Goal: Task Accomplishment & Management: Use online tool/utility

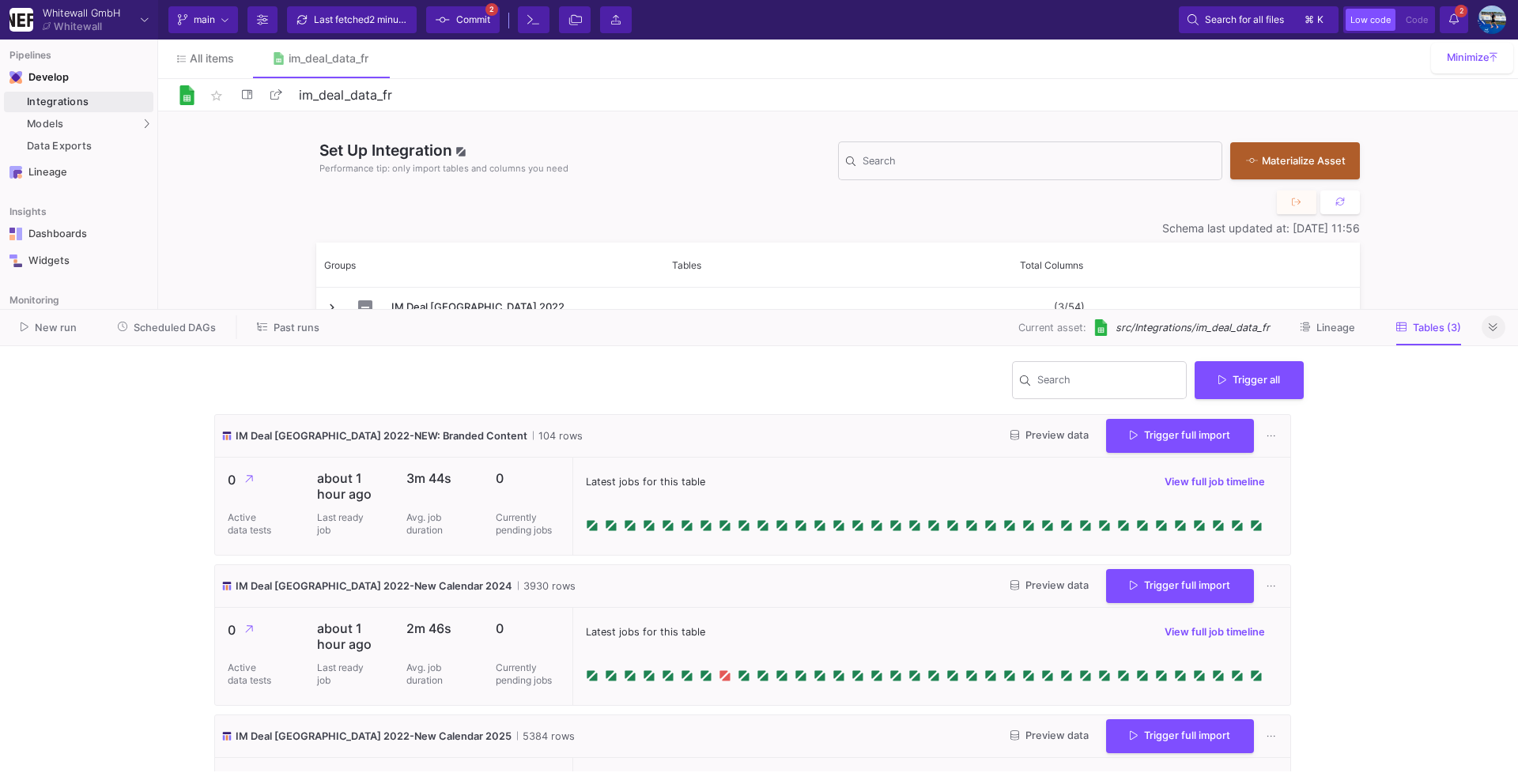
click at [1490, 327] on icon at bounding box center [1493, 328] width 8 height 10
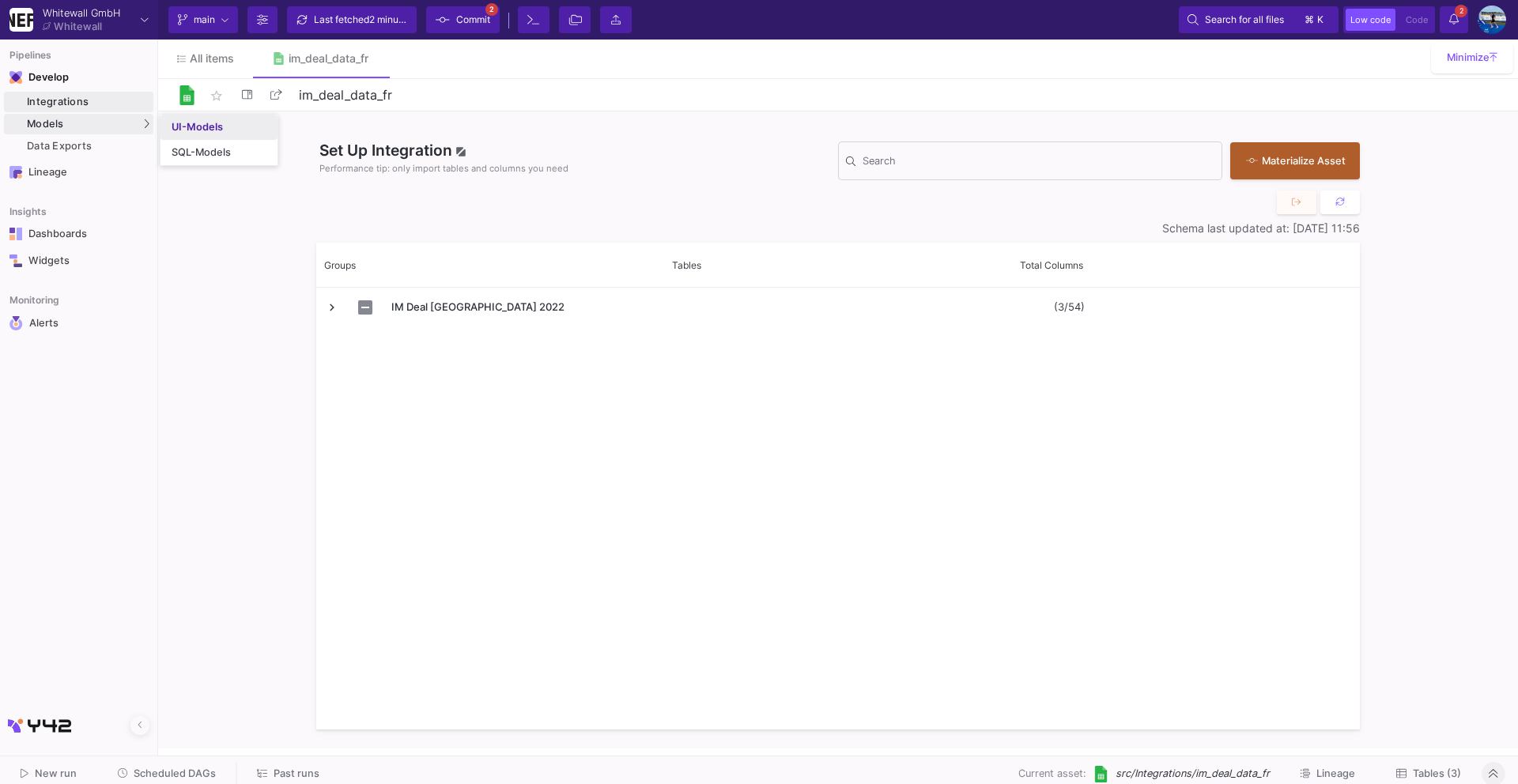
click at [201, 126] on div "UI-Models" at bounding box center [196, 127] width 51 height 13
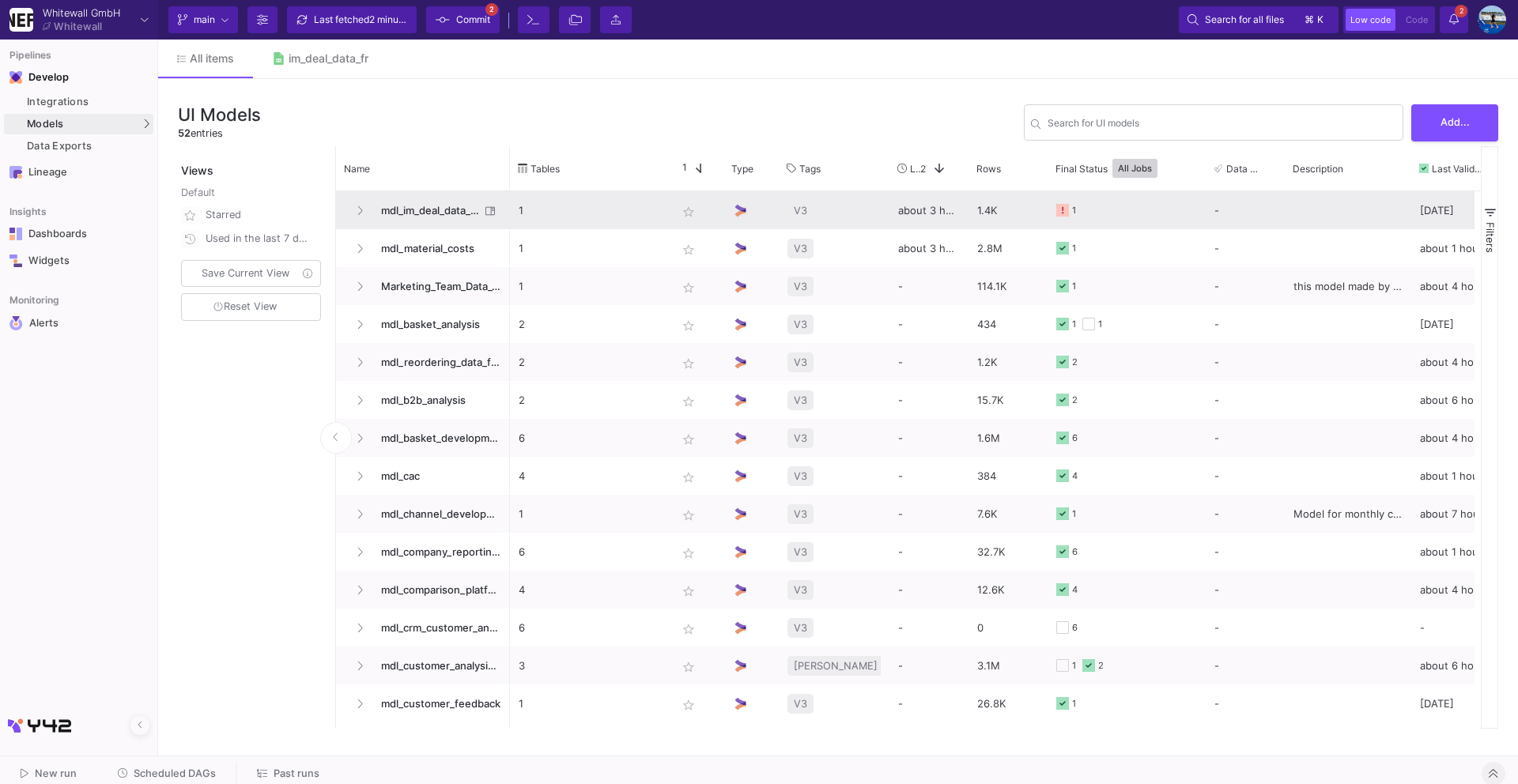
click at [415, 200] on span "mdl_im_deal_data_fr_prep" at bounding box center [425, 211] width 109 height 37
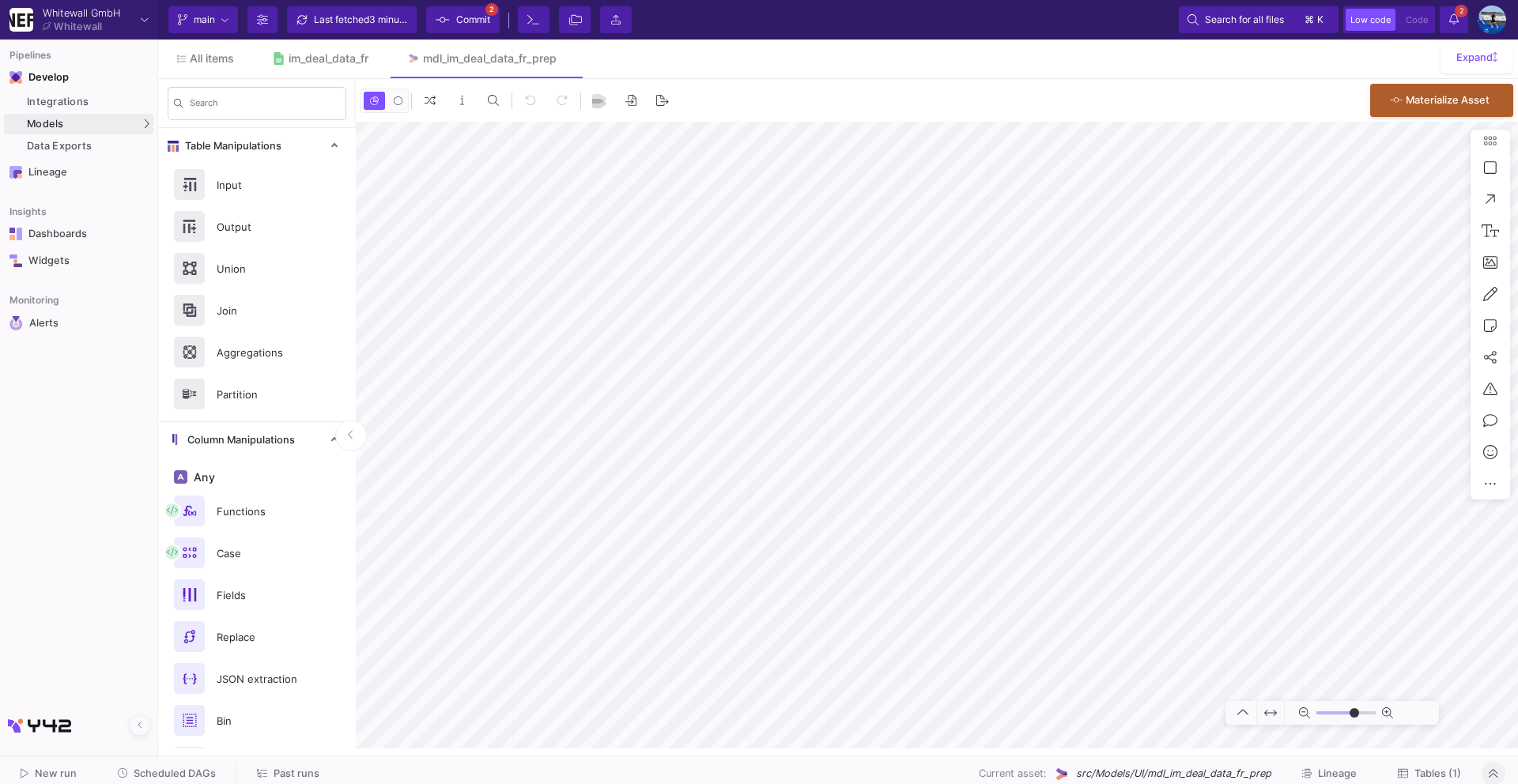
type input "0"
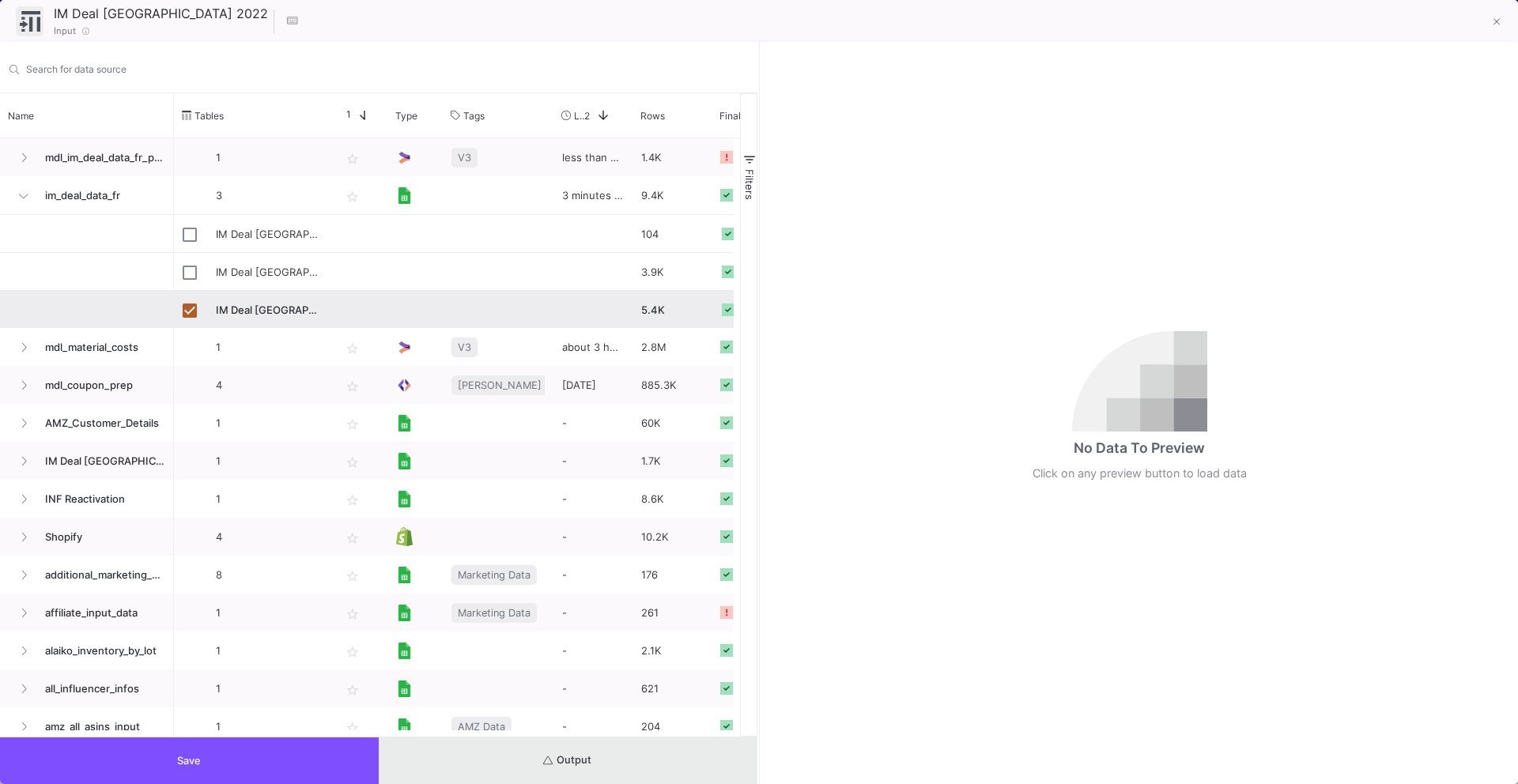
click at [572, 757] on span "Output" at bounding box center [568, 760] width 48 height 12
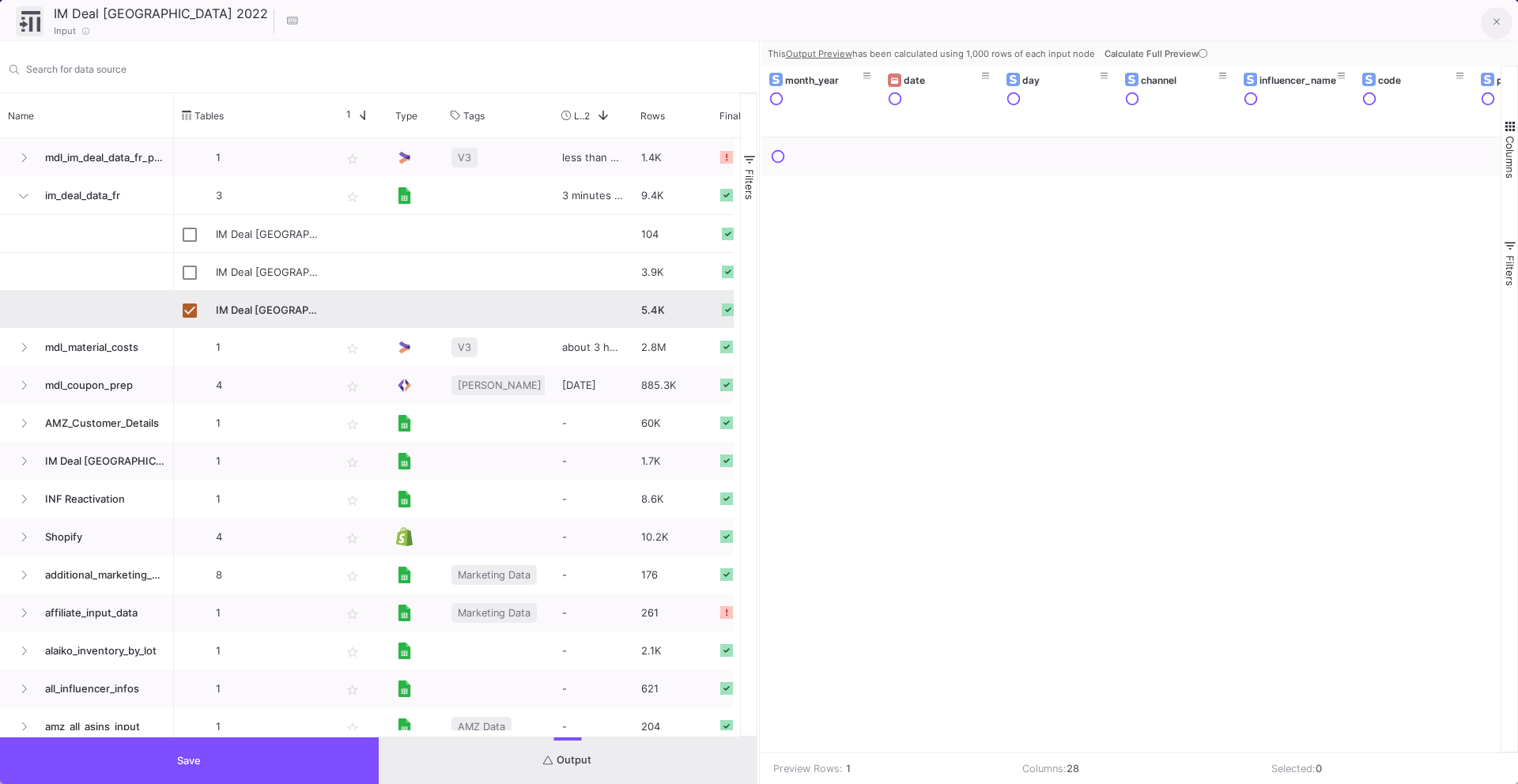
click at [1490, 21] on button at bounding box center [1496, 23] width 32 height 32
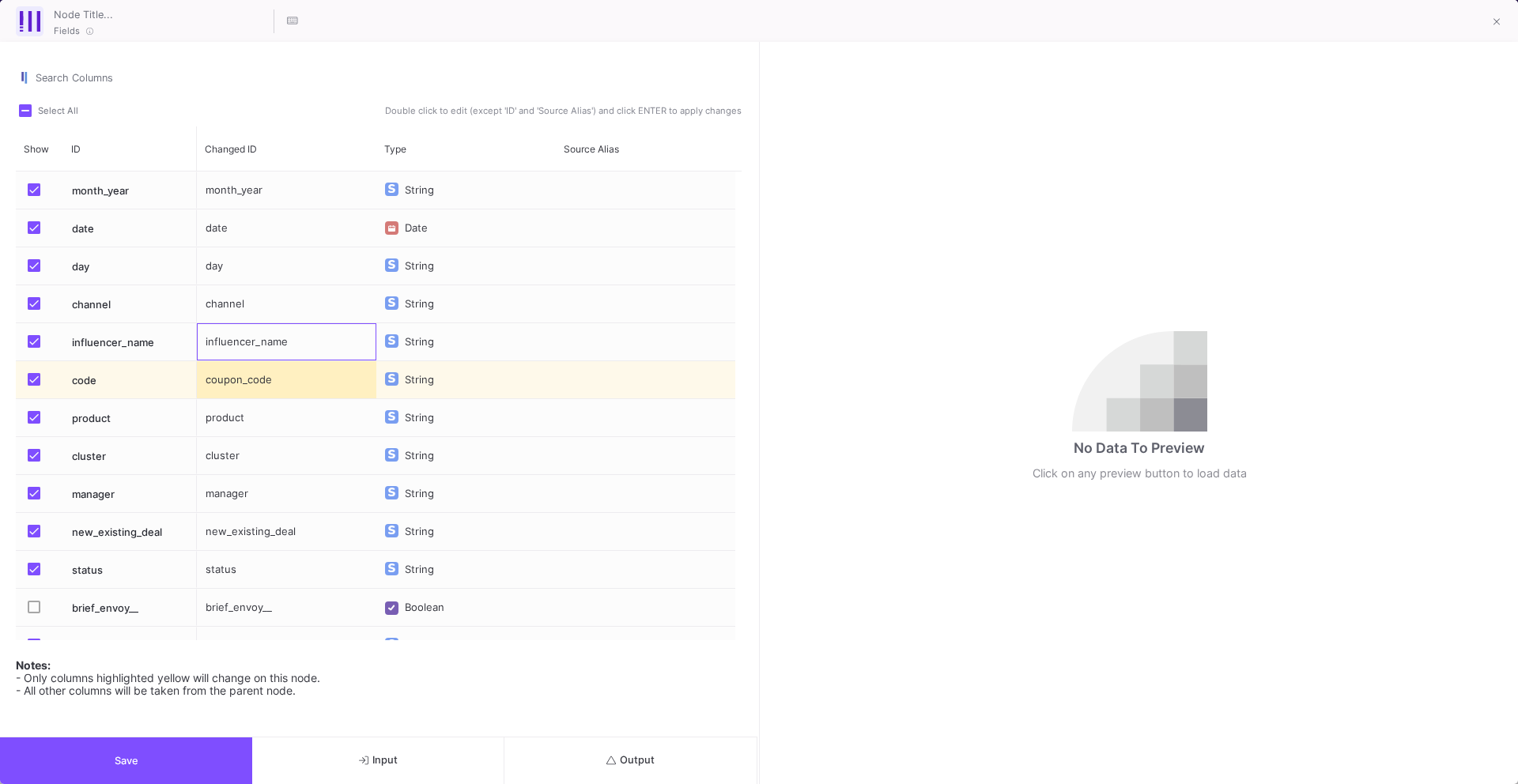
click at [296, 343] on div "influencer_name" at bounding box center [286, 342] width 180 height 37
click at [178, 742] on button "Save" at bounding box center [126, 761] width 252 height 47
click at [297, 354] on div "influencer_name" at bounding box center [286, 342] width 180 height 37
click at [297, 346] on div "influencer_name" at bounding box center [286, 342] width 180 height 37
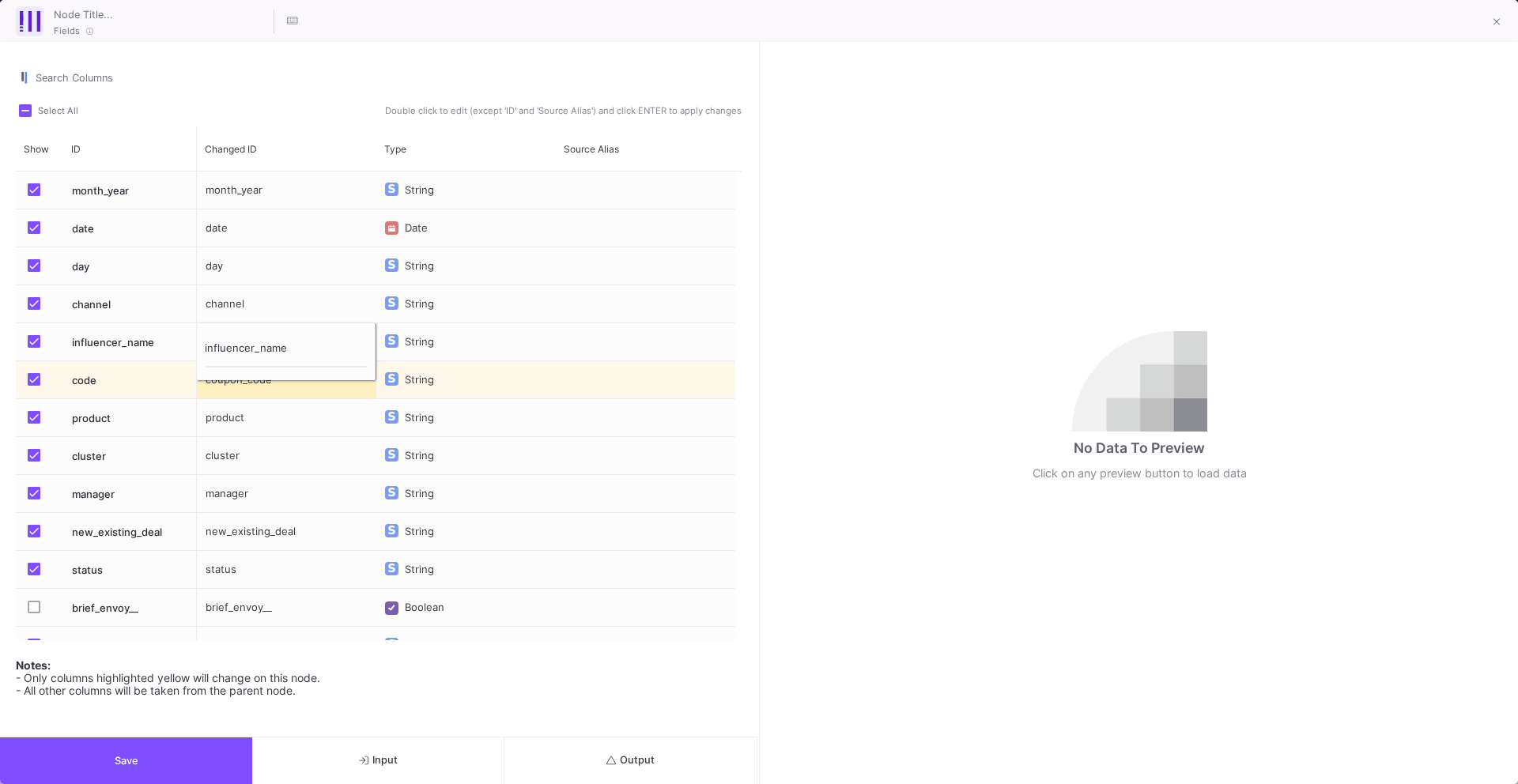
click at [296, 346] on input "influencer_name" at bounding box center [286, 352] width 163 height 32
type input "influencer"
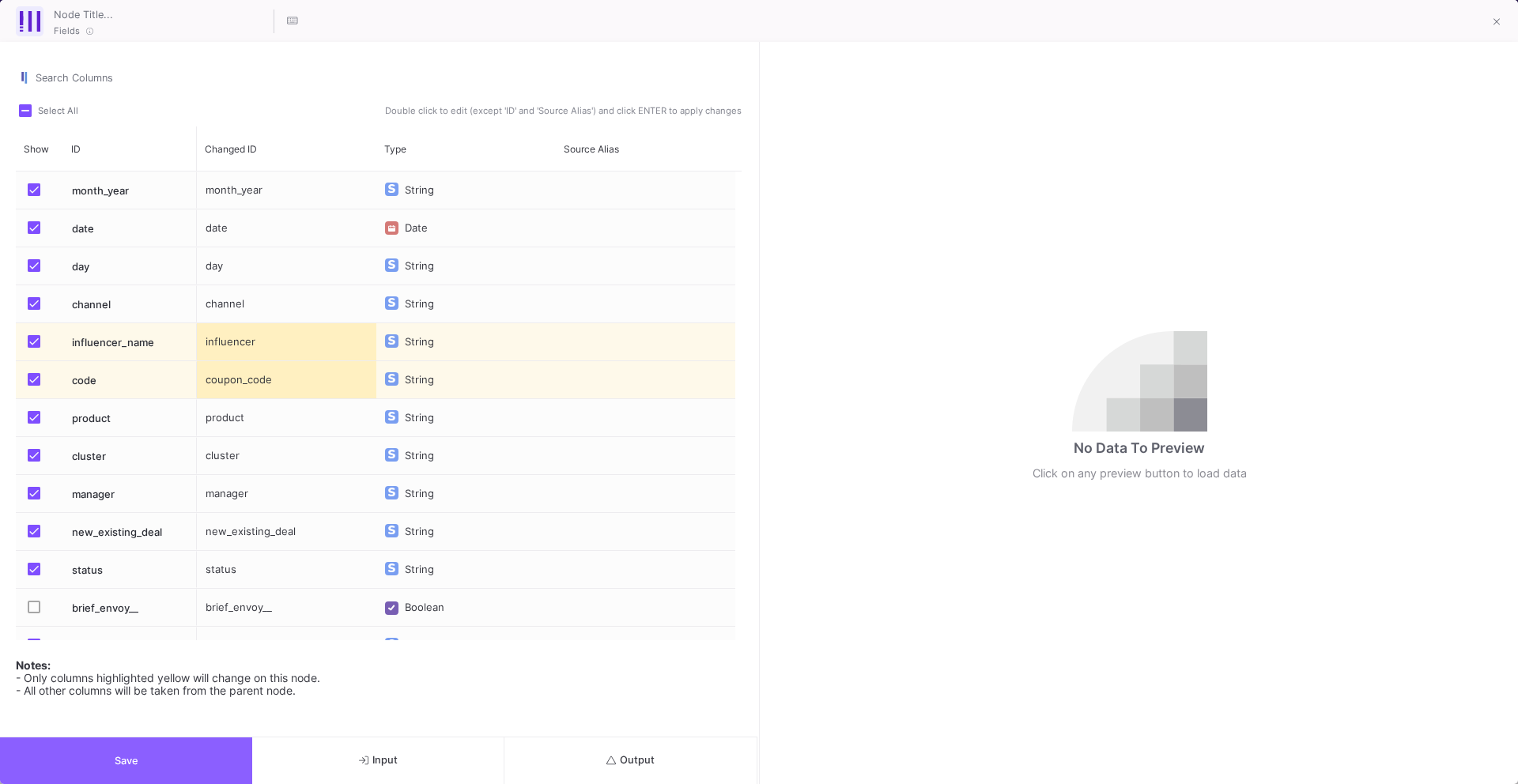
click at [175, 753] on button "Save" at bounding box center [126, 761] width 252 height 47
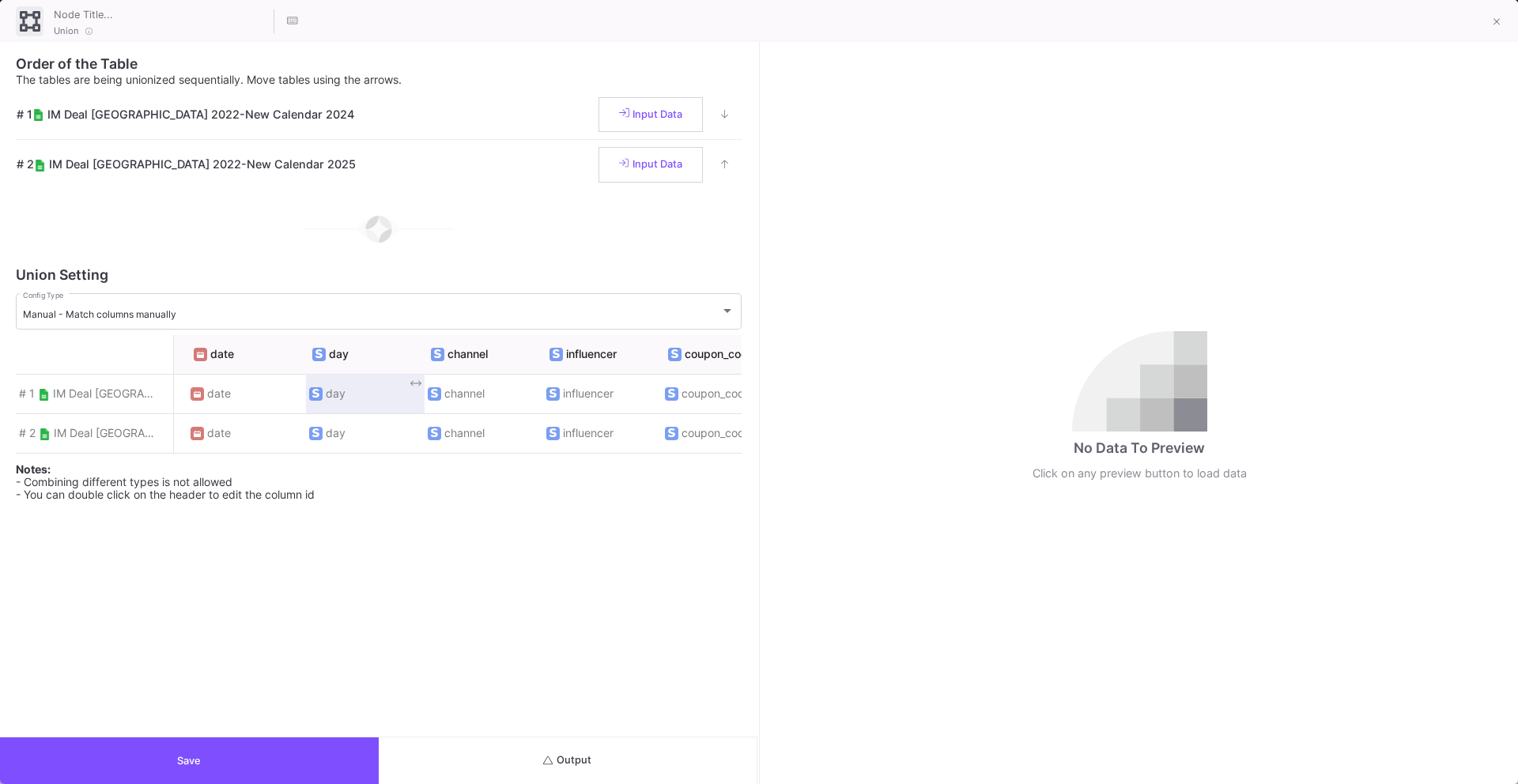
scroll to position [0, 215]
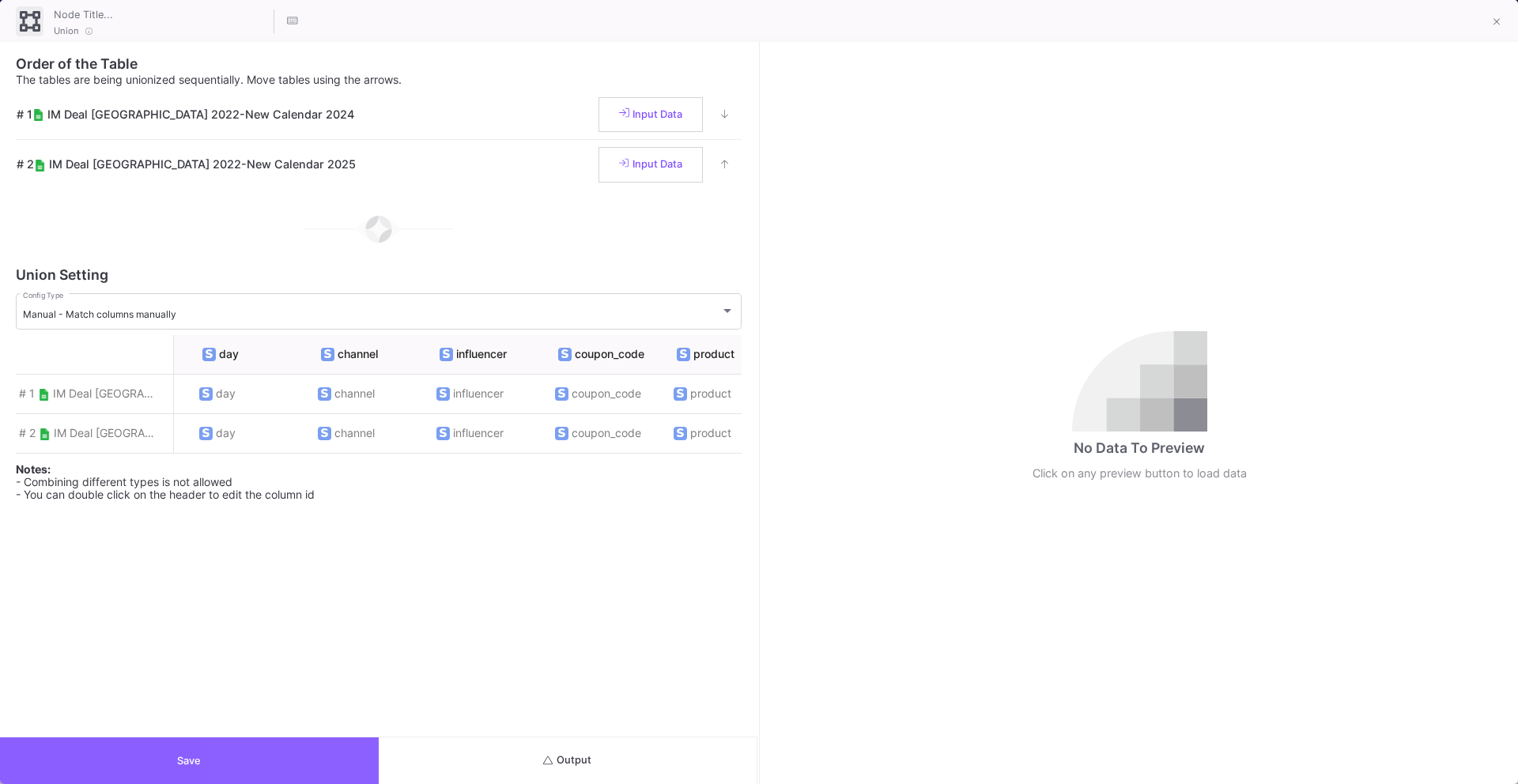
click at [314, 769] on button "Save" at bounding box center [189, 761] width 379 height 47
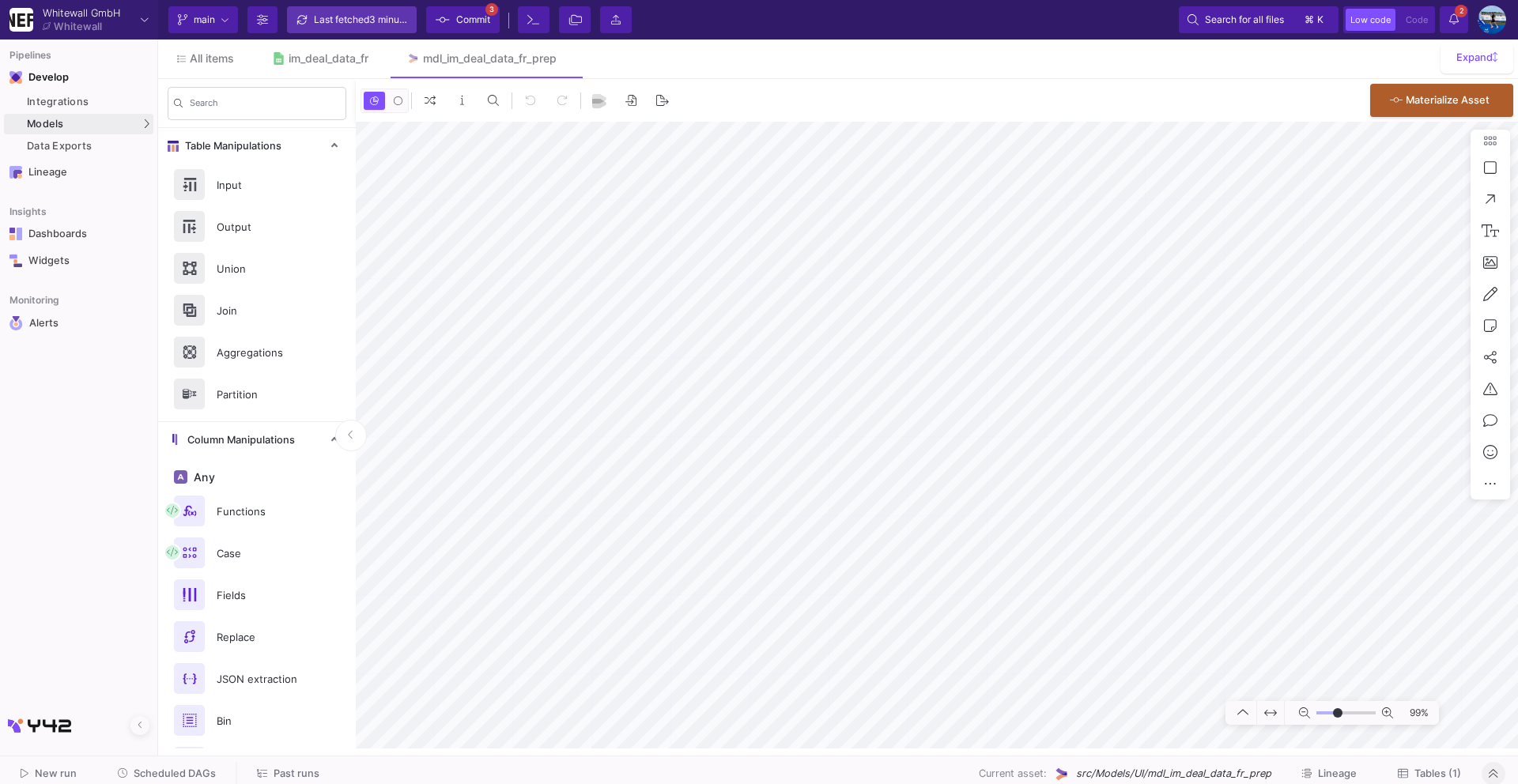
click at [323, 26] on div "Last fetched 3 minutes ago" at bounding box center [360, 19] width 94 height 23
click at [457, 16] on span "Commit" at bounding box center [473, 19] width 34 height 23
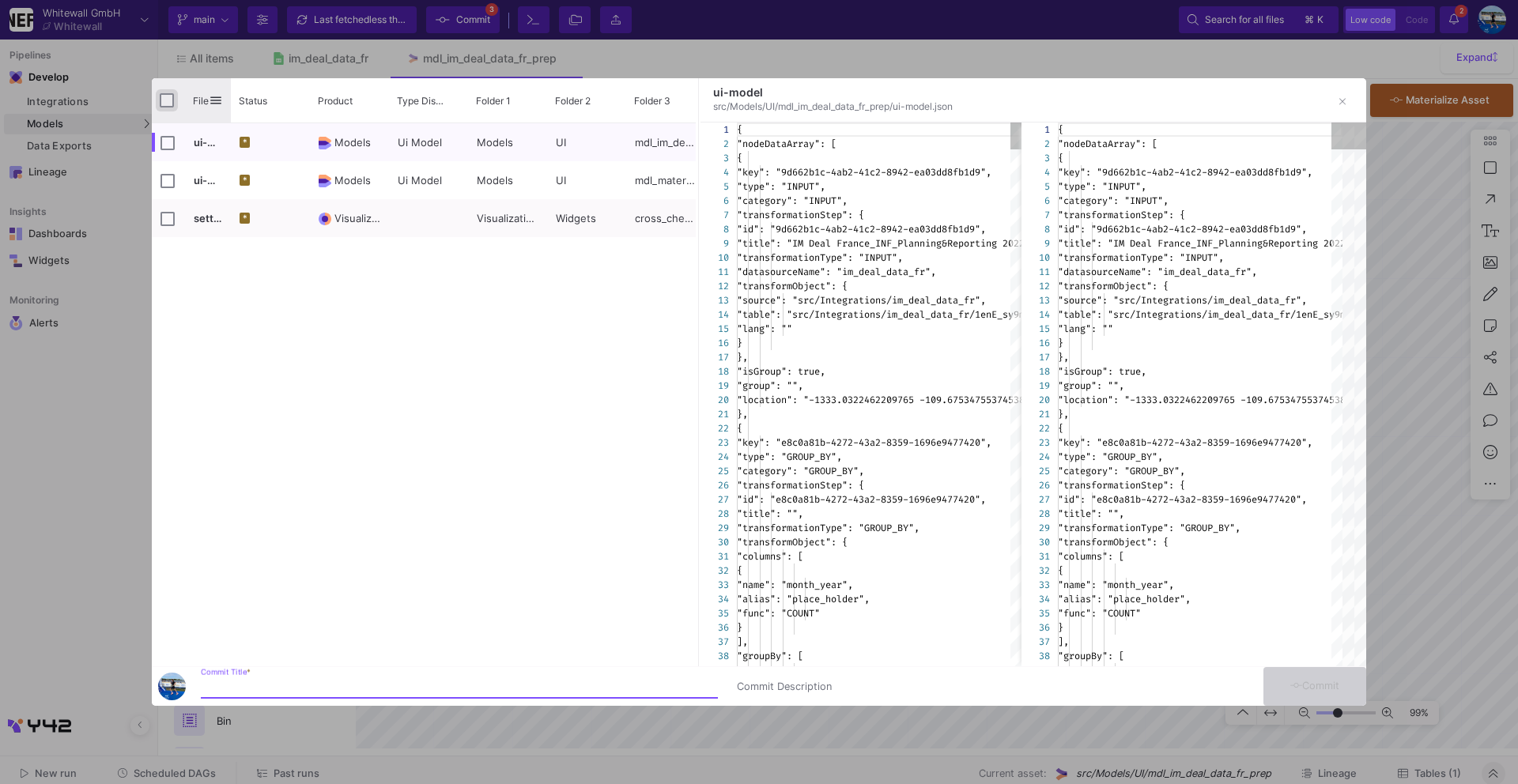
click at [160, 99] on input "Press Space to toggle all rows selection (unchecked)" at bounding box center [166, 100] width 14 height 14
checkbox input "true"
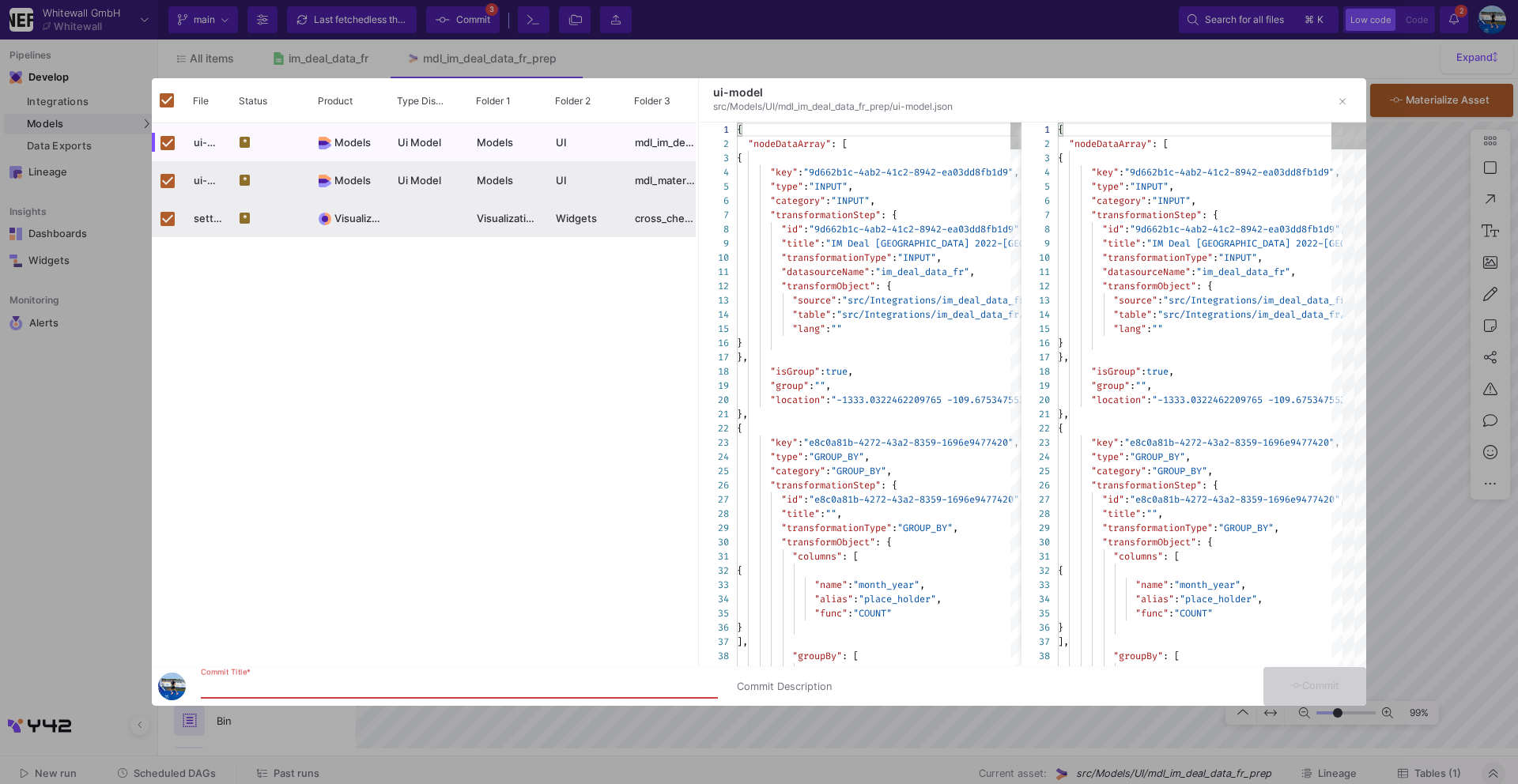
click at [224, 685] on input "Commit Title *" at bounding box center [459, 686] width 517 height 13
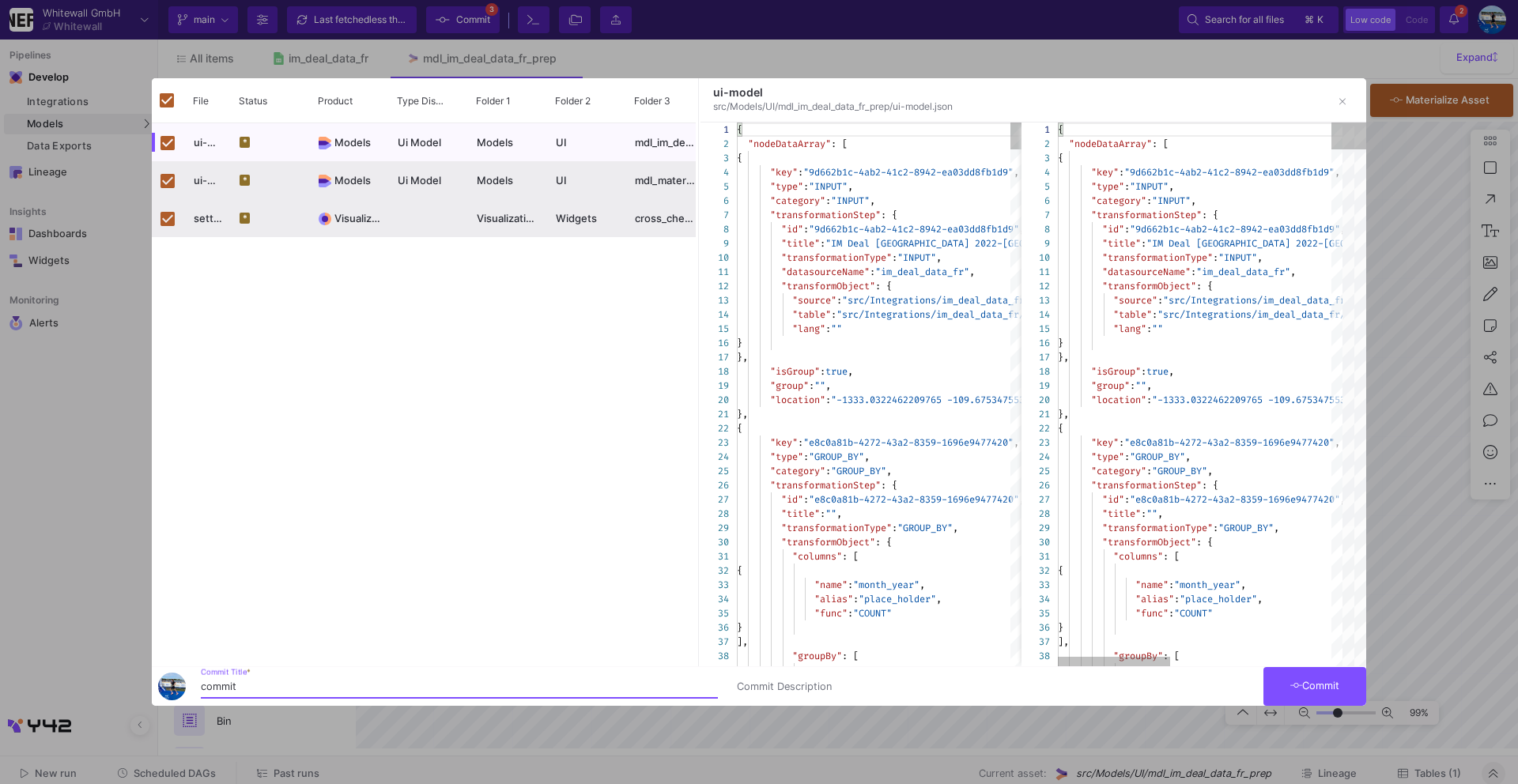
type input "commit"
click at [1298, 700] on button "Commit" at bounding box center [1314, 686] width 103 height 38
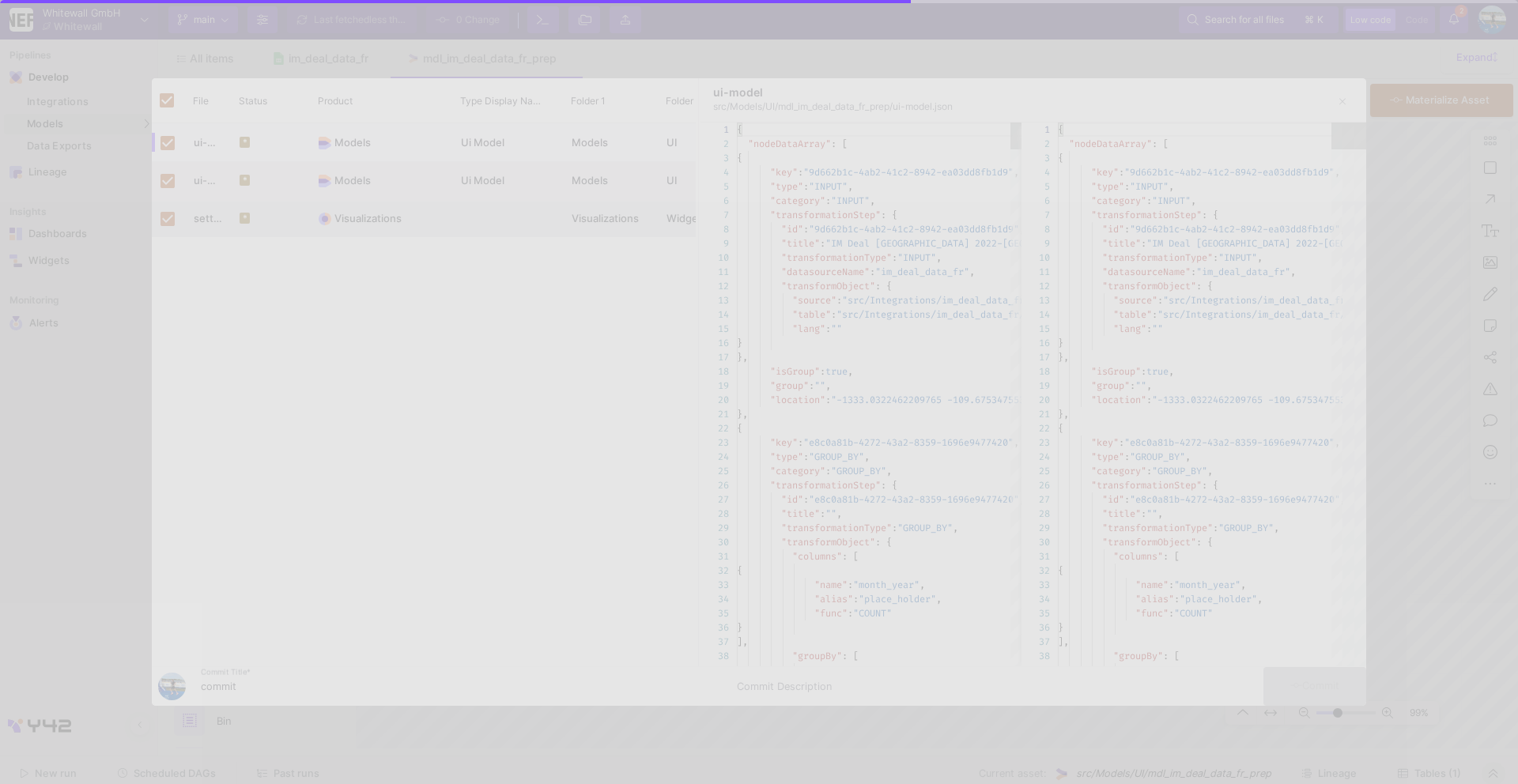
checkbox input "false"
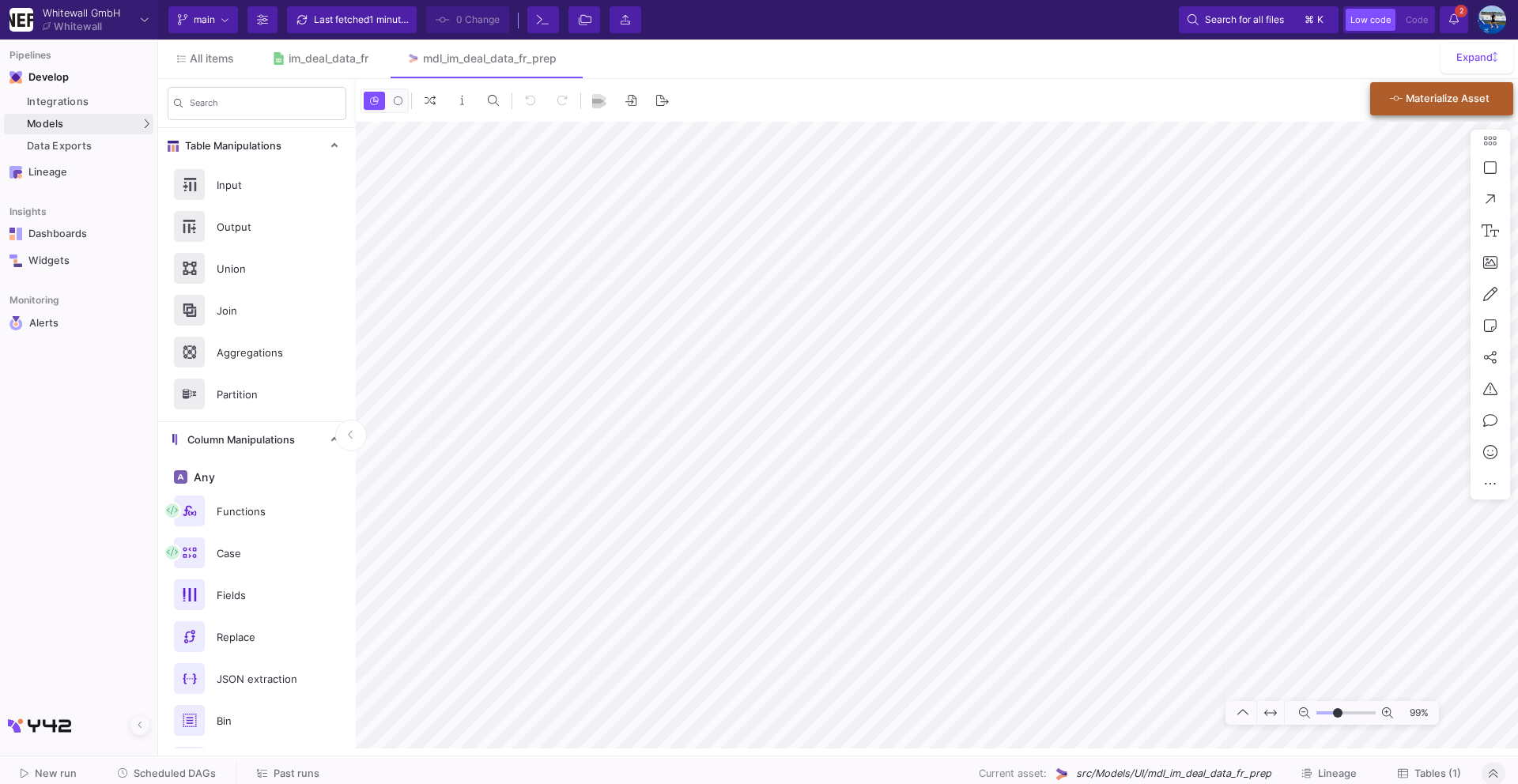
click at [1431, 89] on div "Materialize Asset" at bounding box center [1439, 99] width 99 height 28
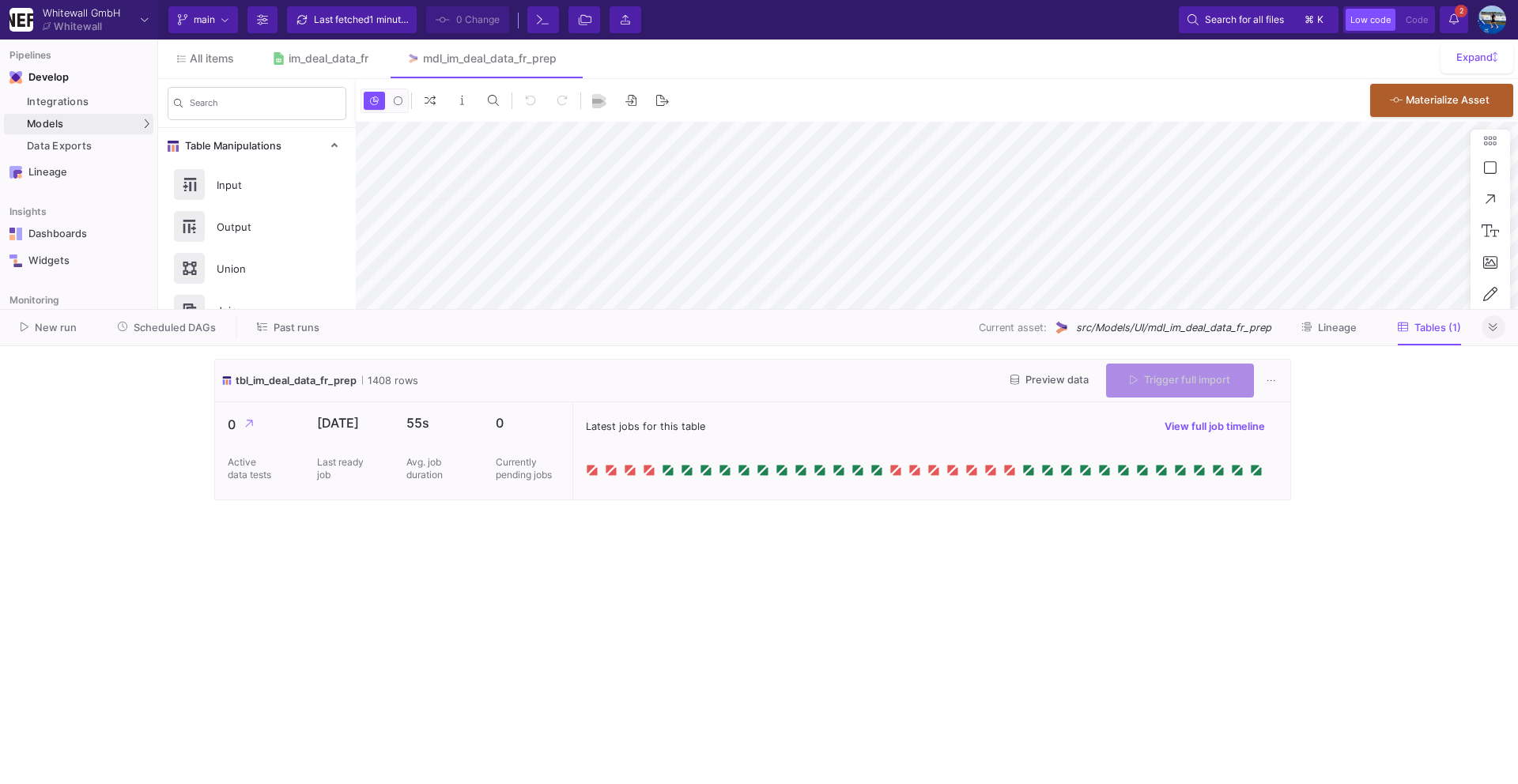
type input "0"
click at [1199, 394] on button "Trigger full import" at bounding box center [1179, 379] width 148 height 34
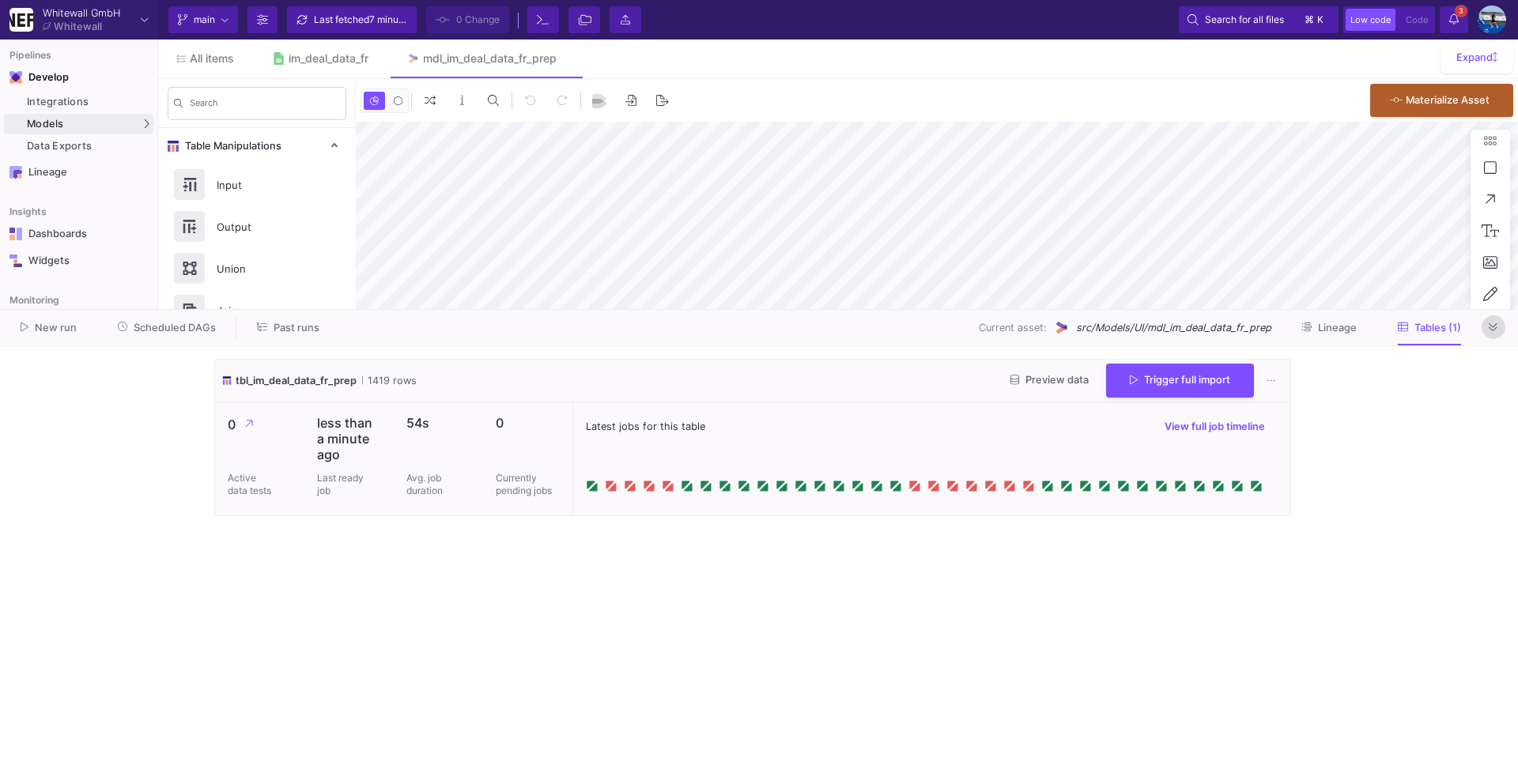
click at [1500, 328] on button at bounding box center [1493, 327] width 23 height 23
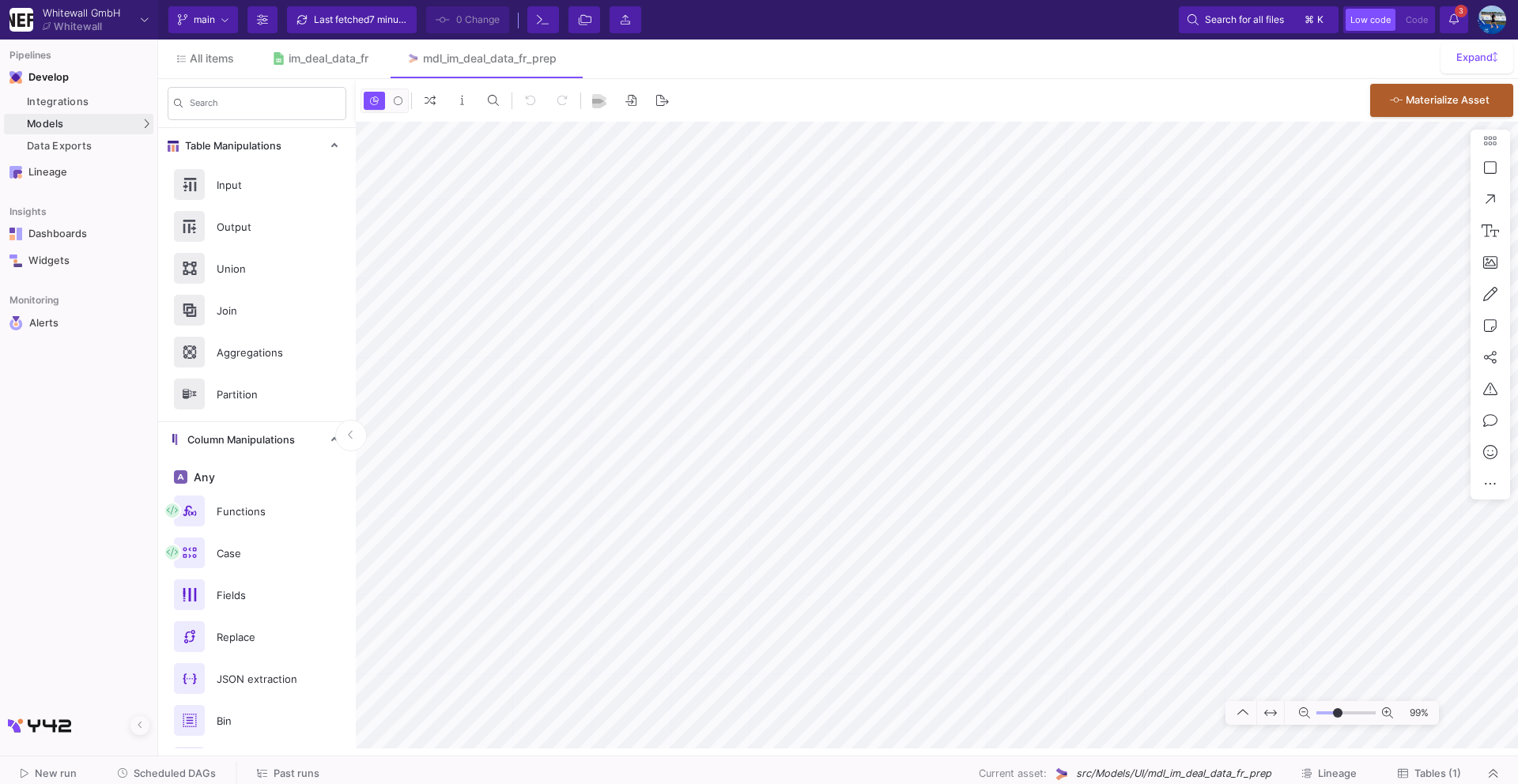
click at [176, 773] on span "Scheduled DAGs" at bounding box center [175, 773] width 82 height 12
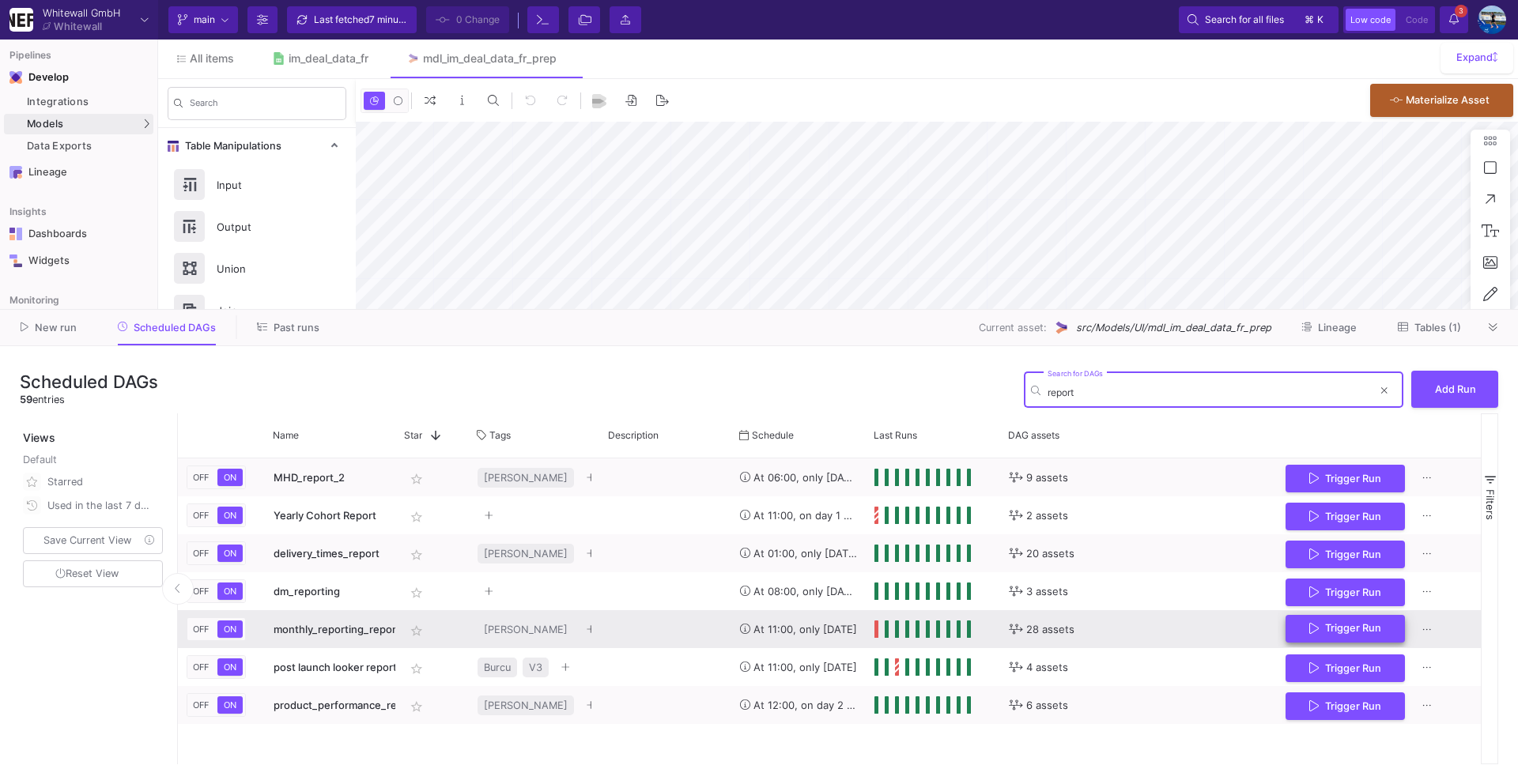
click at [1346, 632] on span "Trigger Run" at bounding box center [1352, 628] width 56 height 12
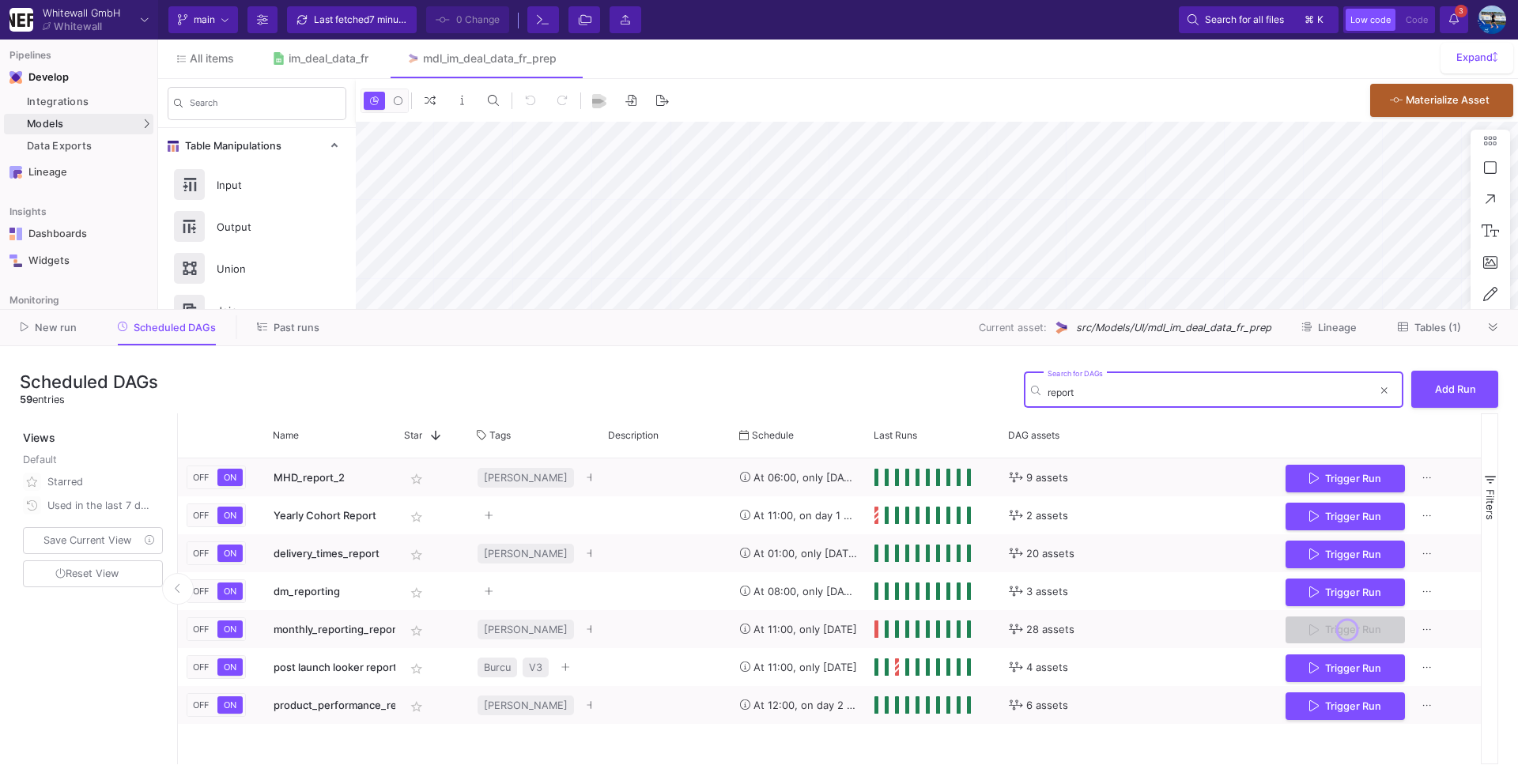
click at [1102, 390] on input "report" at bounding box center [1210, 392] width 325 height 12
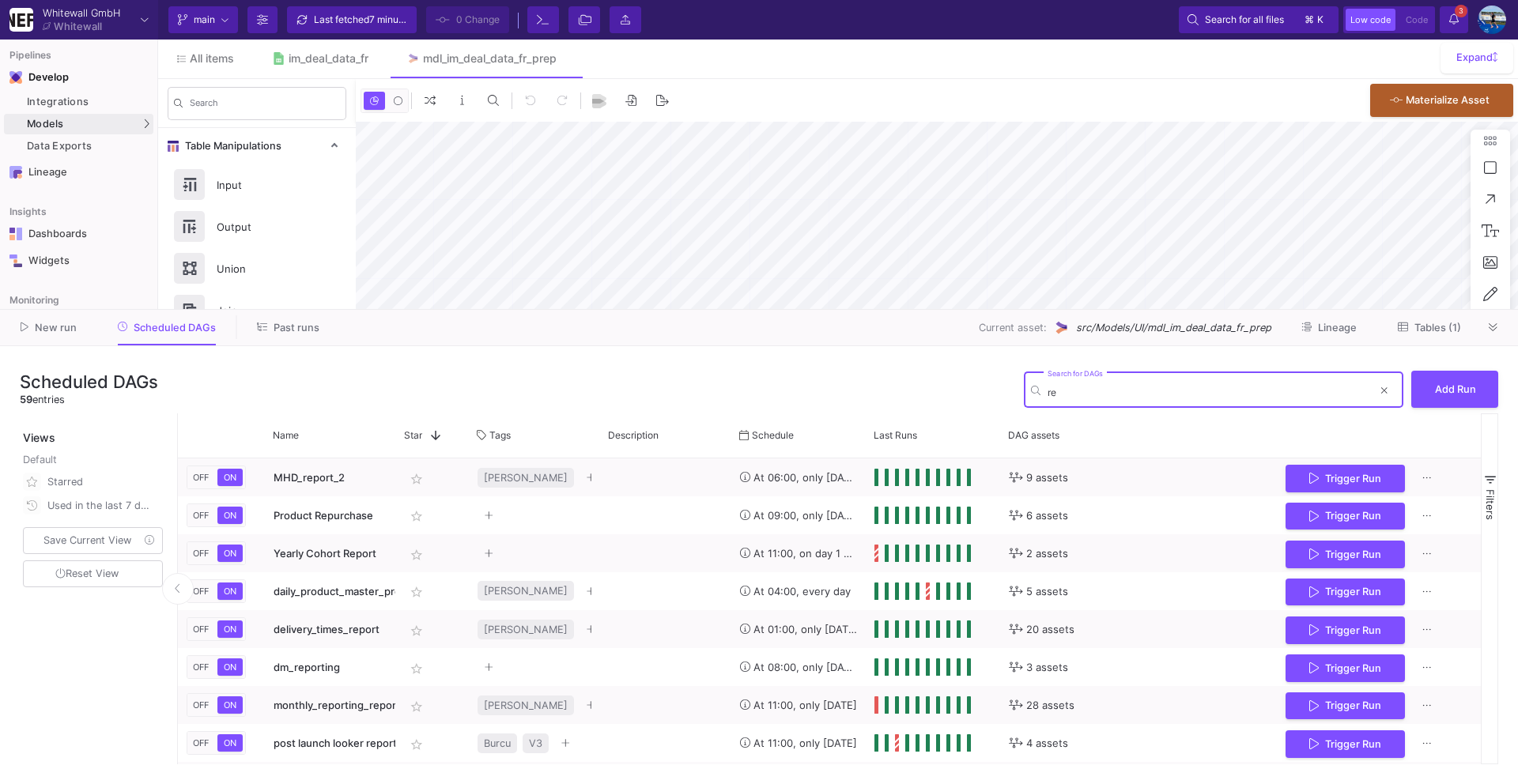
type input "r"
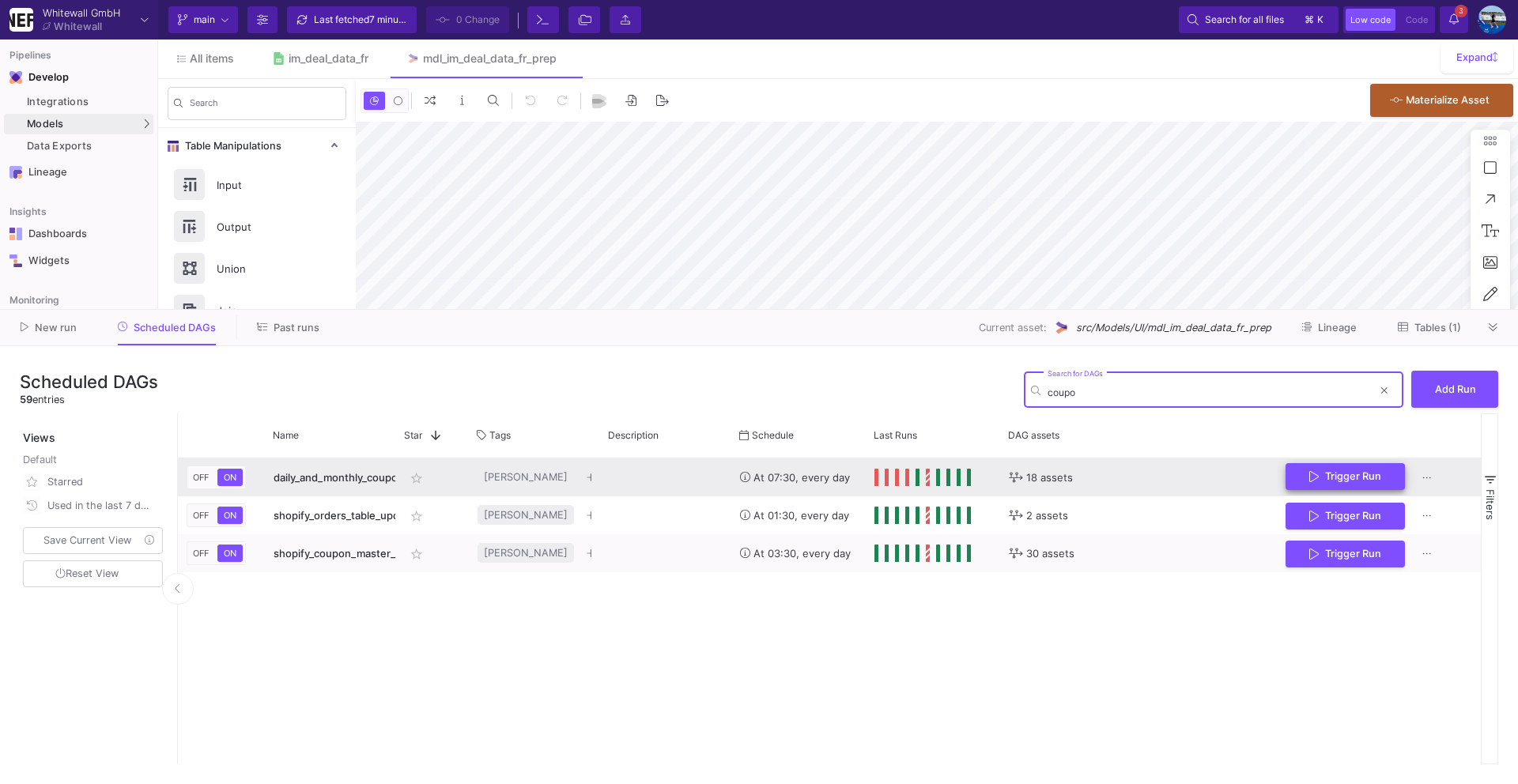
type input "coupo"
click at [1342, 476] on span "Trigger Run" at bounding box center [1352, 476] width 56 height 12
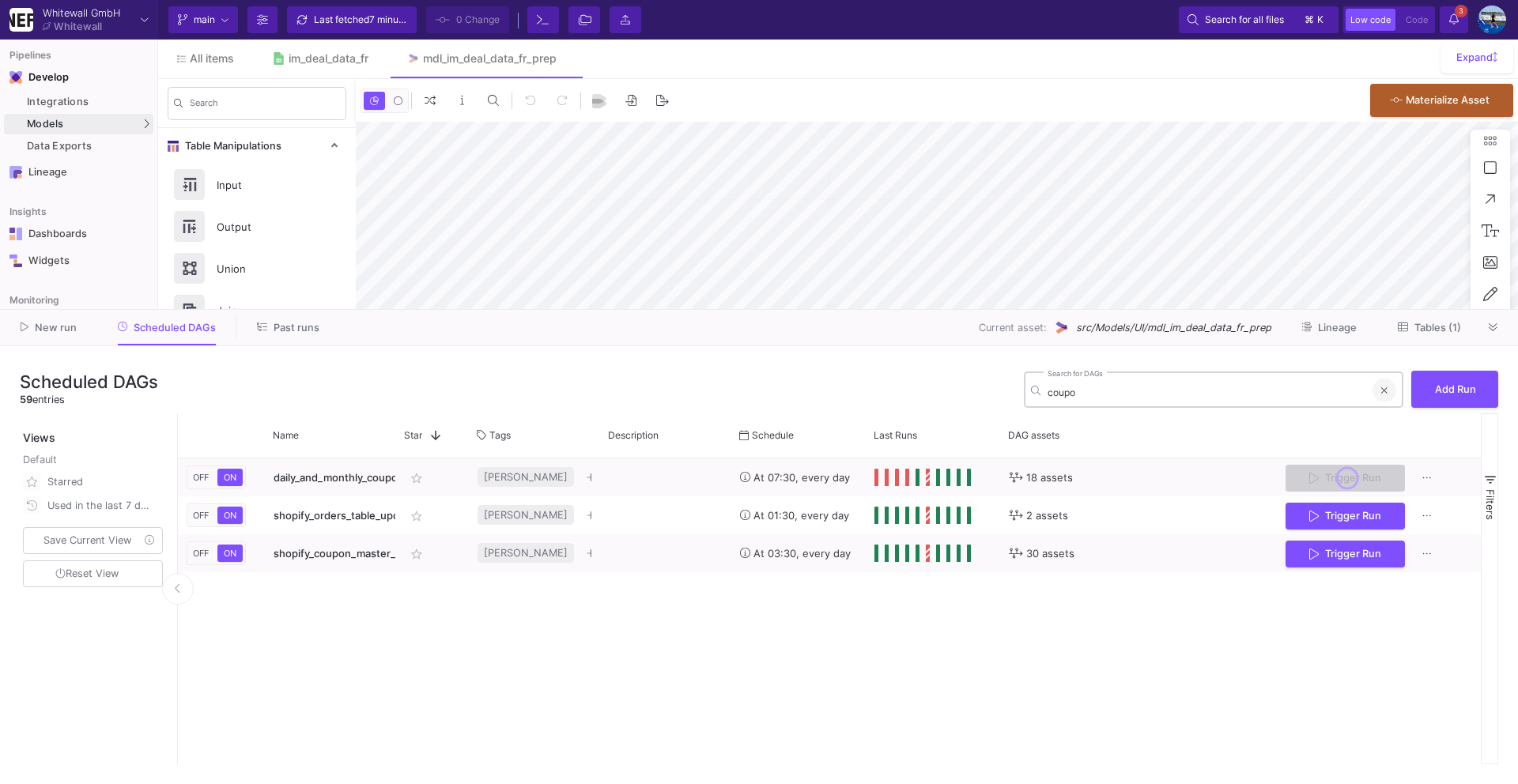
click at [1390, 392] on button at bounding box center [1384, 390] width 23 height 23
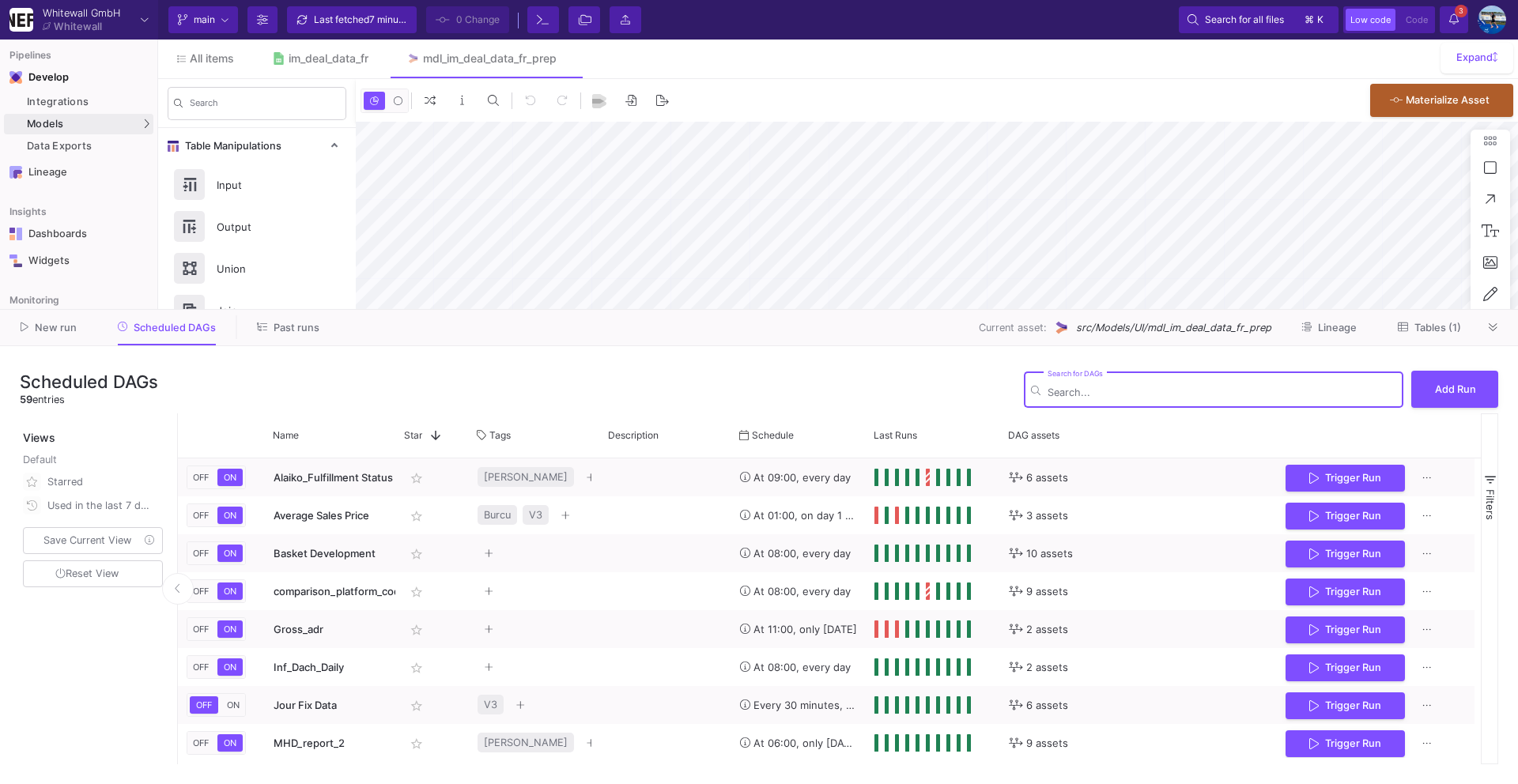
click at [1490, 323] on icon at bounding box center [1493, 328] width 8 height 10
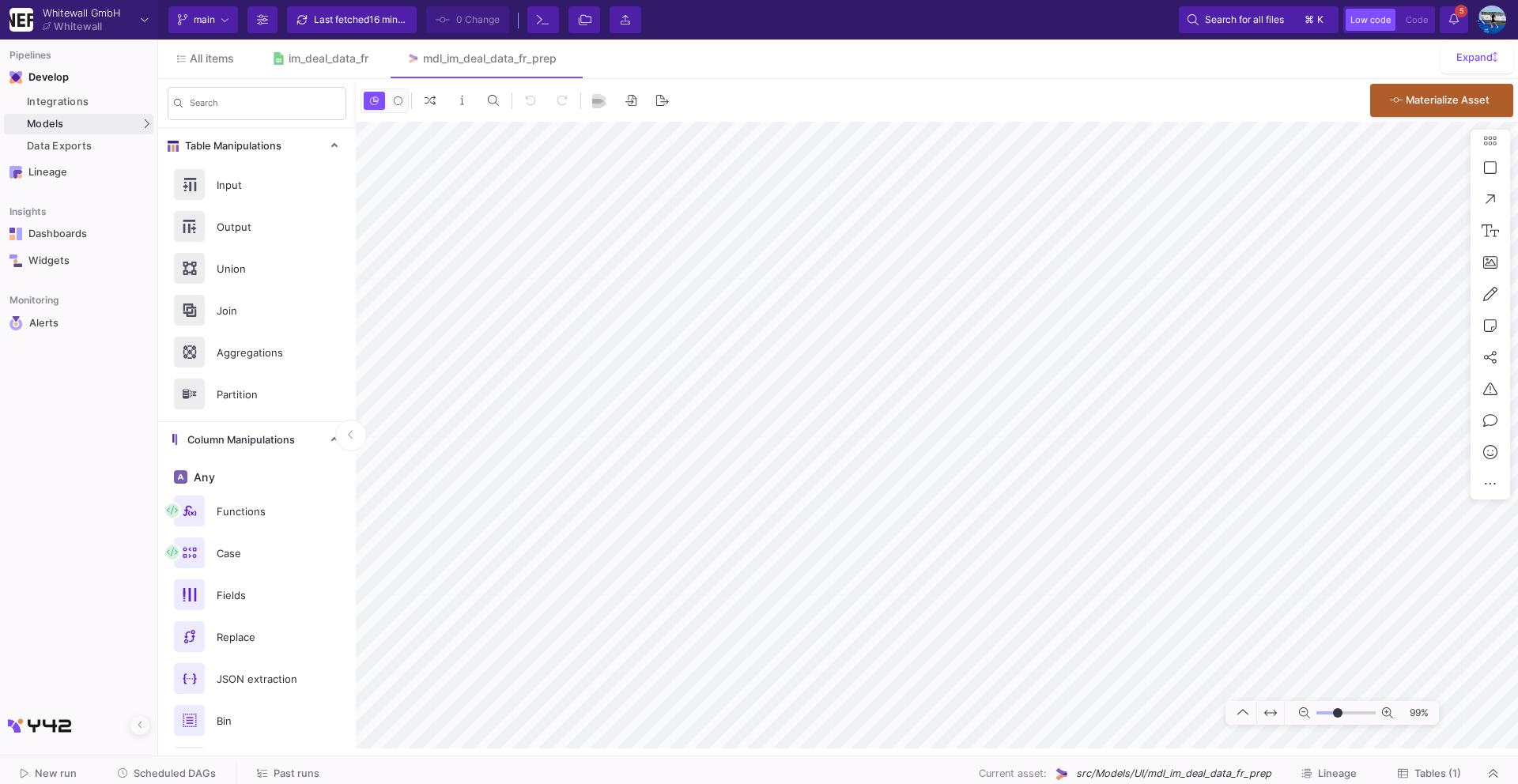
click at [178, 759] on div "New run Scheduled DAGs Past runs Current asset: src/Models/UI/mdl_im_deal_data_…" at bounding box center [759, 774] width 1518 height 36
click at [173, 777] on span "Scheduled DAGs" at bounding box center [175, 773] width 82 height 12
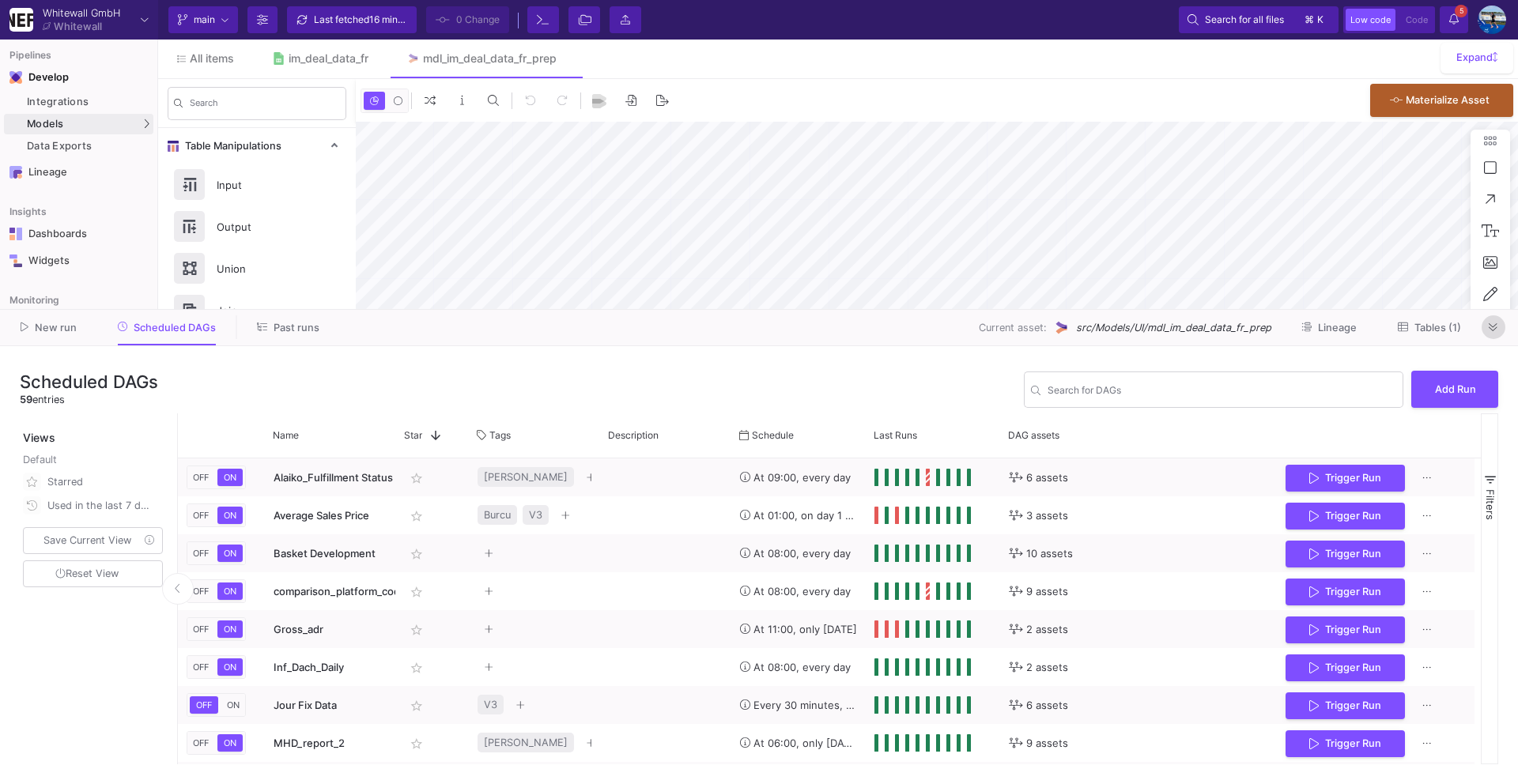
click at [1486, 327] on button at bounding box center [1493, 327] width 23 height 23
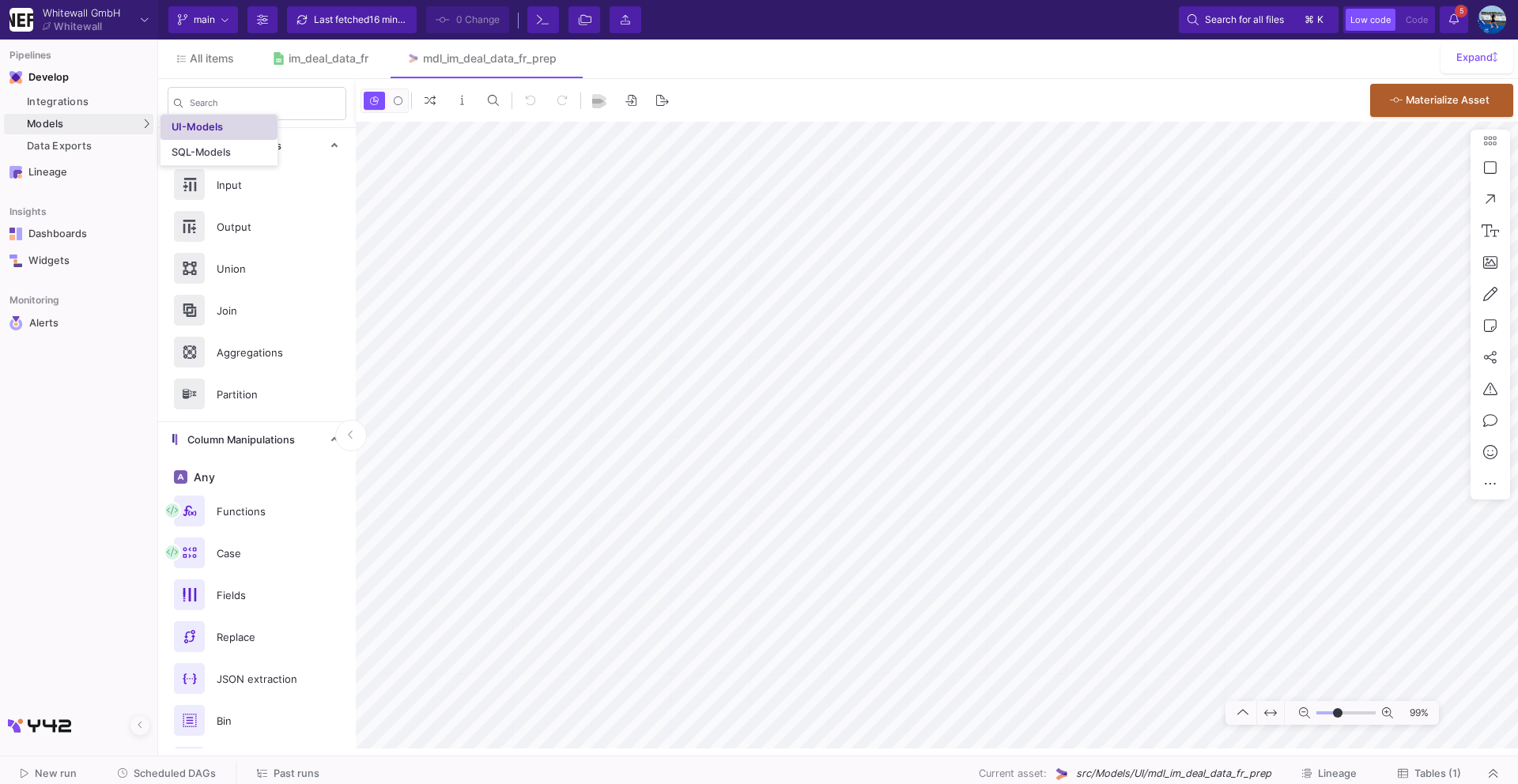
click at [196, 123] on div "UI-Models" at bounding box center [196, 127] width 51 height 13
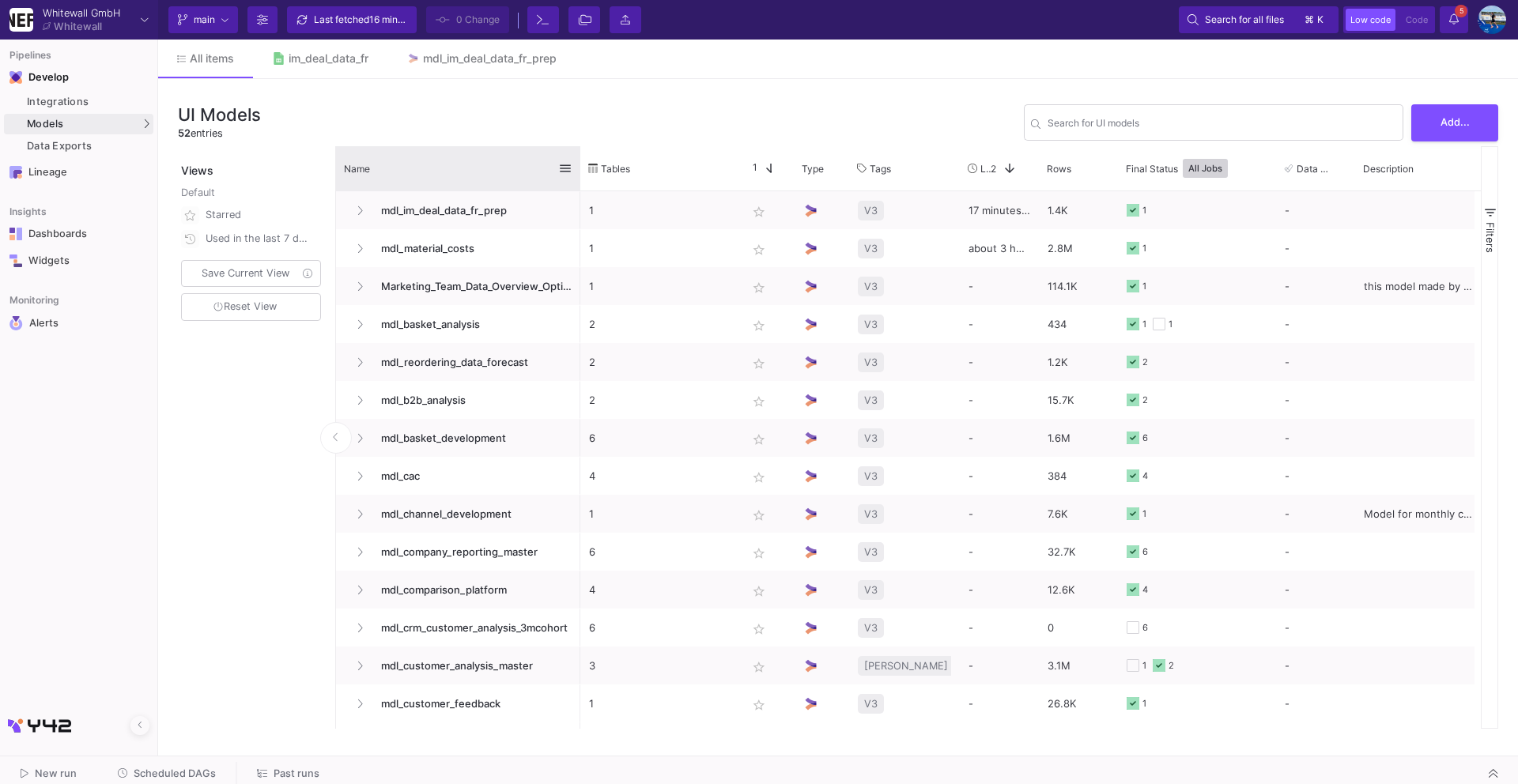
drag, startPoint x: 507, startPoint y: 153, endPoint x: 670, endPoint y: 152, distance: 163.0
click at [583, 152] on div at bounding box center [580, 168] width 7 height 44
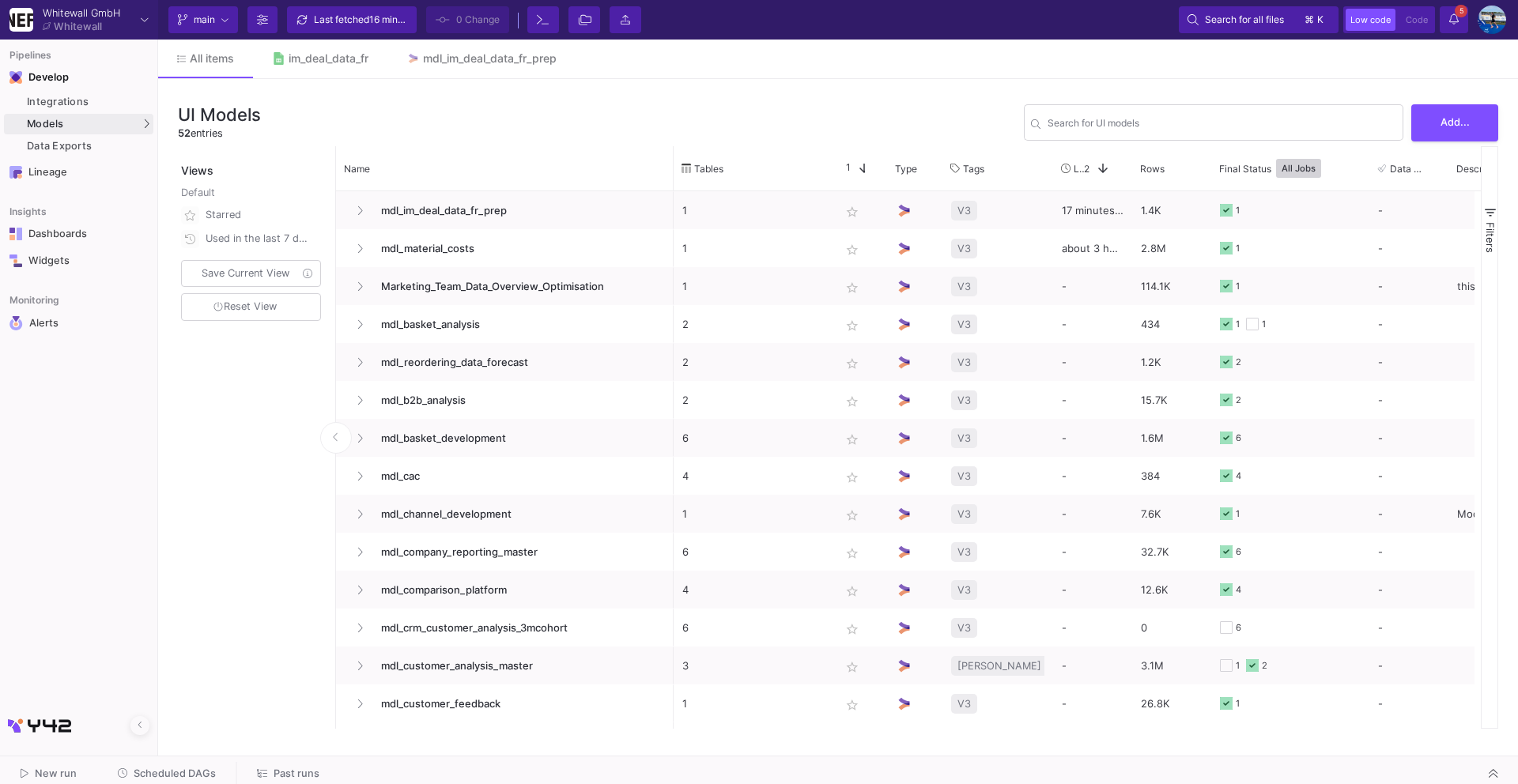
click at [160, 783] on button "Scheduled DAGs" at bounding box center [167, 774] width 137 height 24
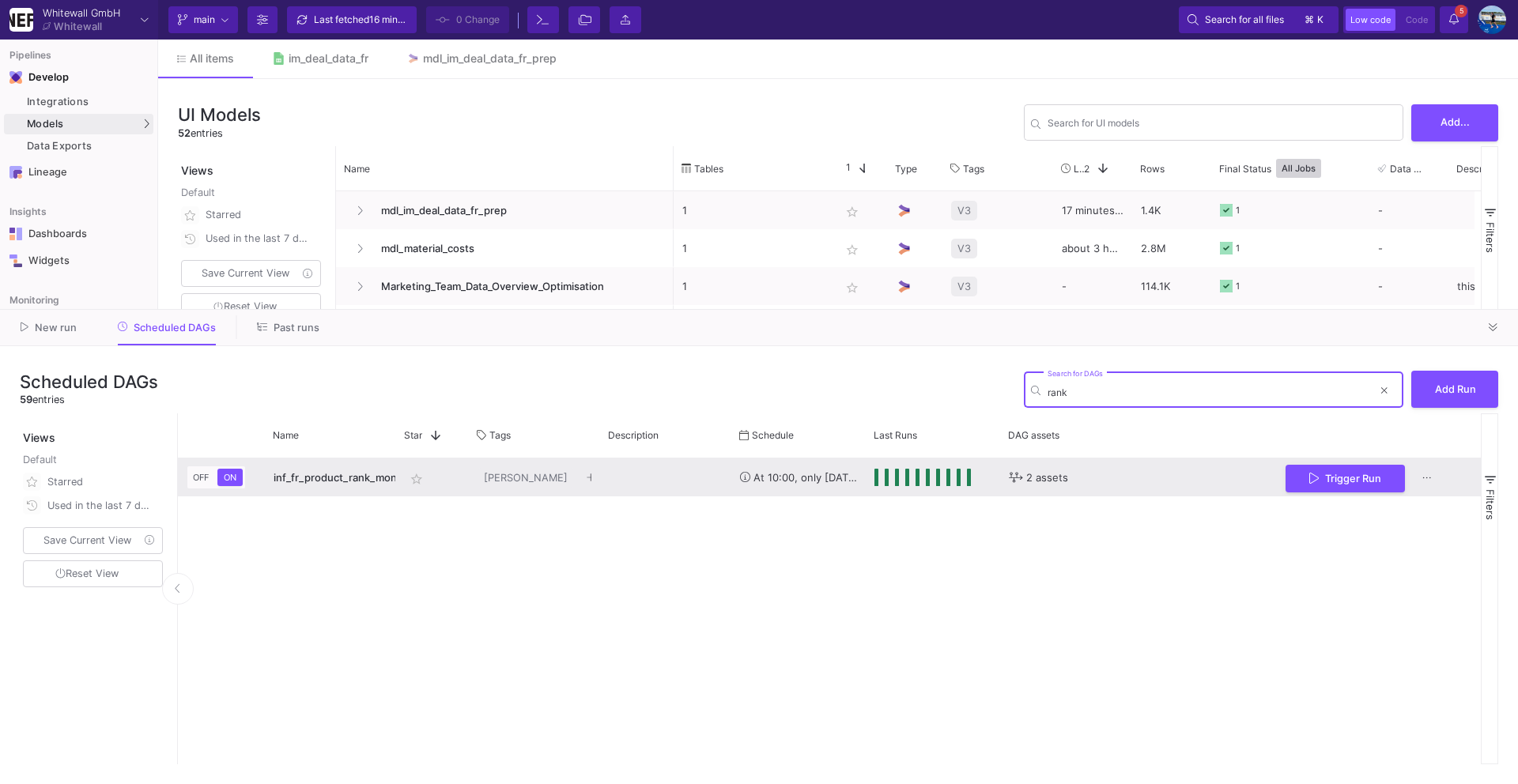
type input "rank"
click at [303, 481] on span "inf_fr_product_rank_monthly" at bounding box center [344, 477] width 141 height 13
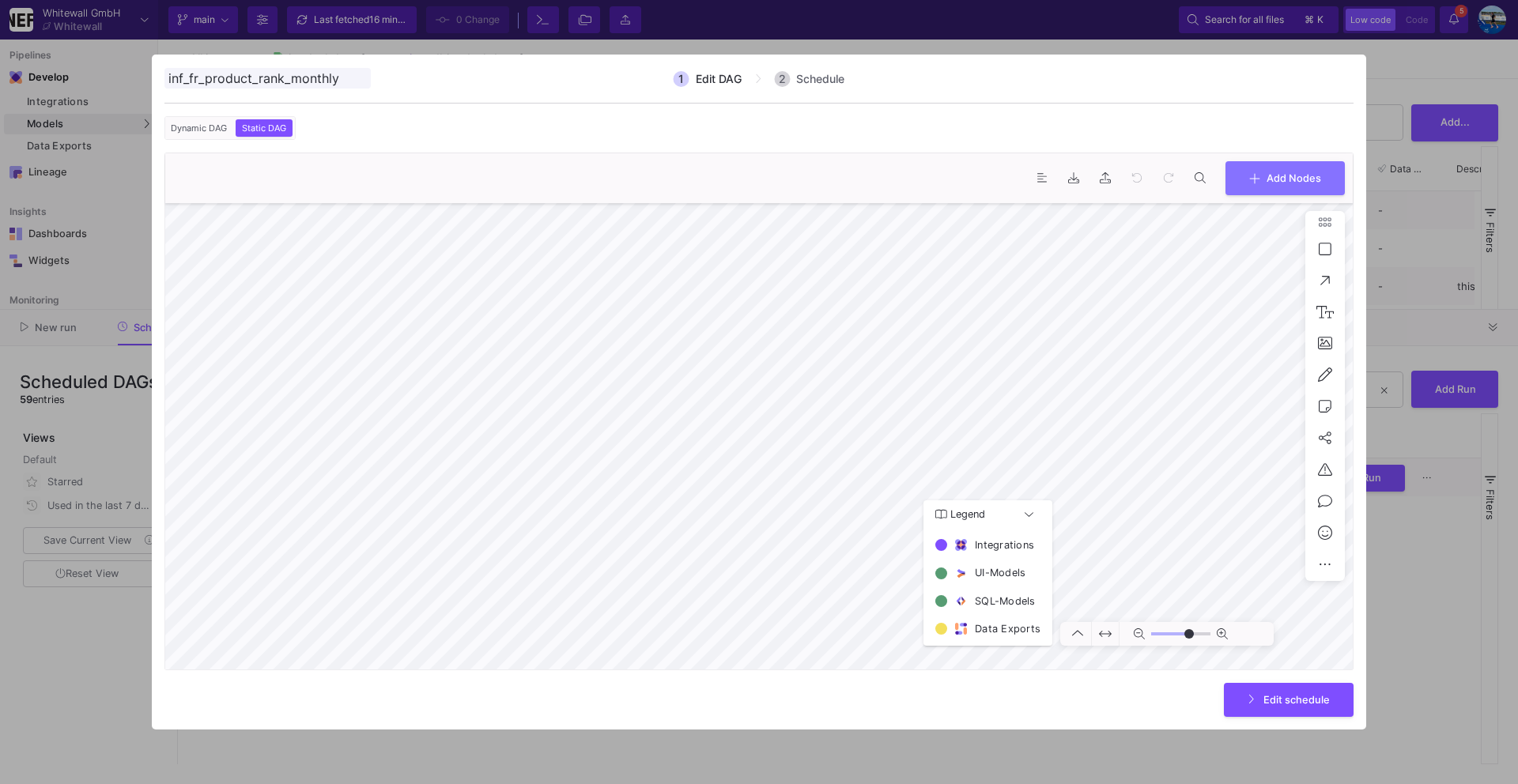
type input "0"
click at [1488, 563] on div at bounding box center [759, 392] width 1518 height 784
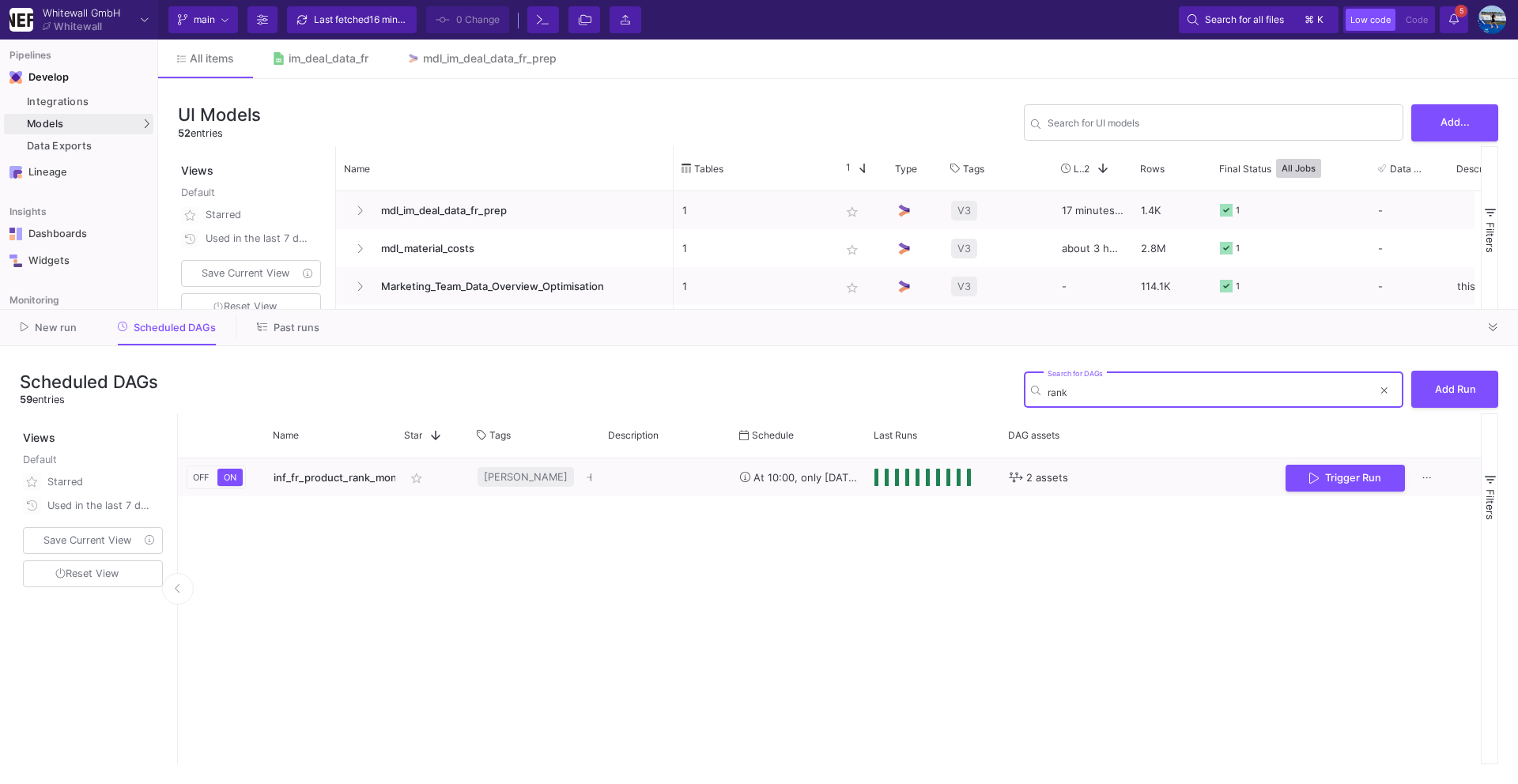
click at [1108, 393] on input "rank" at bounding box center [1210, 392] width 325 height 12
type input "r"
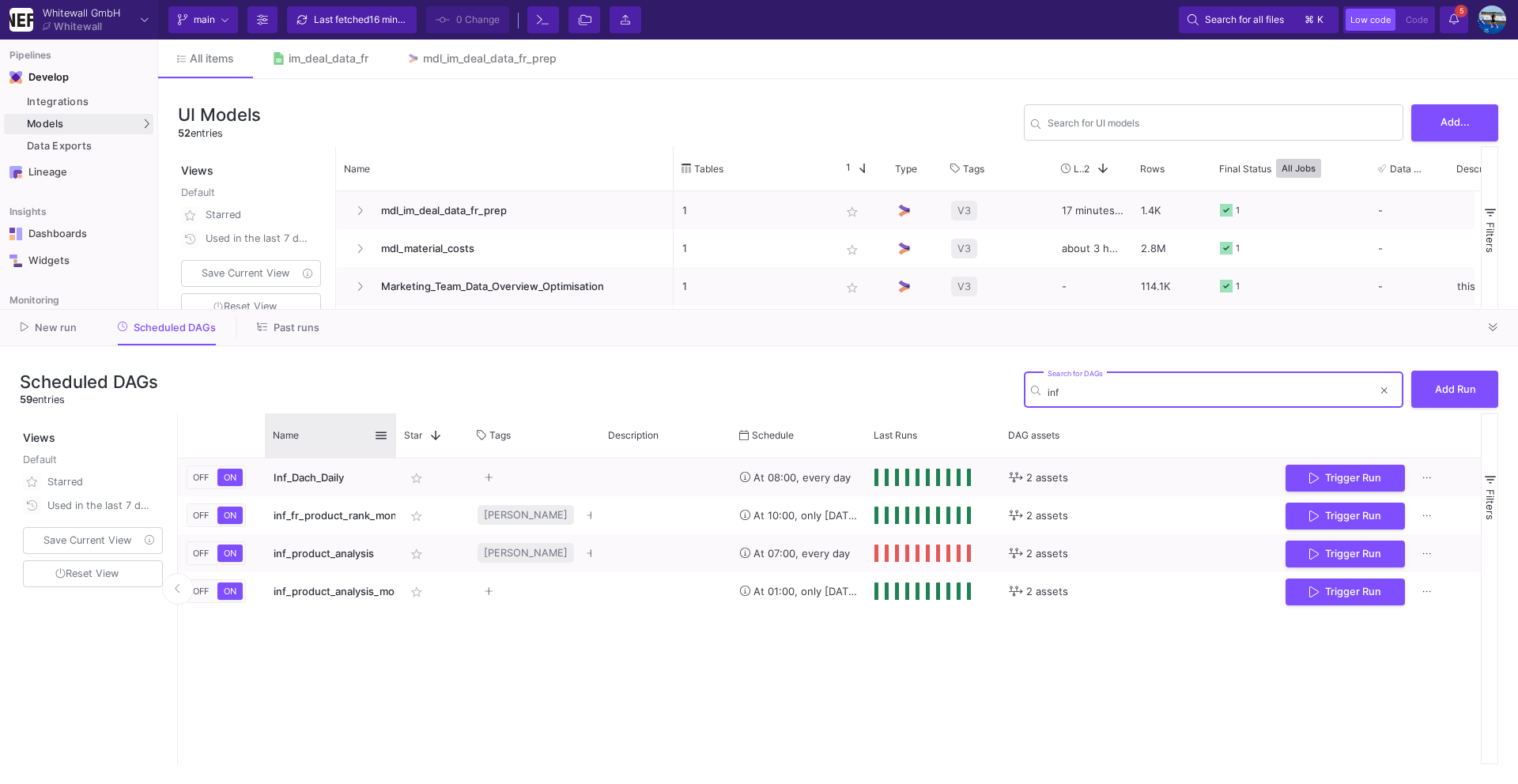
type input "inf"
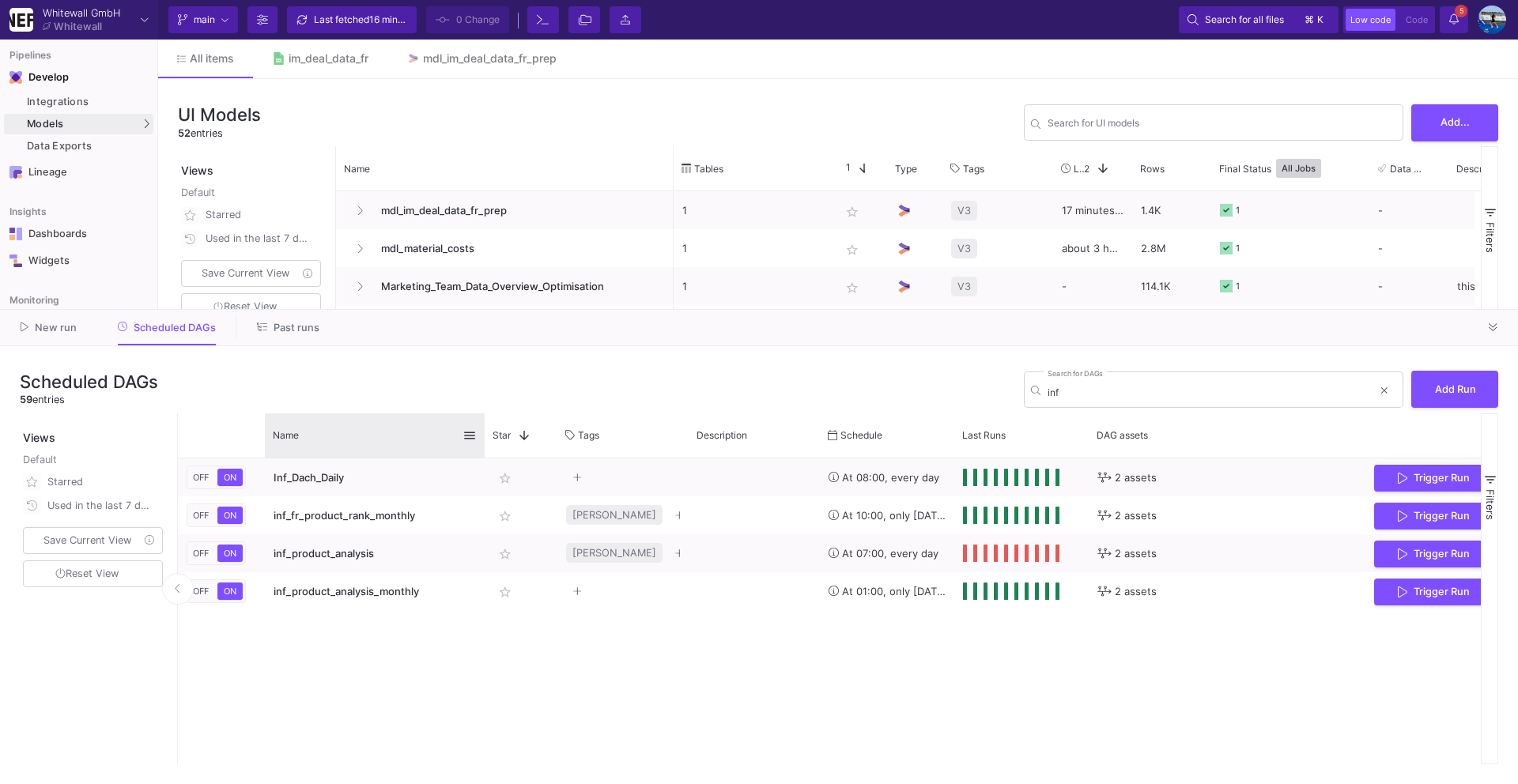
drag, startPoint x: 394, startPoint y: 428, endPoint x: 481, endPoint y: 428, distance: 87.0
click at [481, 428] on div at bounding box center [485, 435] width 7 height 44
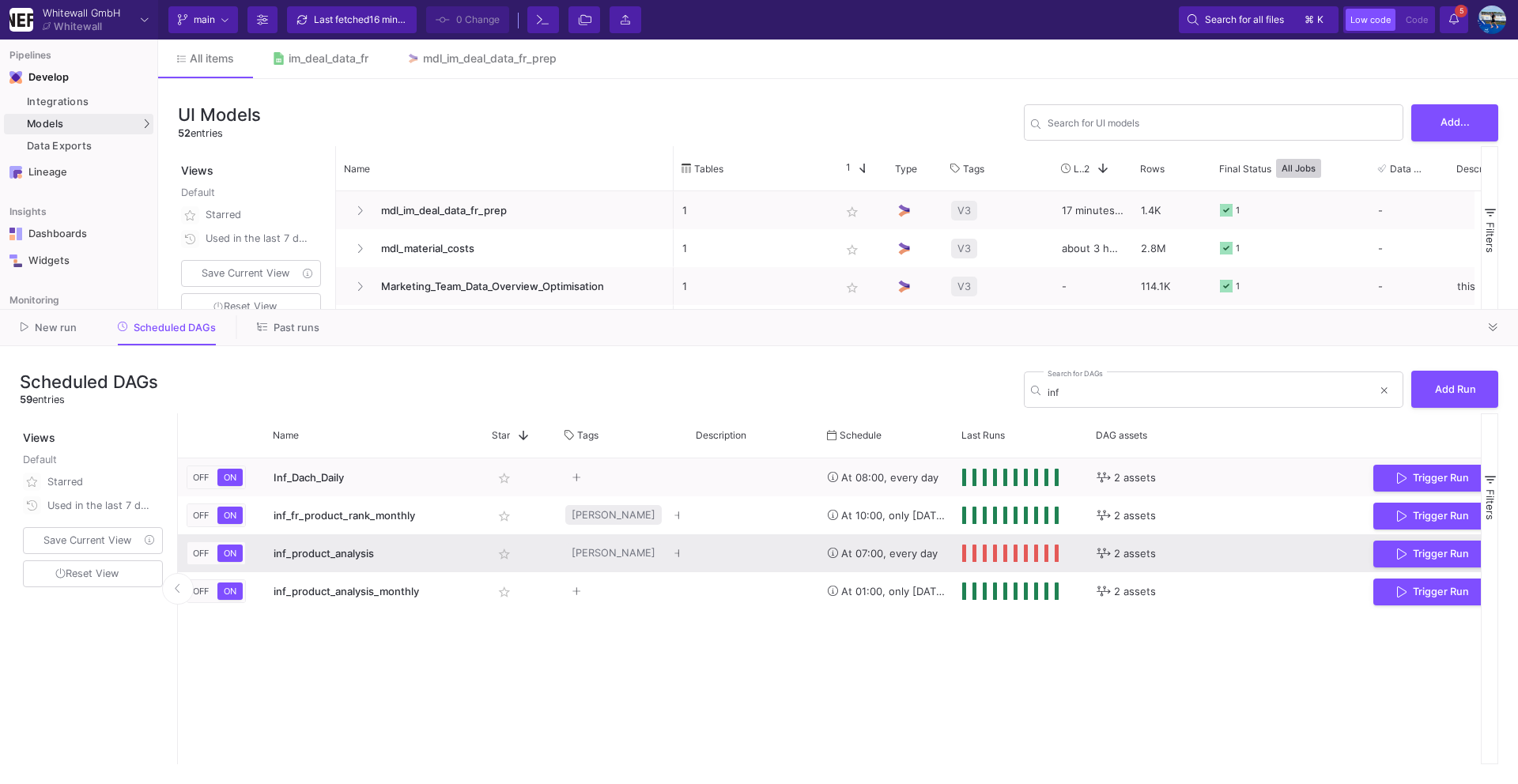
click at [316, 557] on span "inf_product_analysis" at bounding box center [323, 552] width 100 height 13
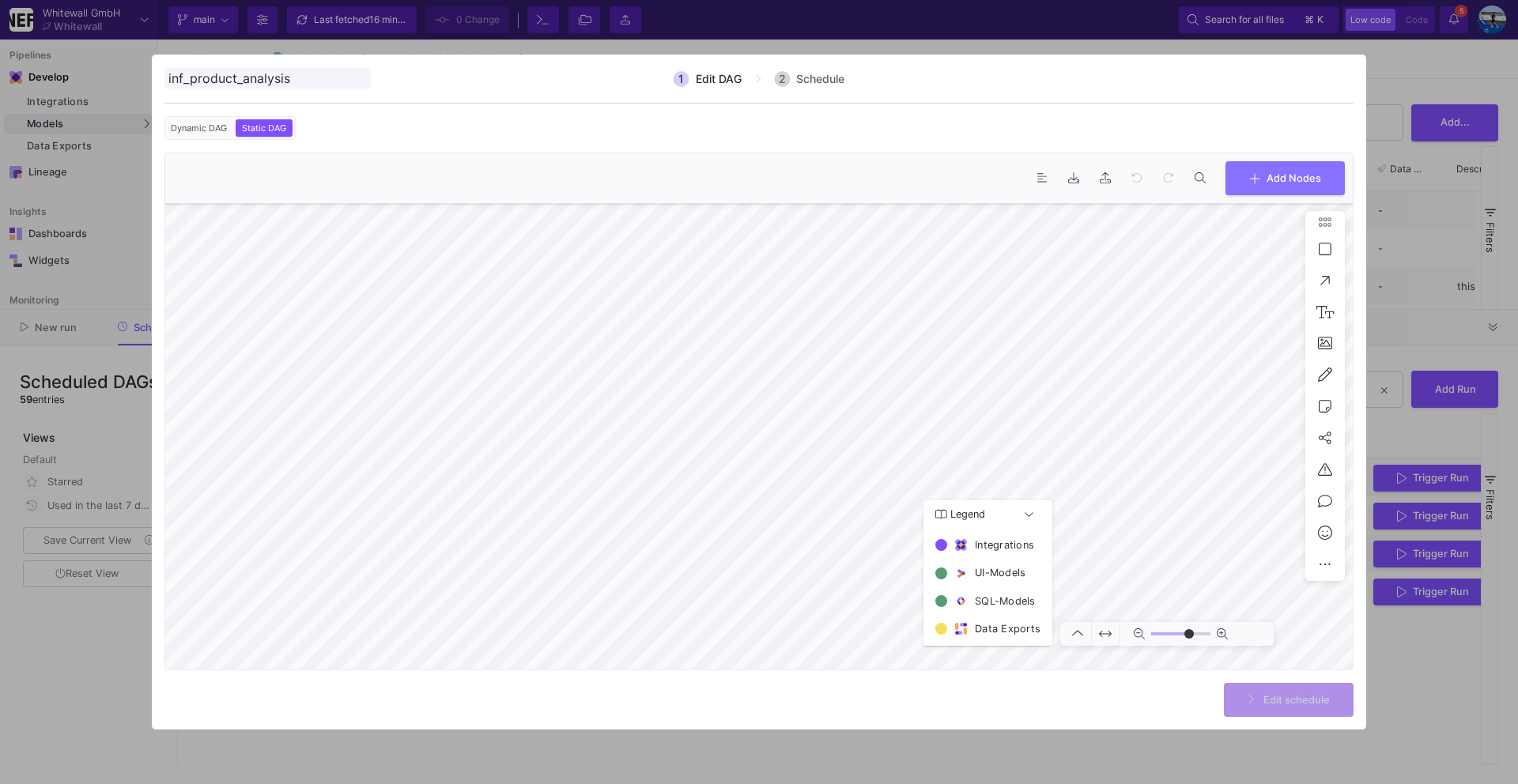
type input "0"
click at [100, 685] on div at bounding box center [759, 392] width 1518 height 784
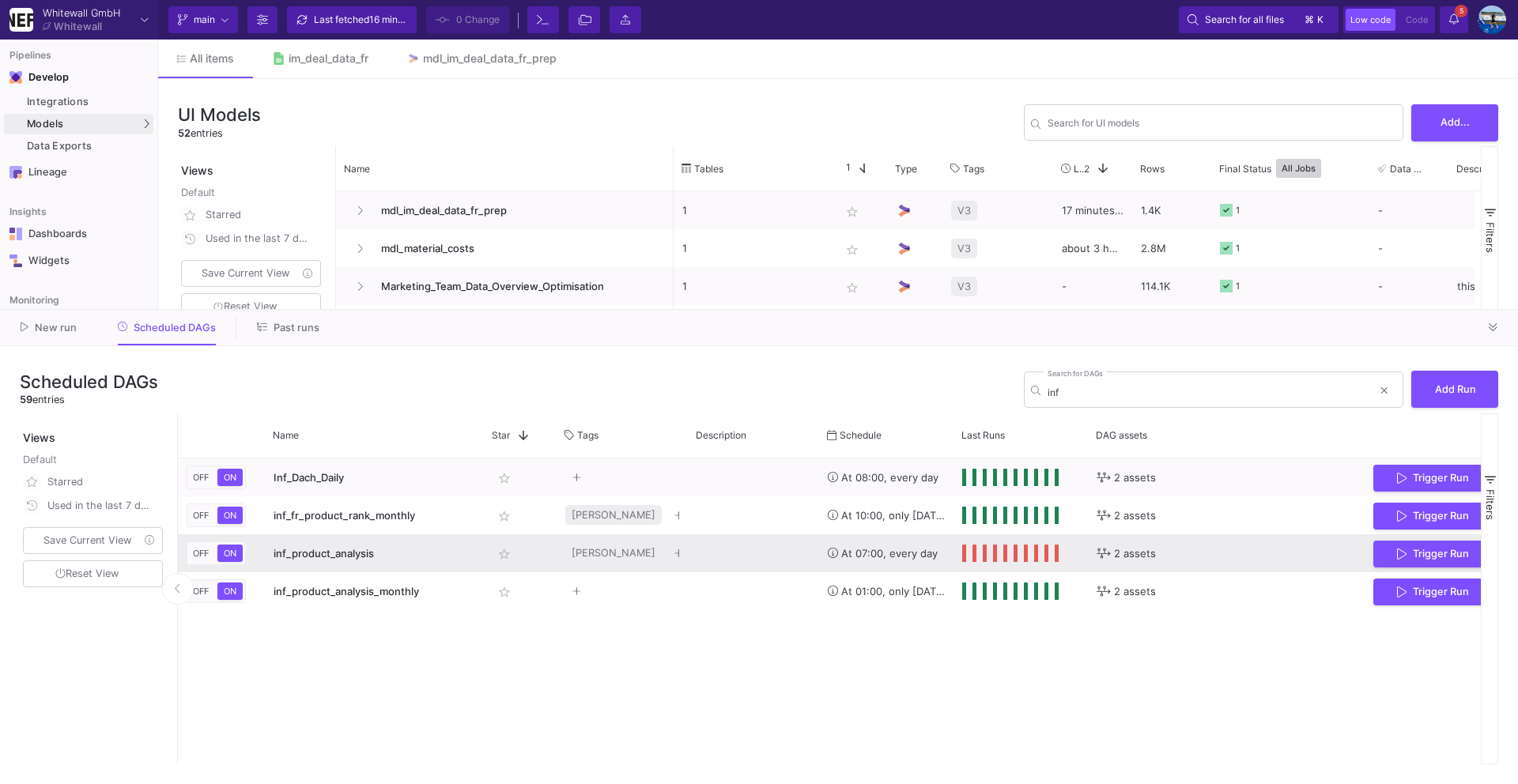
click at [334, 556] on span "inf_product_analysis" at bounding box center [323, 552] width 100 height 13
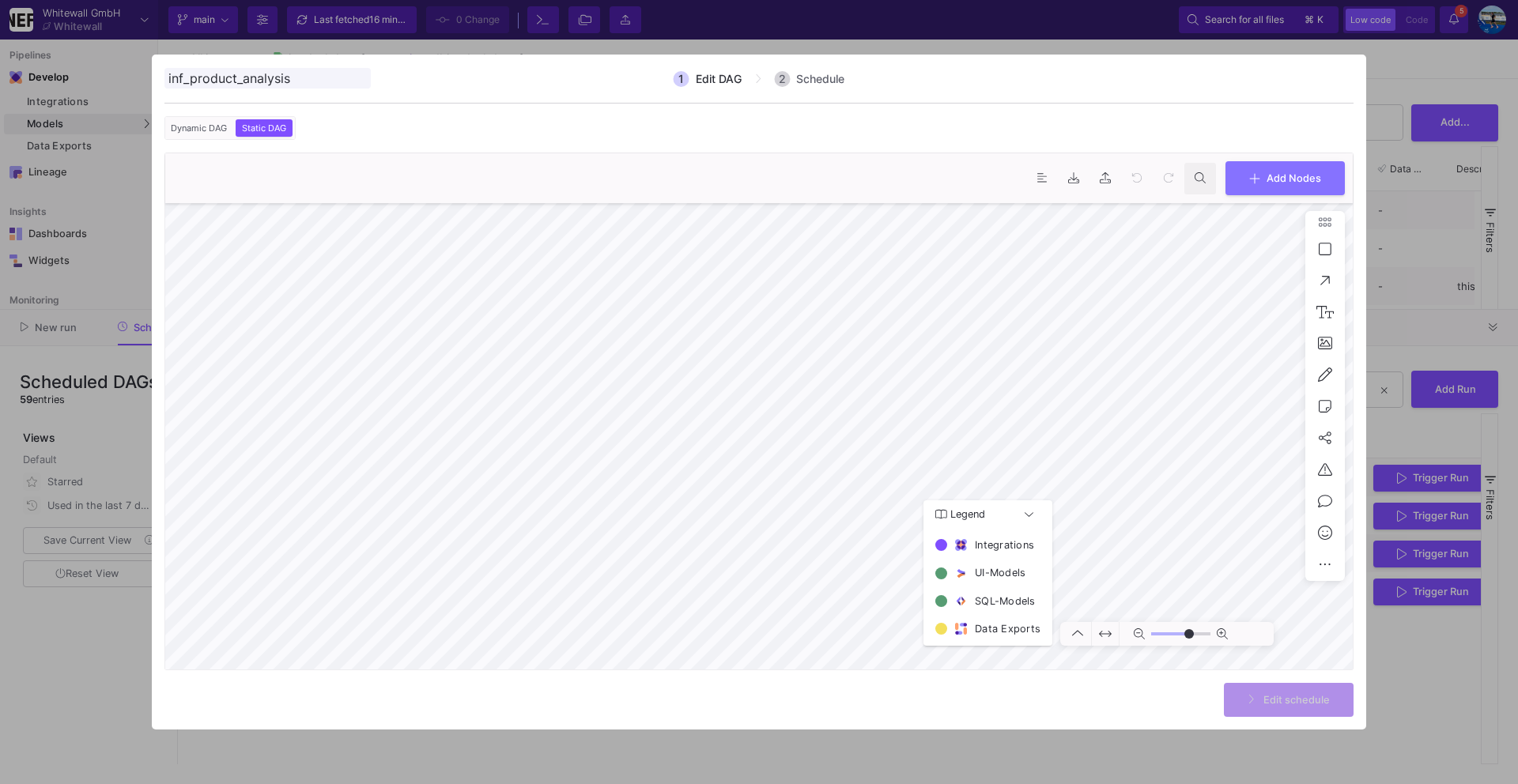
type input "0"
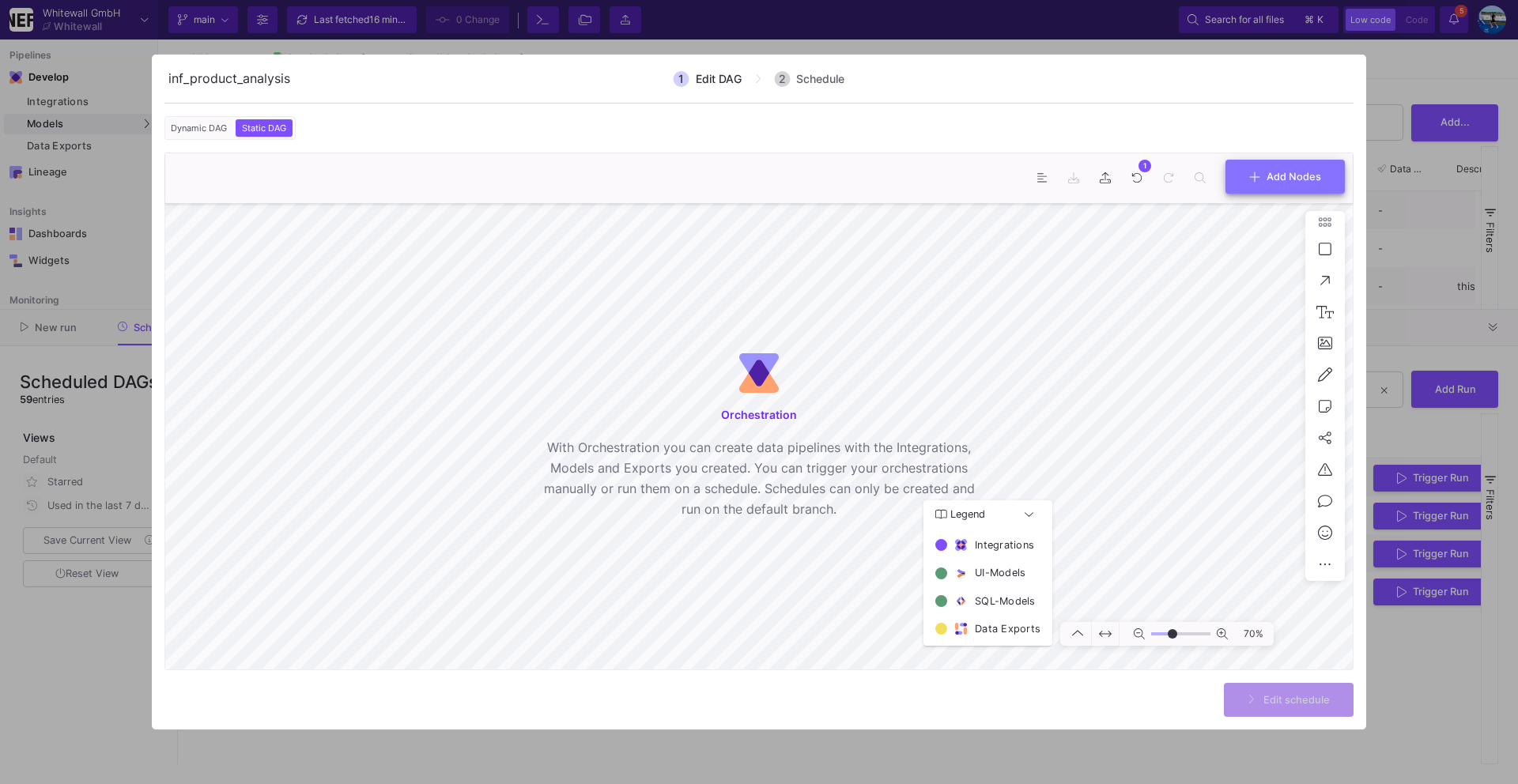
click at [1296, 177] on span "Add Nodes" at bounding box center [1293, 176] width 54 height 12
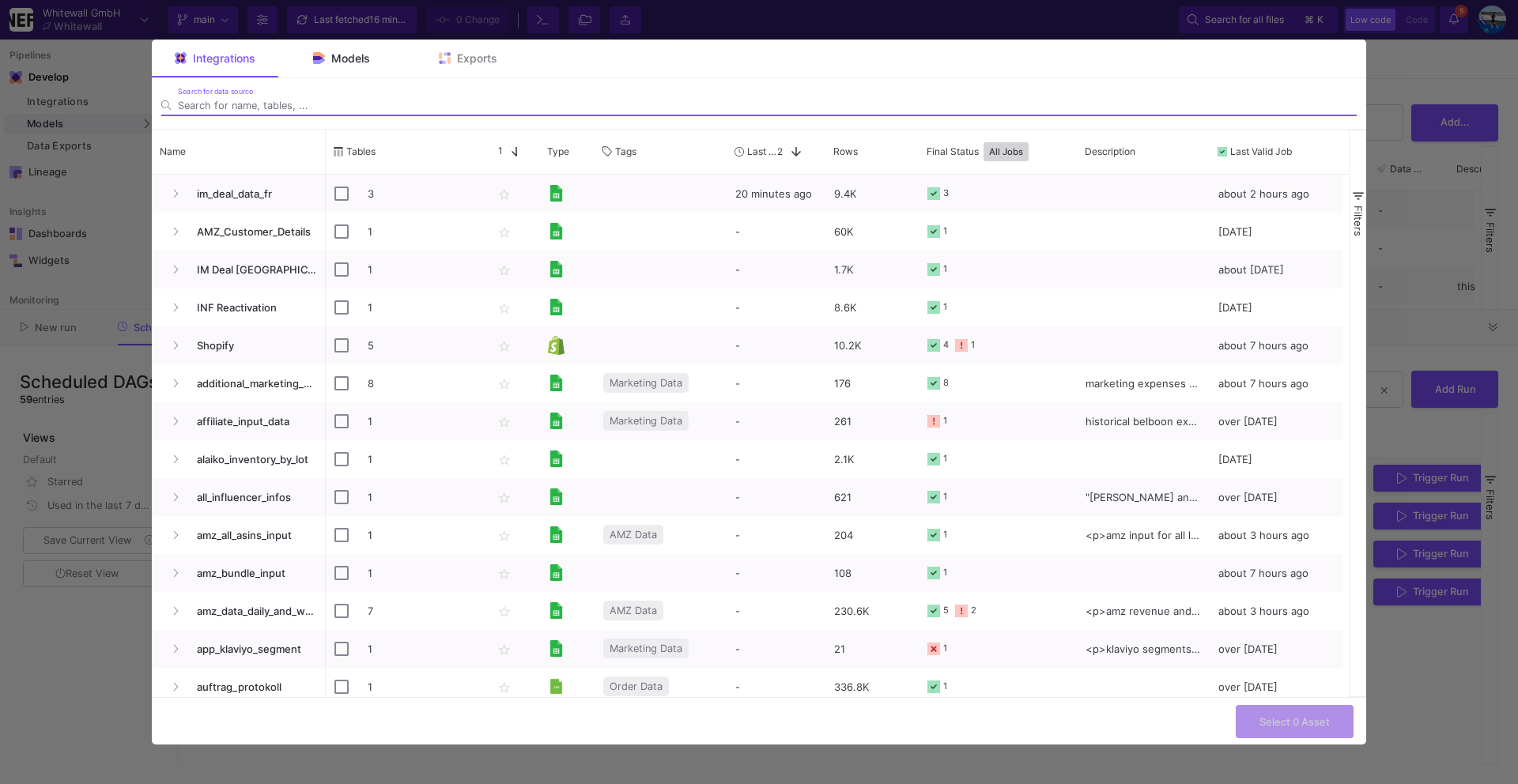
click at [370, 59] on div "Models" at bounding box center [341, 58] width 126 height 38
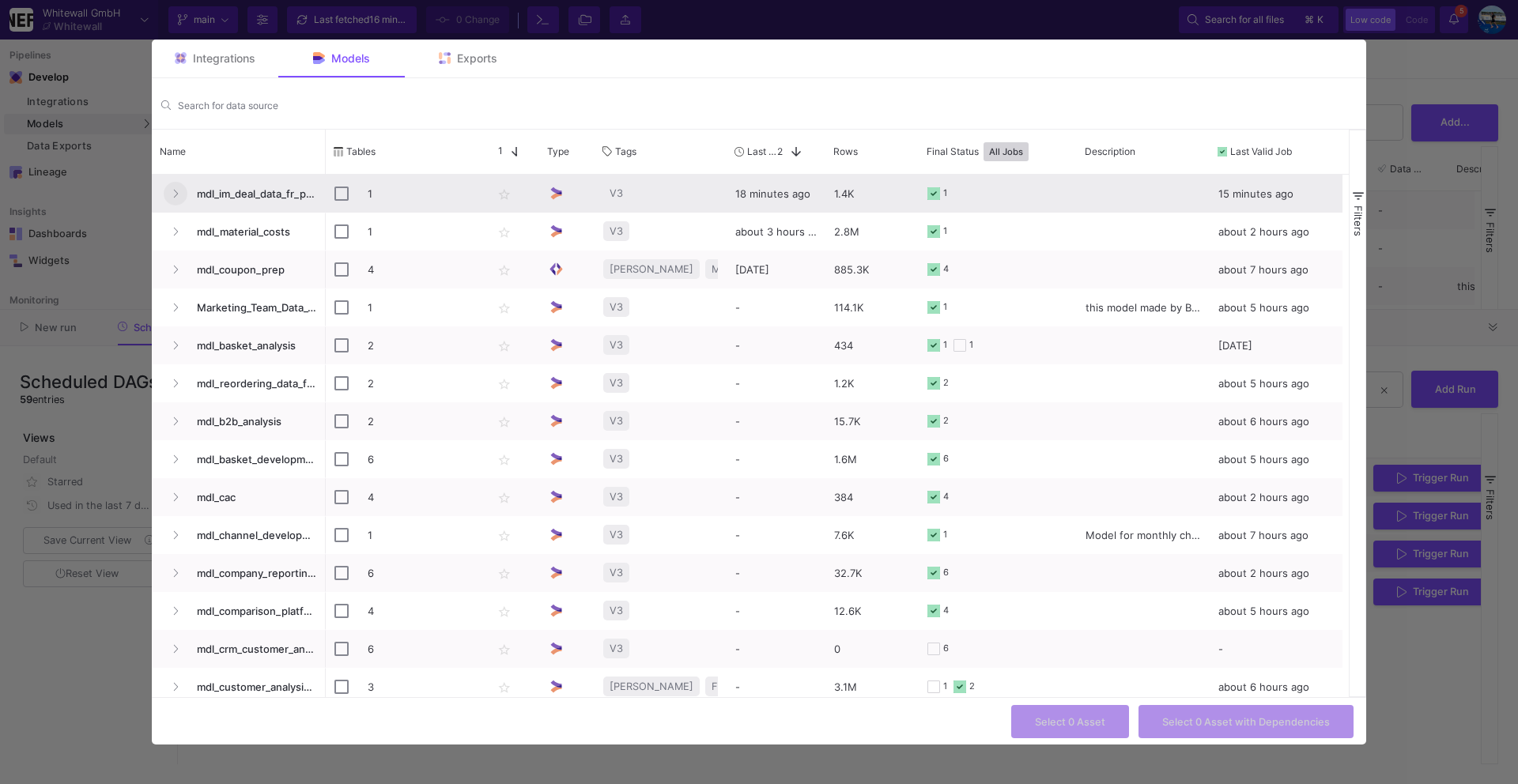
click at [182, 189] on button "Press SPACE to select this row." at bounding box center [176, 193] width 23 height 23
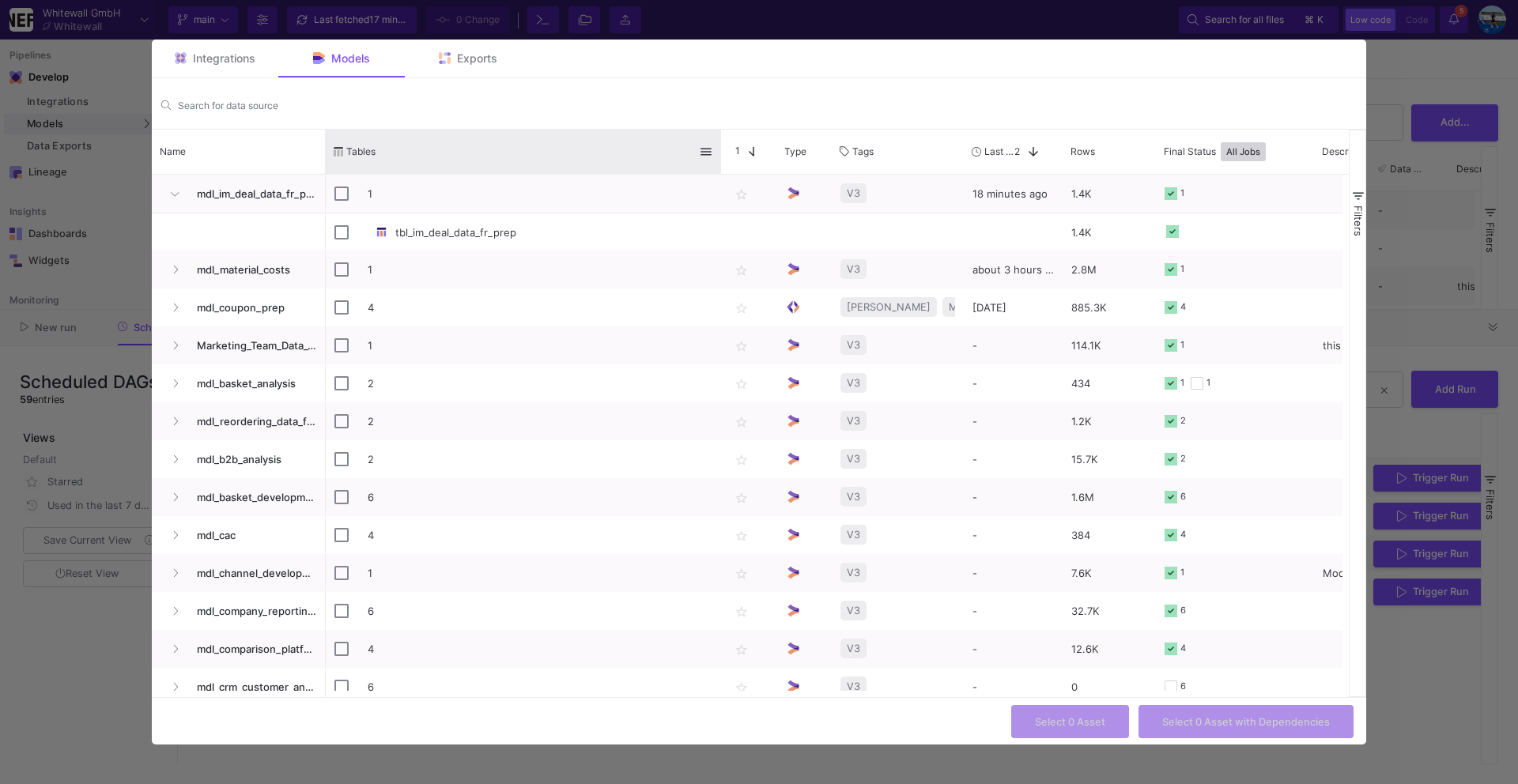
drag, startPoint x: 482, startPoint y: 140, endPoint x: 719, endPoint y: 140, distance: 237.0
click at [719, 140] on div at bounding box center [721, 151] width 7 height 44
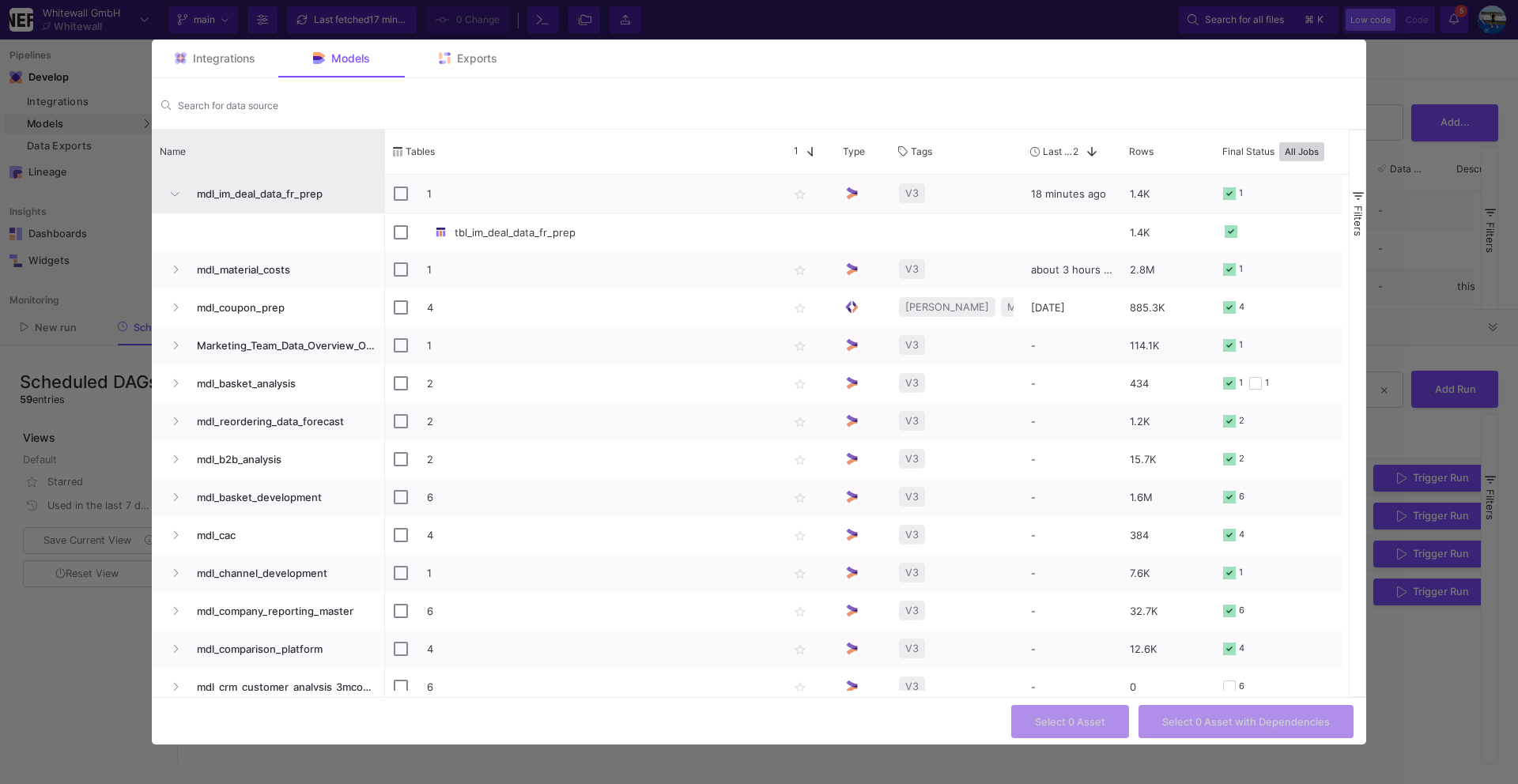
drag, startPoint x: 324, startPoint y: 164, endPoint x: 384, endPoint y: 176, distance: 61.2
click at [384, 176] on div "Name Tables Star 1 Type" at bounding box center [751, 414] width 1197 height 568
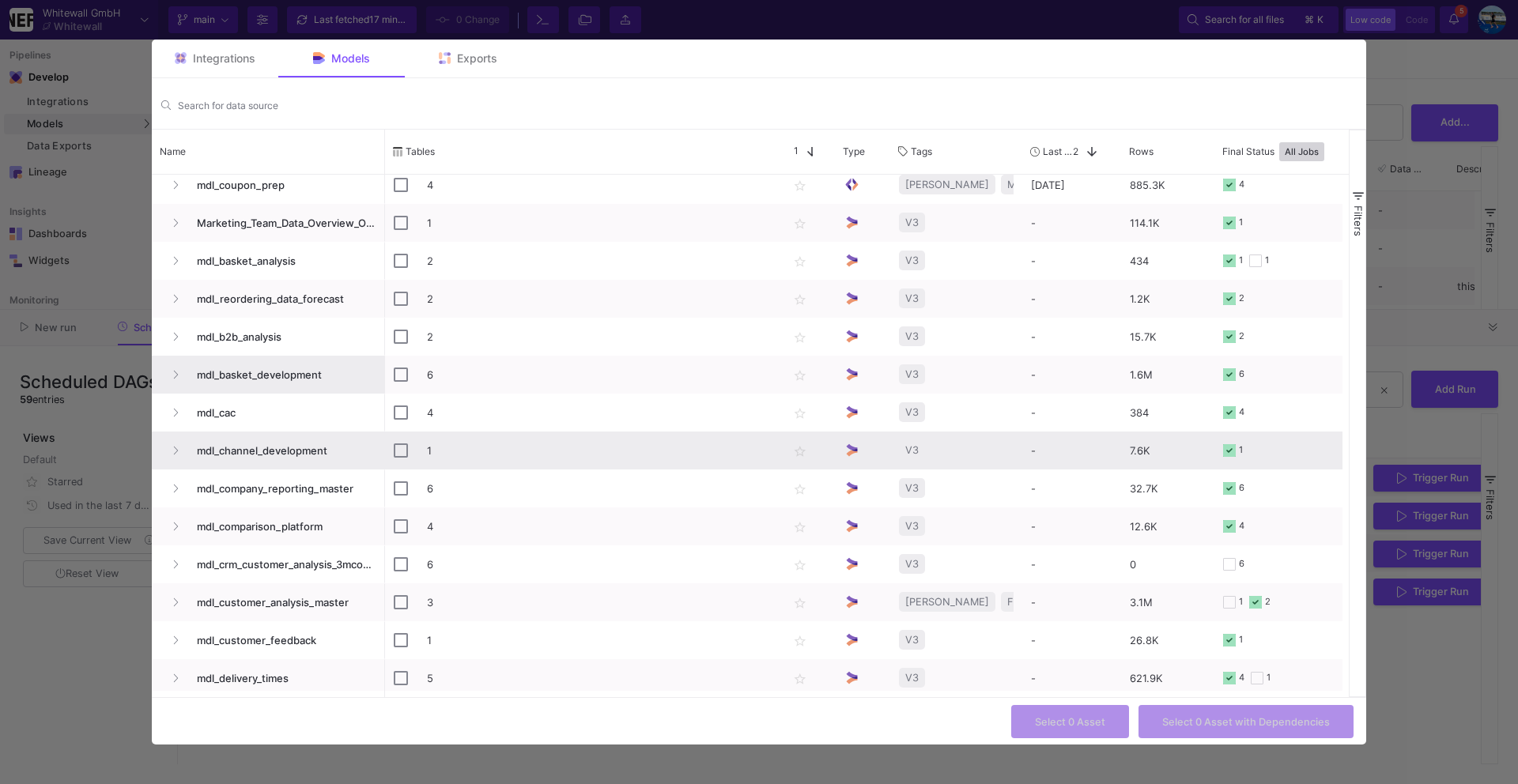
scroll to position [43, 0]
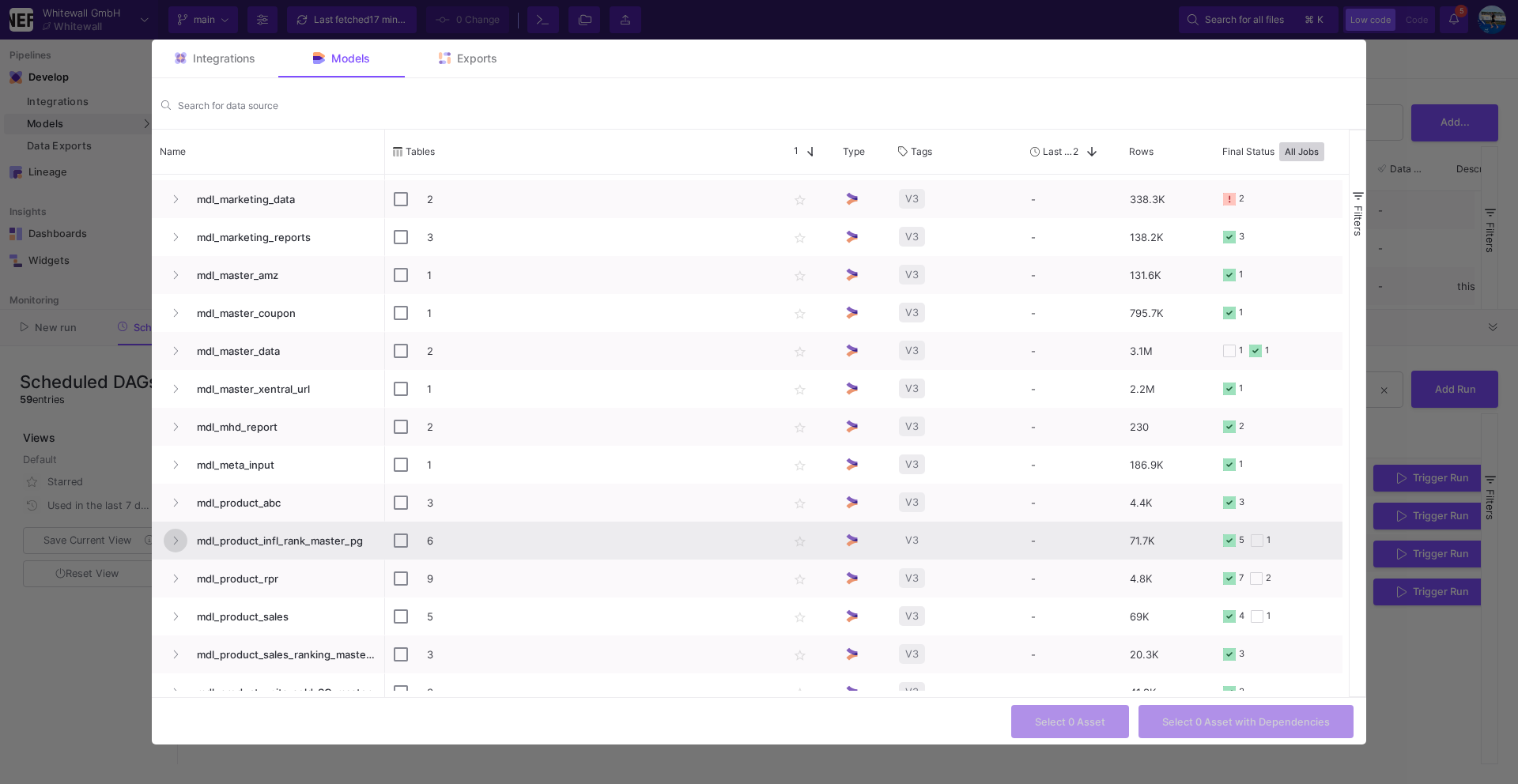
click at [176, 537] on icon "Press SPACE to select this row." at bounding box center [176, 541] width 7 height 10
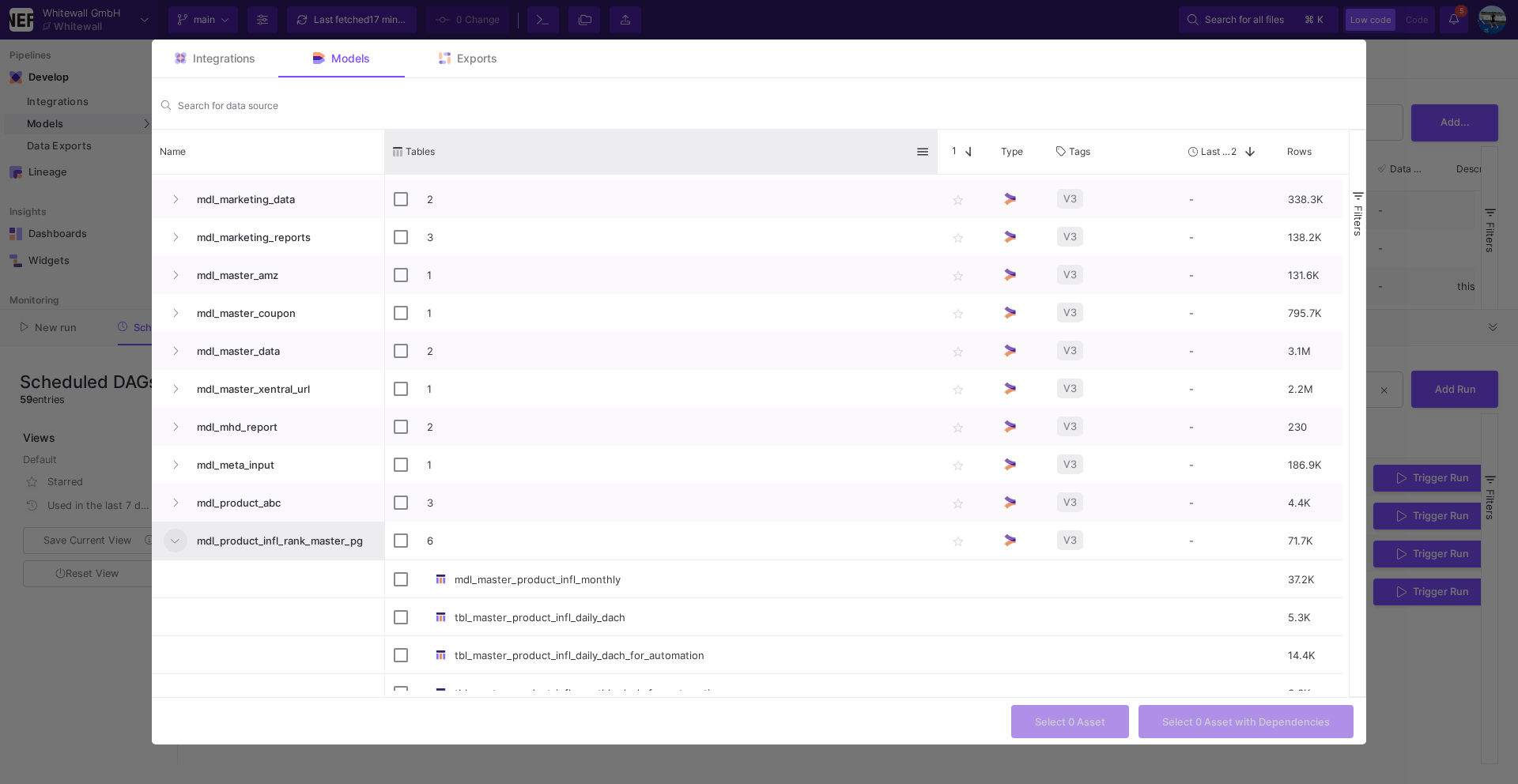
drag, startPoint x: 777, startPoint y: 145, endPoint x: 935, endPoint y: 150, distance: 158.1
click at [935, 150] on div at bounding box center [938, 151] width 7 height 44
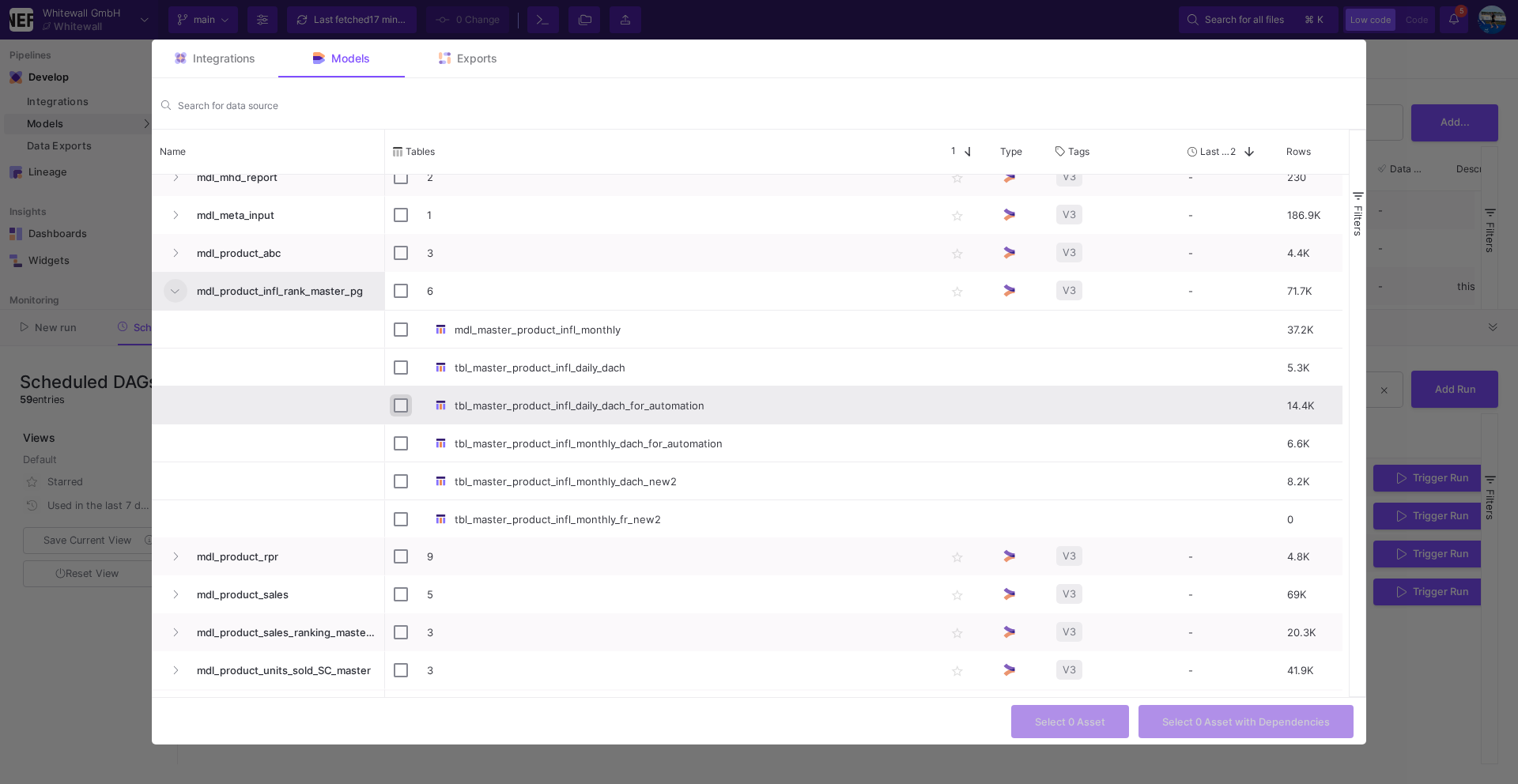
click at [399, 400] on input "Press Space to toggle row selection (unchecked)" at bounding box center [400, 405] width 14 height 14
checkbox input "true"
checkbox input "false"
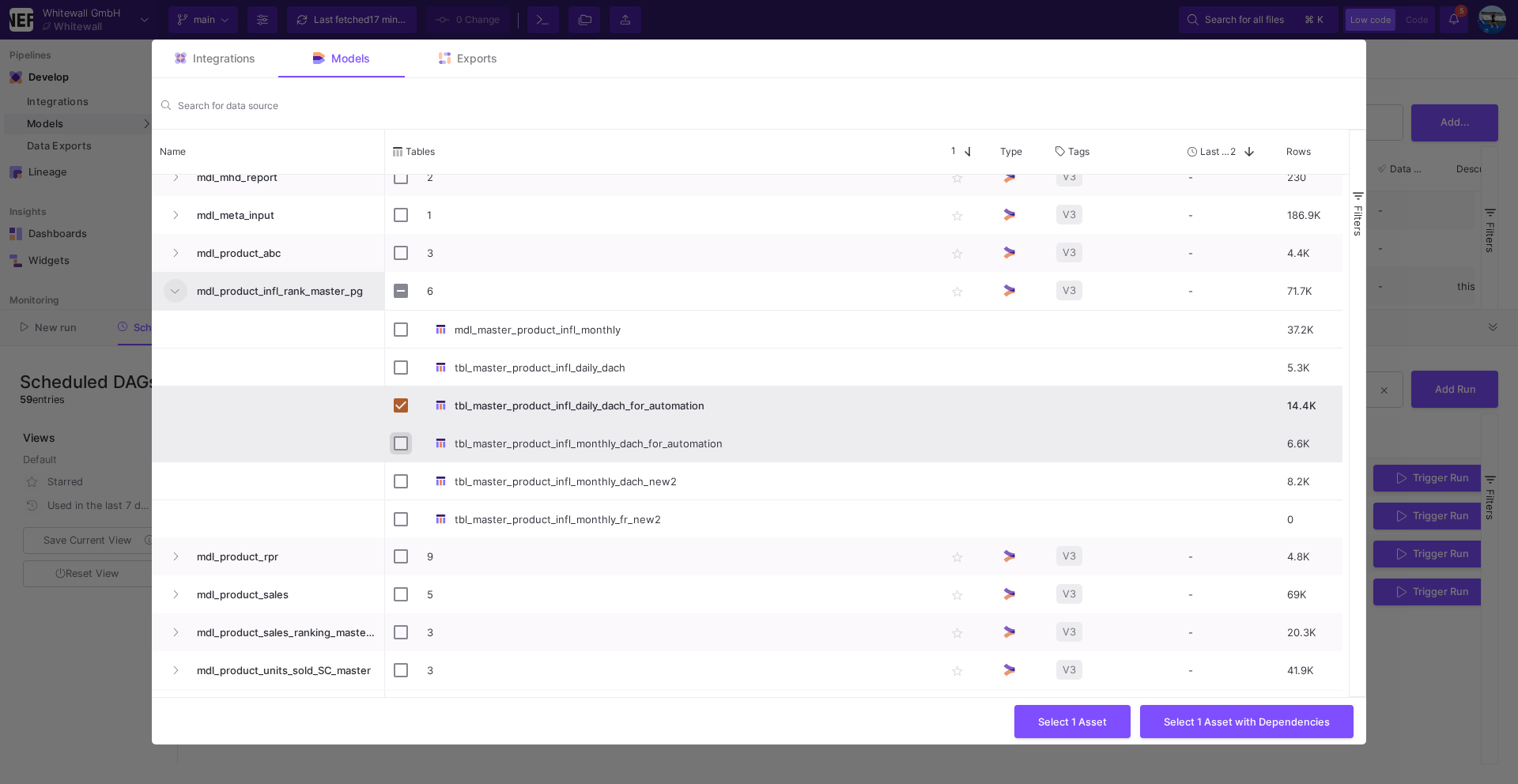
click at [394, 443] on input "Press Space to toggle row selection (unchecked)" at bounding box center [400, 443] width 14 height 14
checkbox input "true"
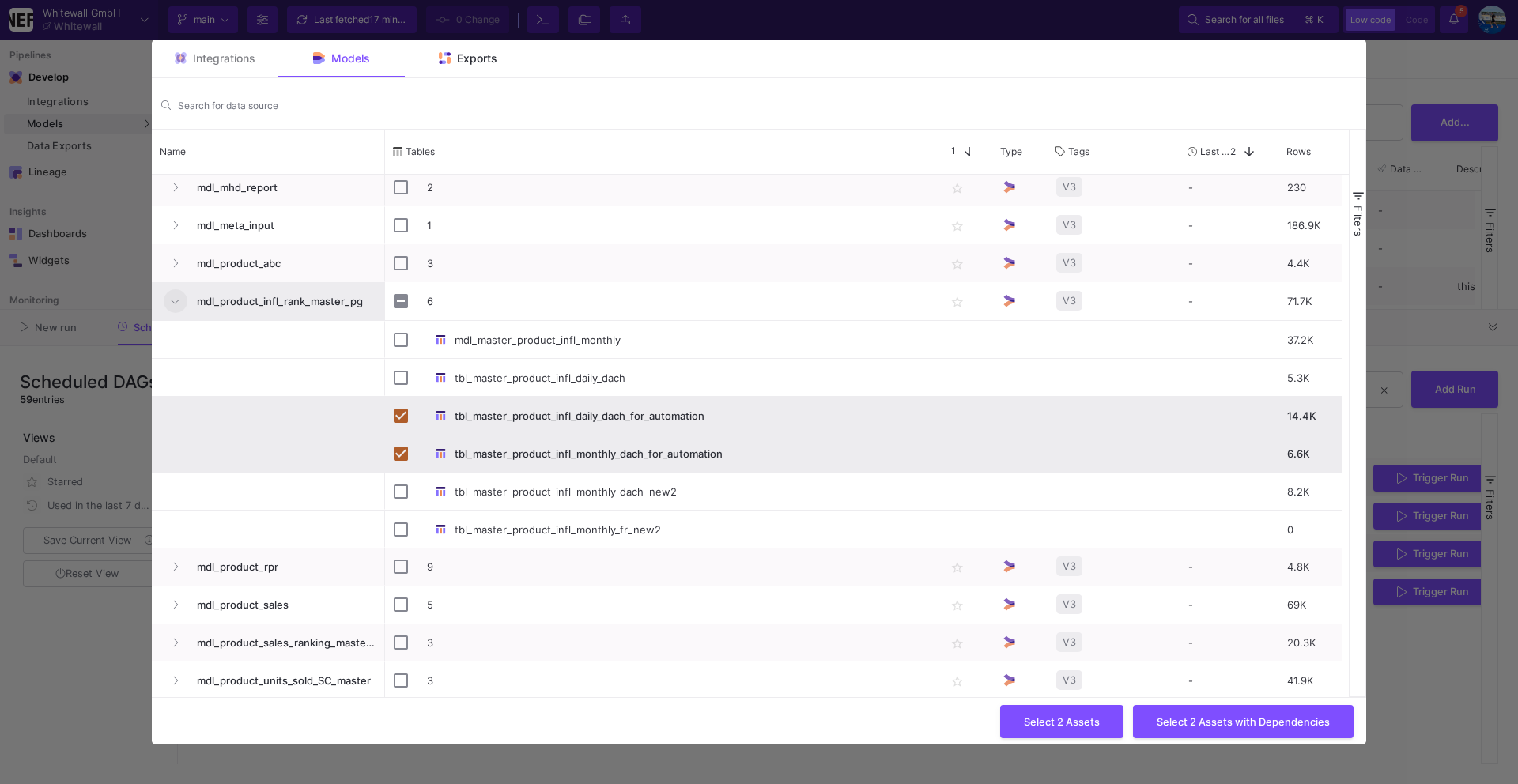
click at [473, 53] on span "Exports" at bounding box center [477, 58] width 40 height 13
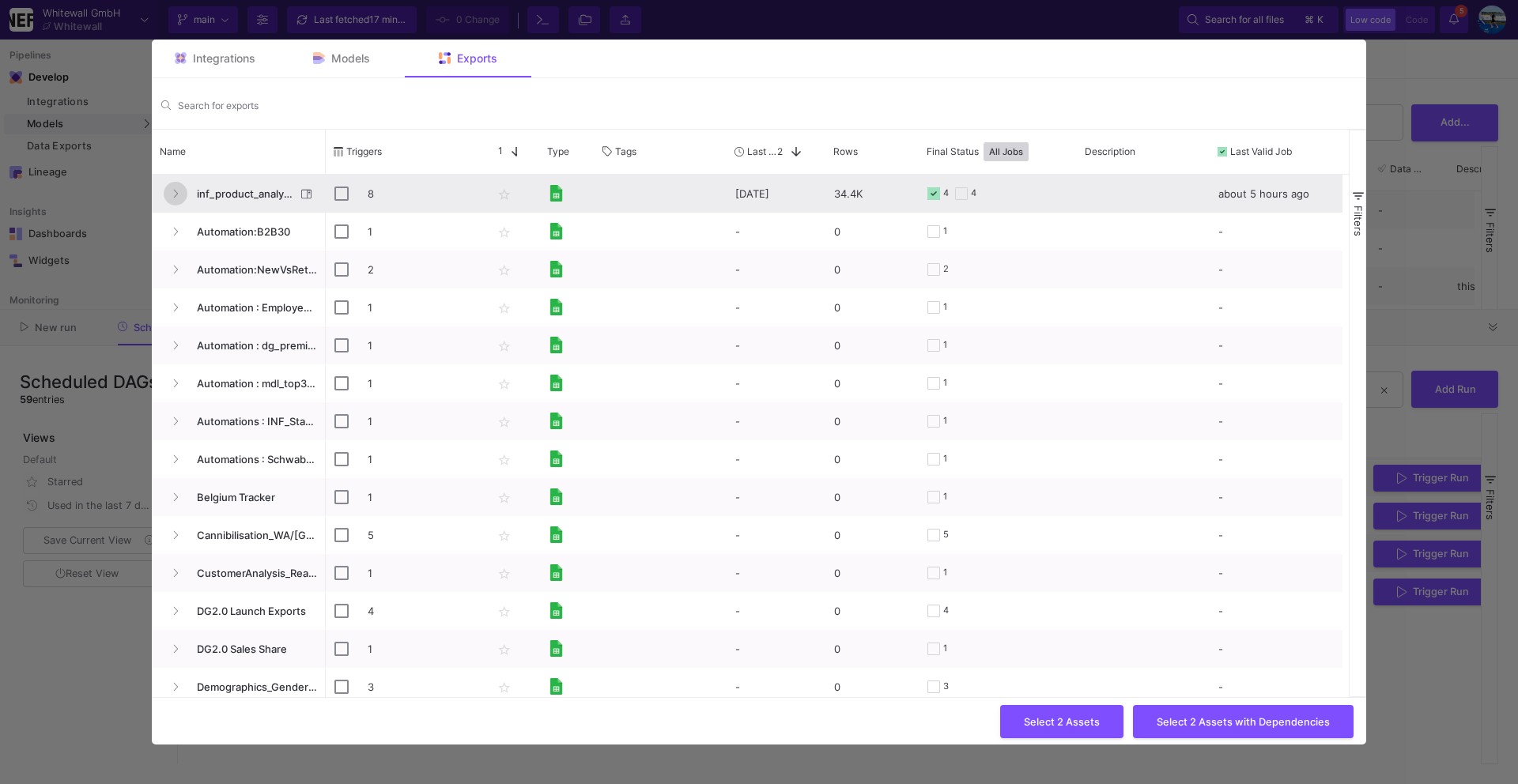
click at [179, 190] on button "Press SPACE to select this row." at bounding box center [176, 193] width 23 height 23
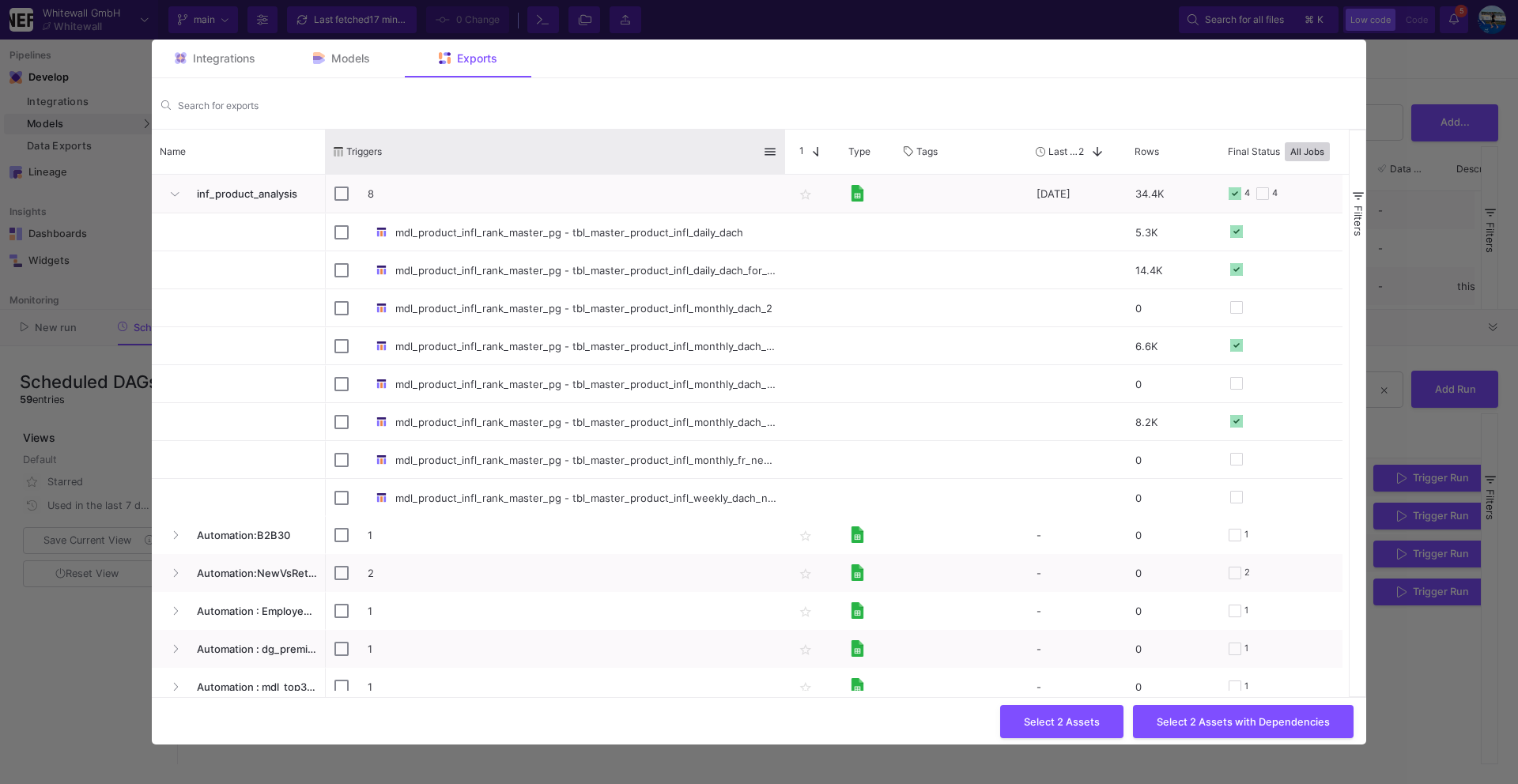
drag, startPoint x: 483, startPoint y: 137, endPoint x: 783, endPoint y: 169, distance: 301.7
click at [785, 169] on div at bounding box center [785, 151] width 7 height 44
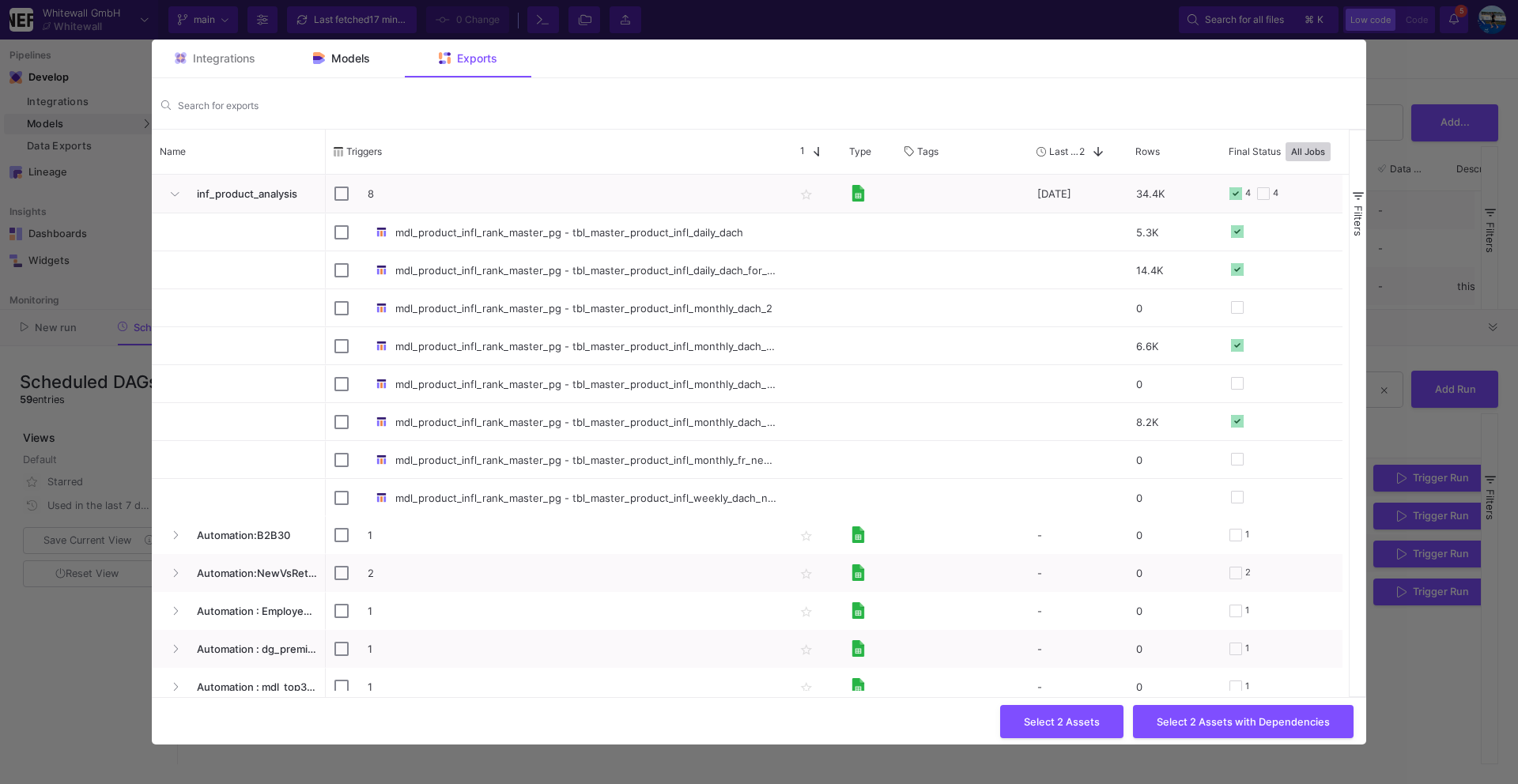
click at [336, 53] on span "Models" at bounding box center [350, 58] width 38 height 13
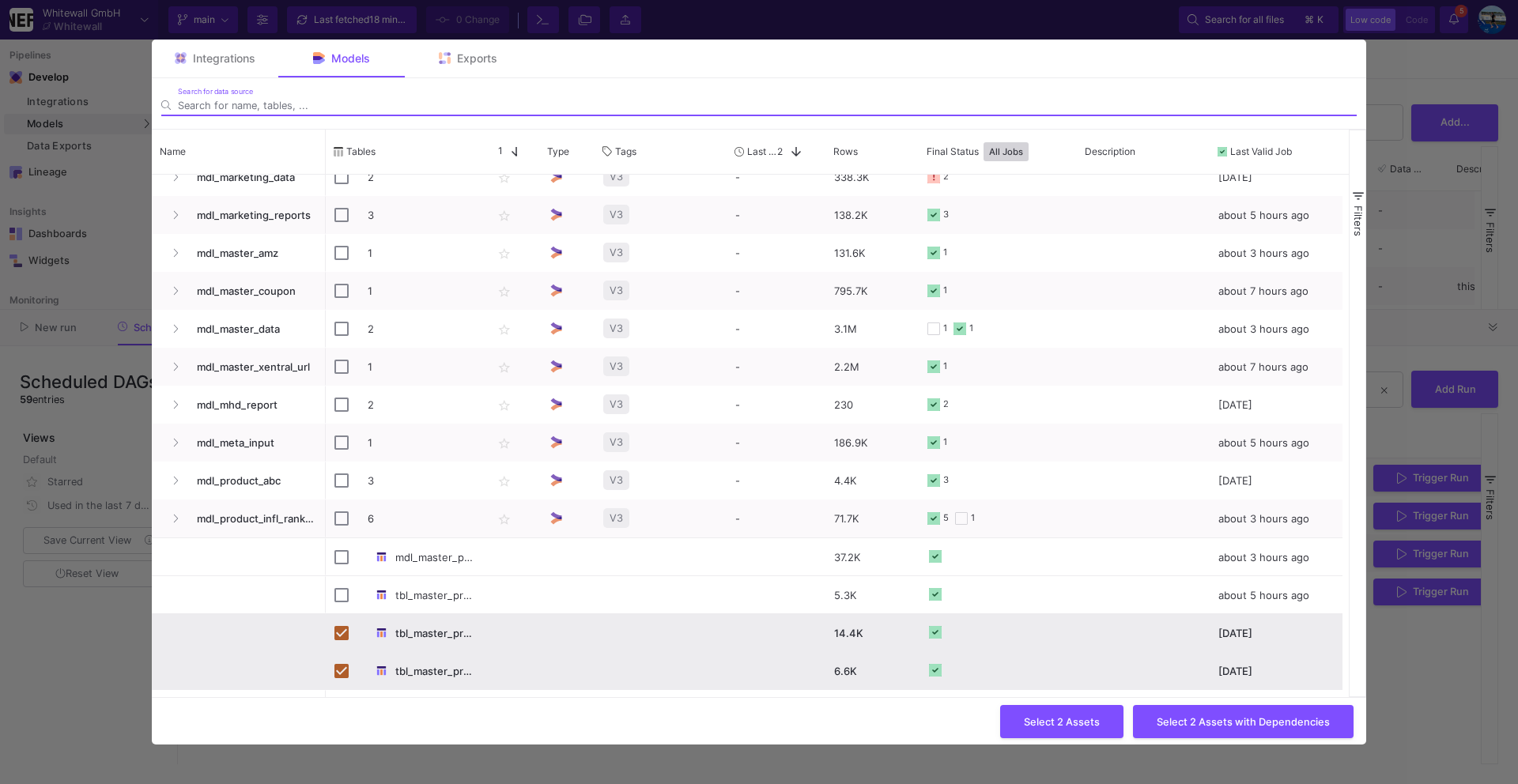
click at [340, 648] on div "Press SPACE to deselect this row." at bounding box center [341, 634] width 14 height 37
checkbox input "false"
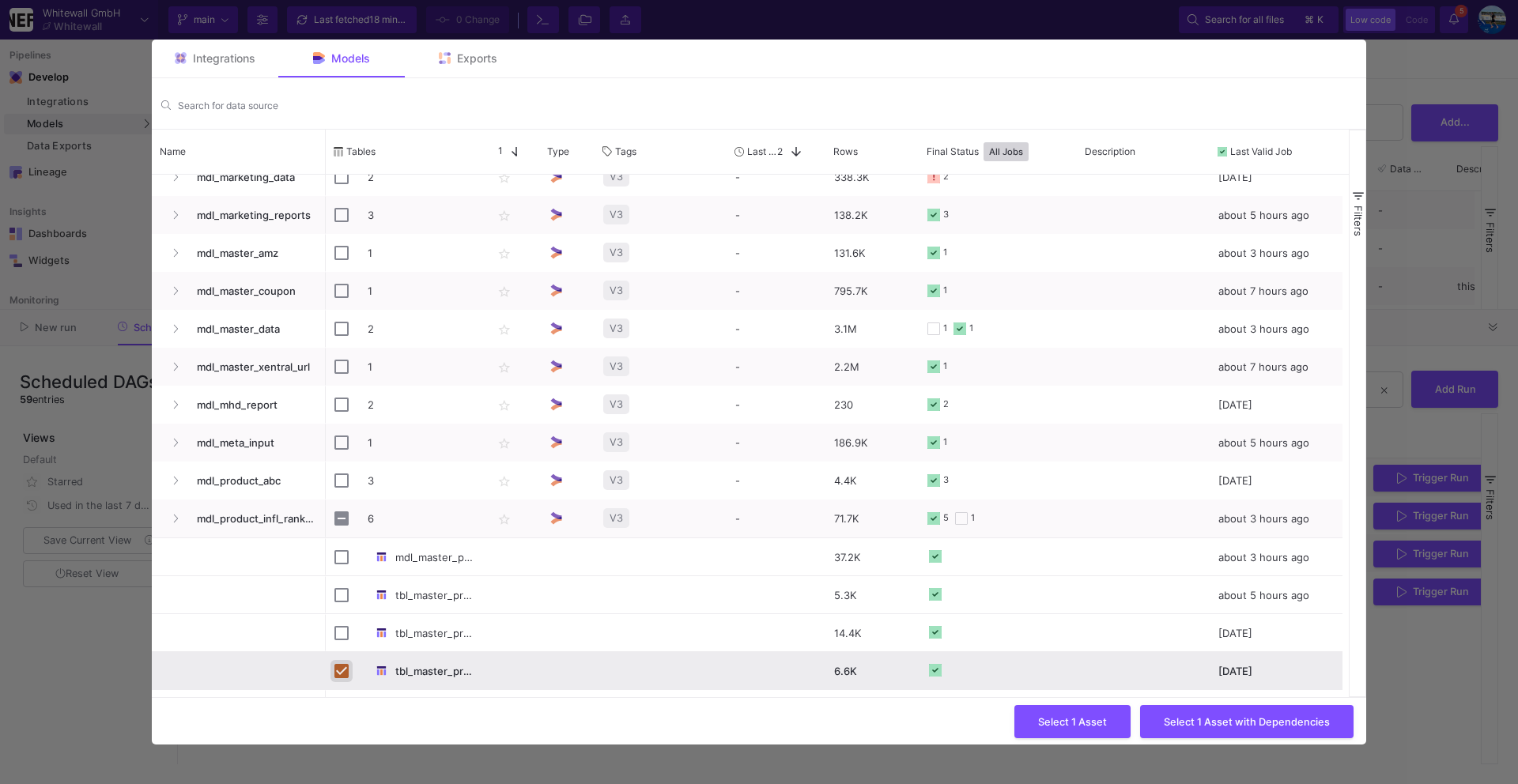
click at [343, 675] on input "Press Space to toggle row selection (checked)" at bounding box center [341, 670] width 14 height 14
checkbox input "false"
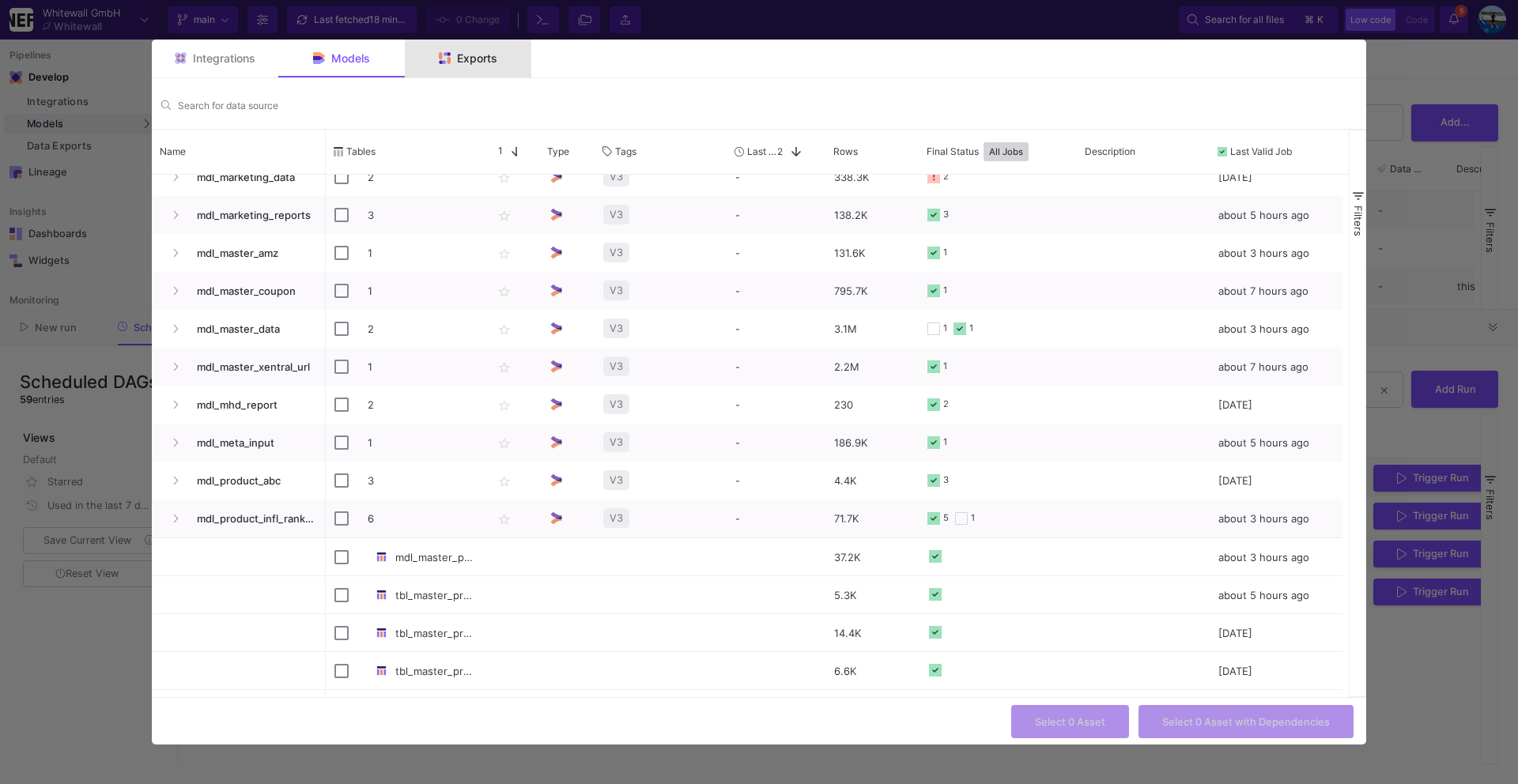
click at [445, 49] on div "Exports" at bounding box center [467, 58] width 126 height 38
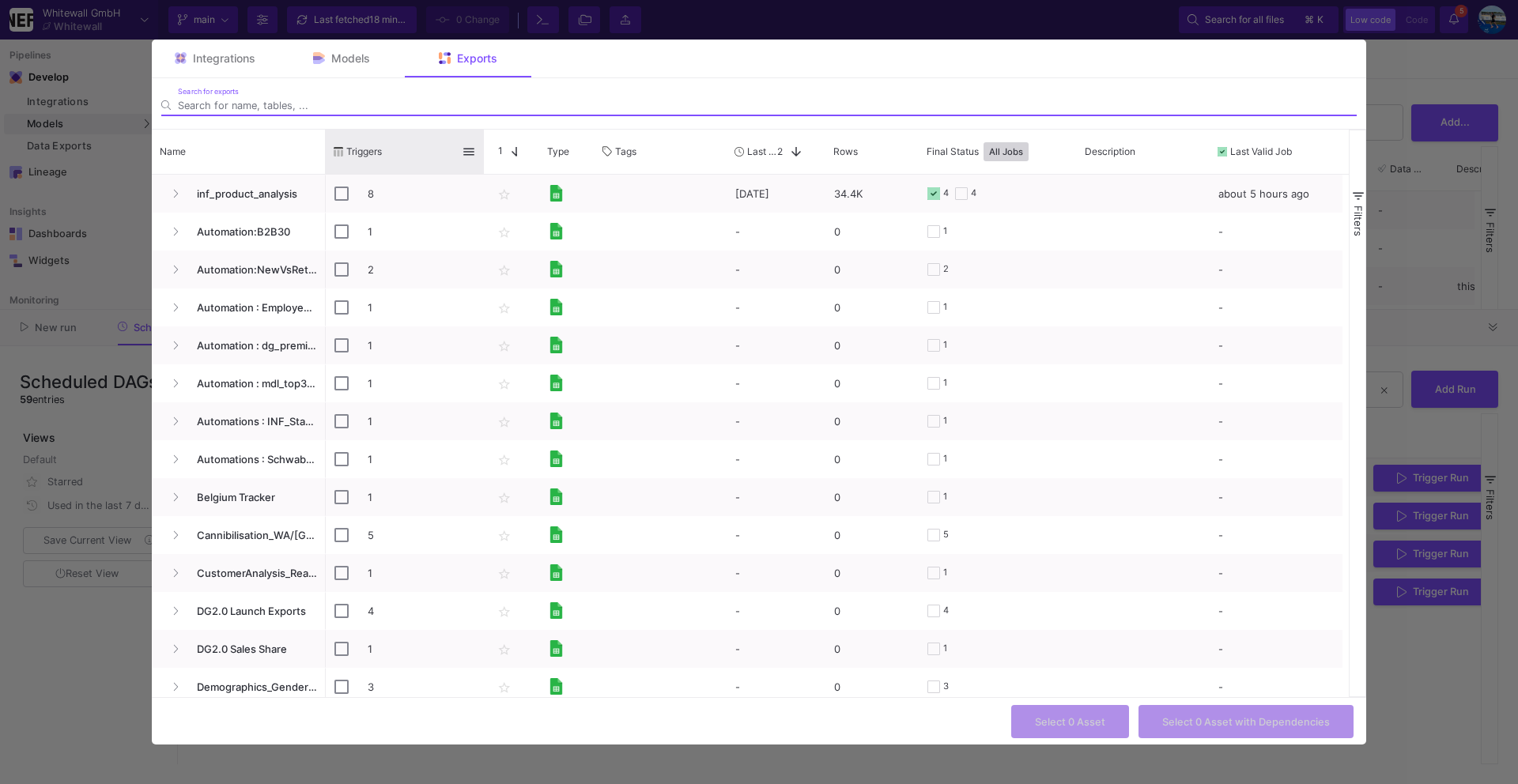
click at [327, 151] on div "Triggers" at bounding box center [405, 151] width 158 height 44
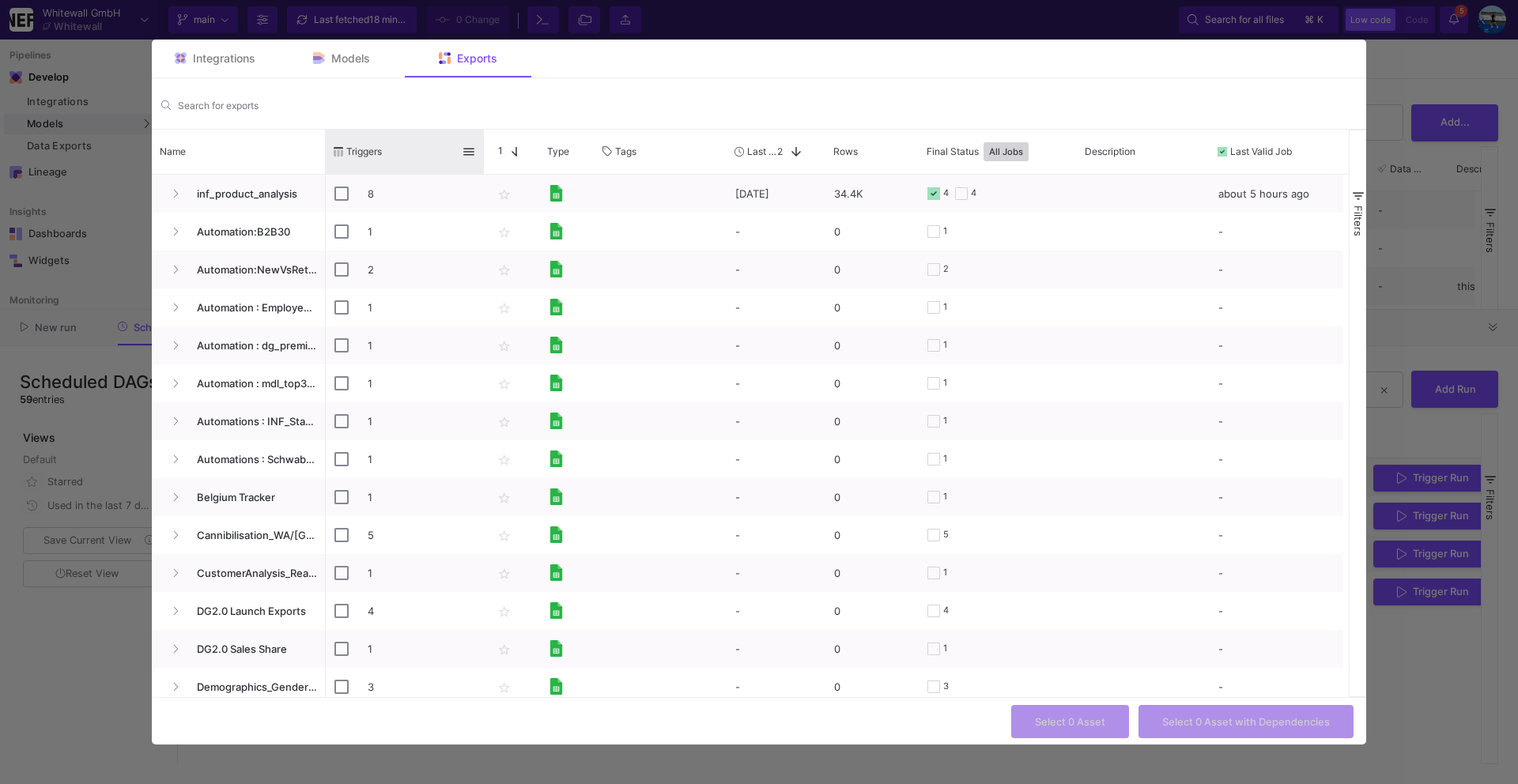
click at [326, 147] on div "Triggers" at bounding box center [405, 151] width 158 height 44
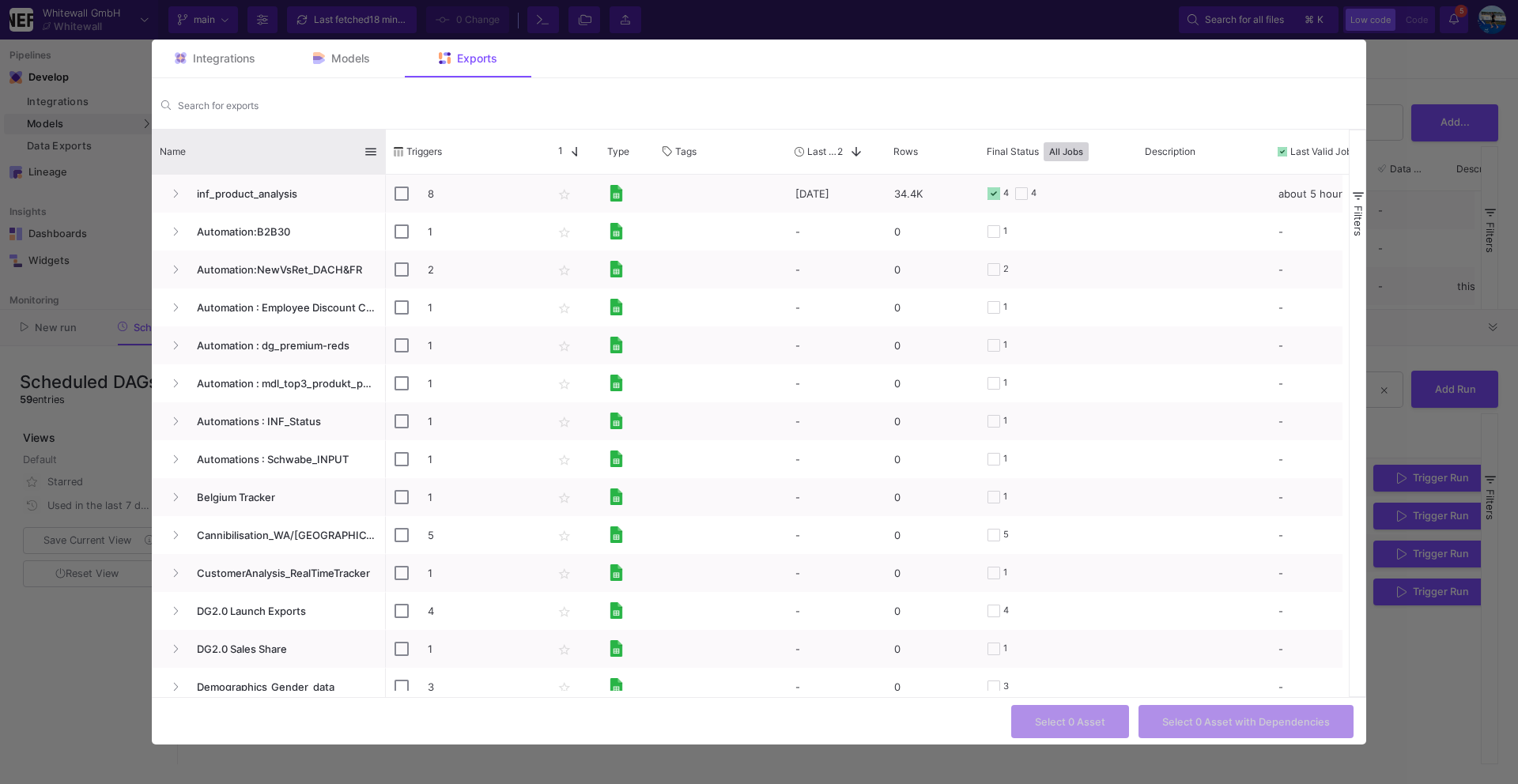
drag, startPoint x: 323, startPoint y: 147, endPoint x: 384, endPoint y: 147, distance: 61.0
click at [384, 147] on div at bounding box center [386, 151] width 7 height 44
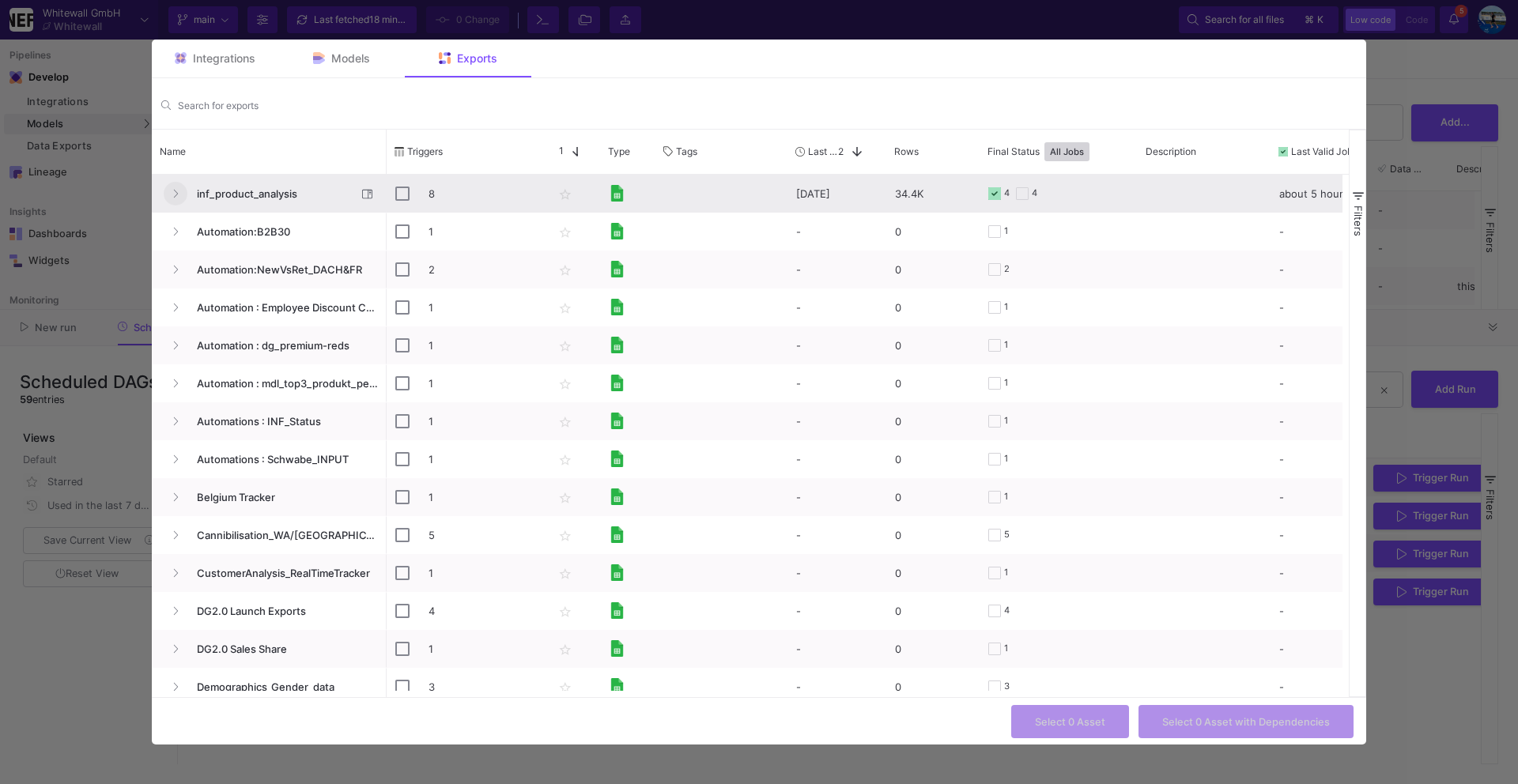
click at [173, 195] on icon "Press SPACE to select this row." at bounding box center [176, 194] width 7 height 10
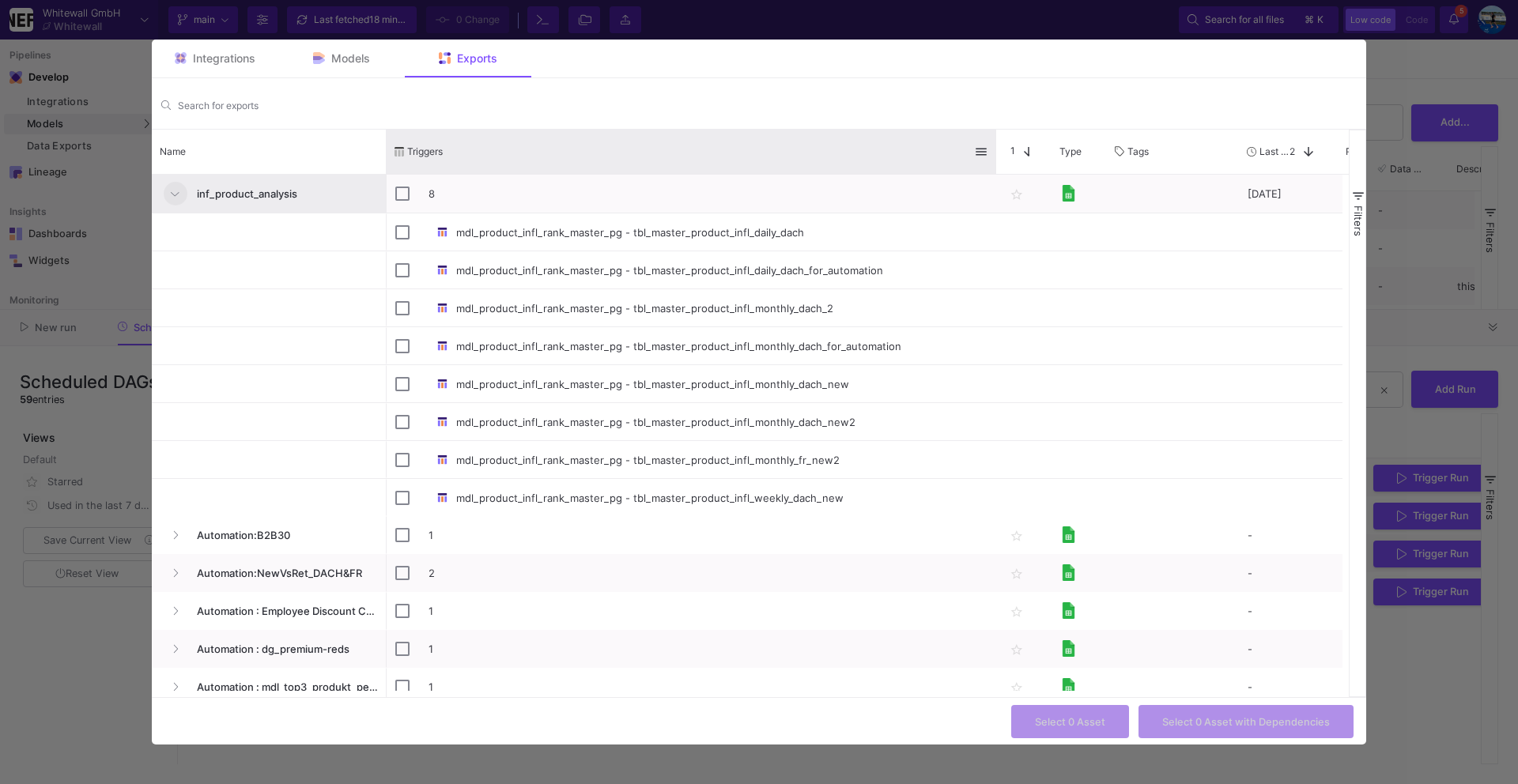
drag, startPoint x: 543, startPoint y: 148, endPoint x: 994, endPoint y: 135, distance: 451.2
click at [994, 135] on div at bounding box center [996, 151] width 7 height 44
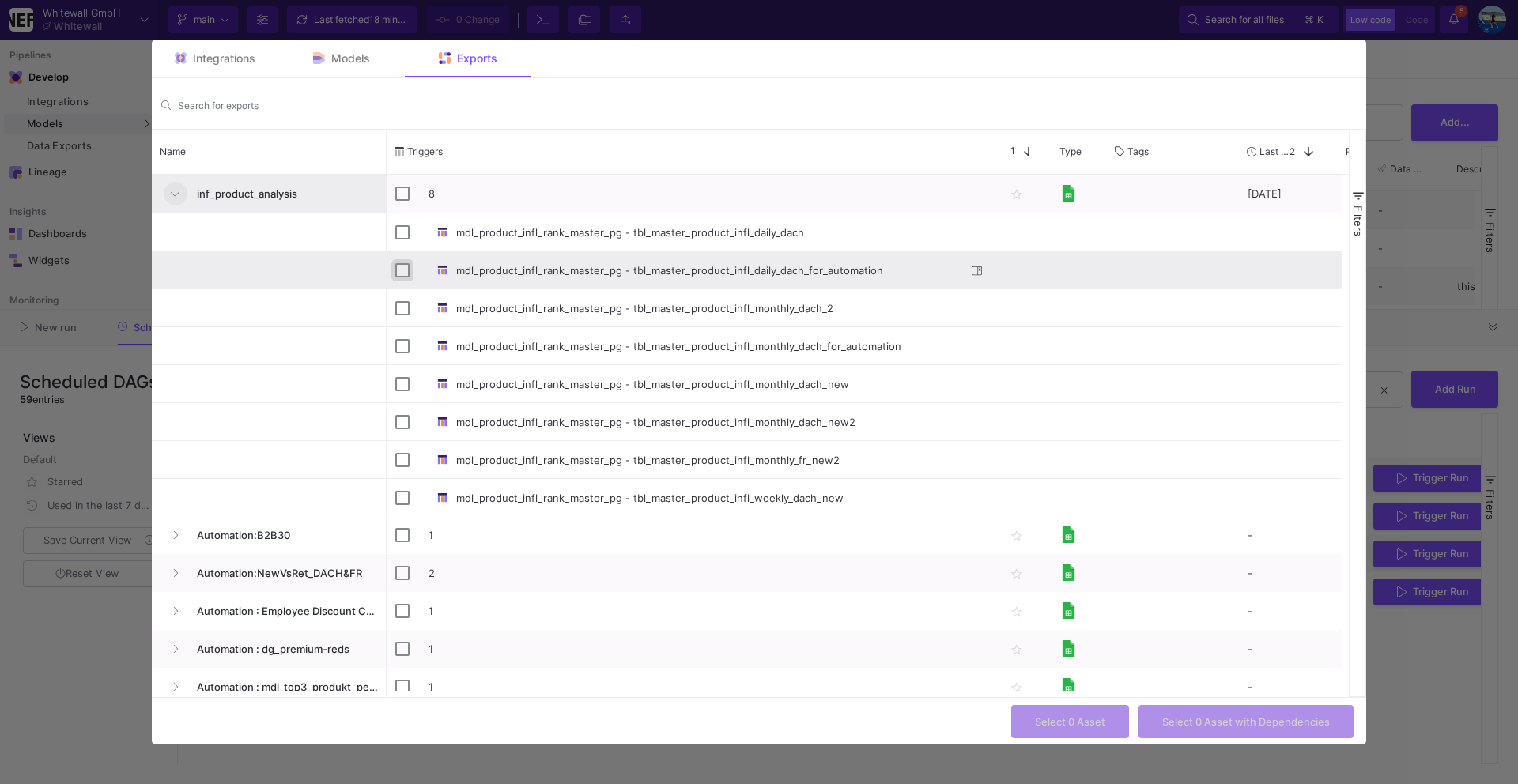
click at [398, 269] on input "Press Space to toggle row selection (unchecked)" at bounding box center [402, 270] width 14 height 14
checkbox input "true"
checkbox input "false"
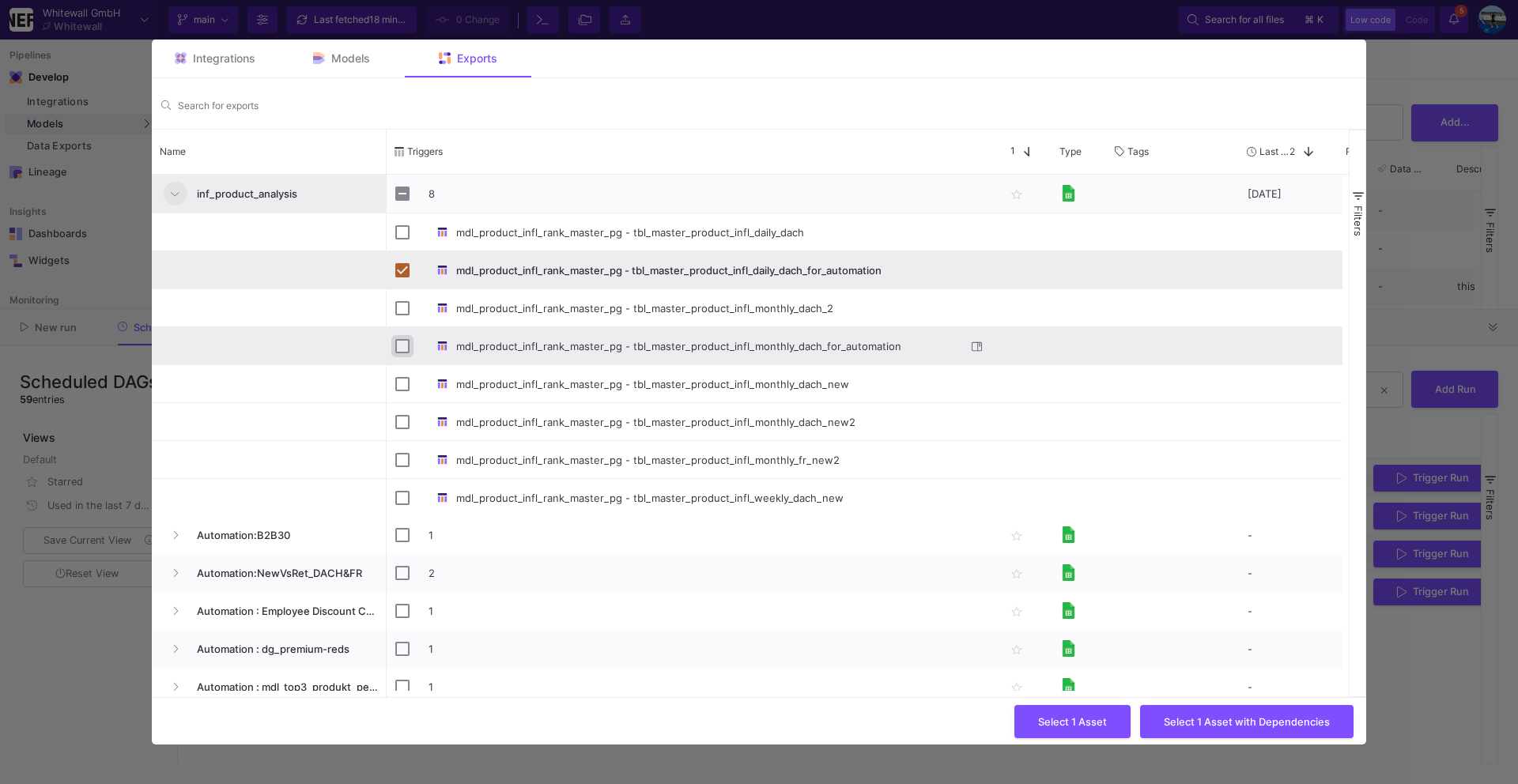
click at [401, 353] on input "Press Space to toggle row selection (unchecked)" at bounding box center [402, 346] width 14 height 14
checkbox input "true"
click at [1188, 717] on span "Select 2 Assets with Dependencies" at bounding box center [1242, 720] width 173 height 12
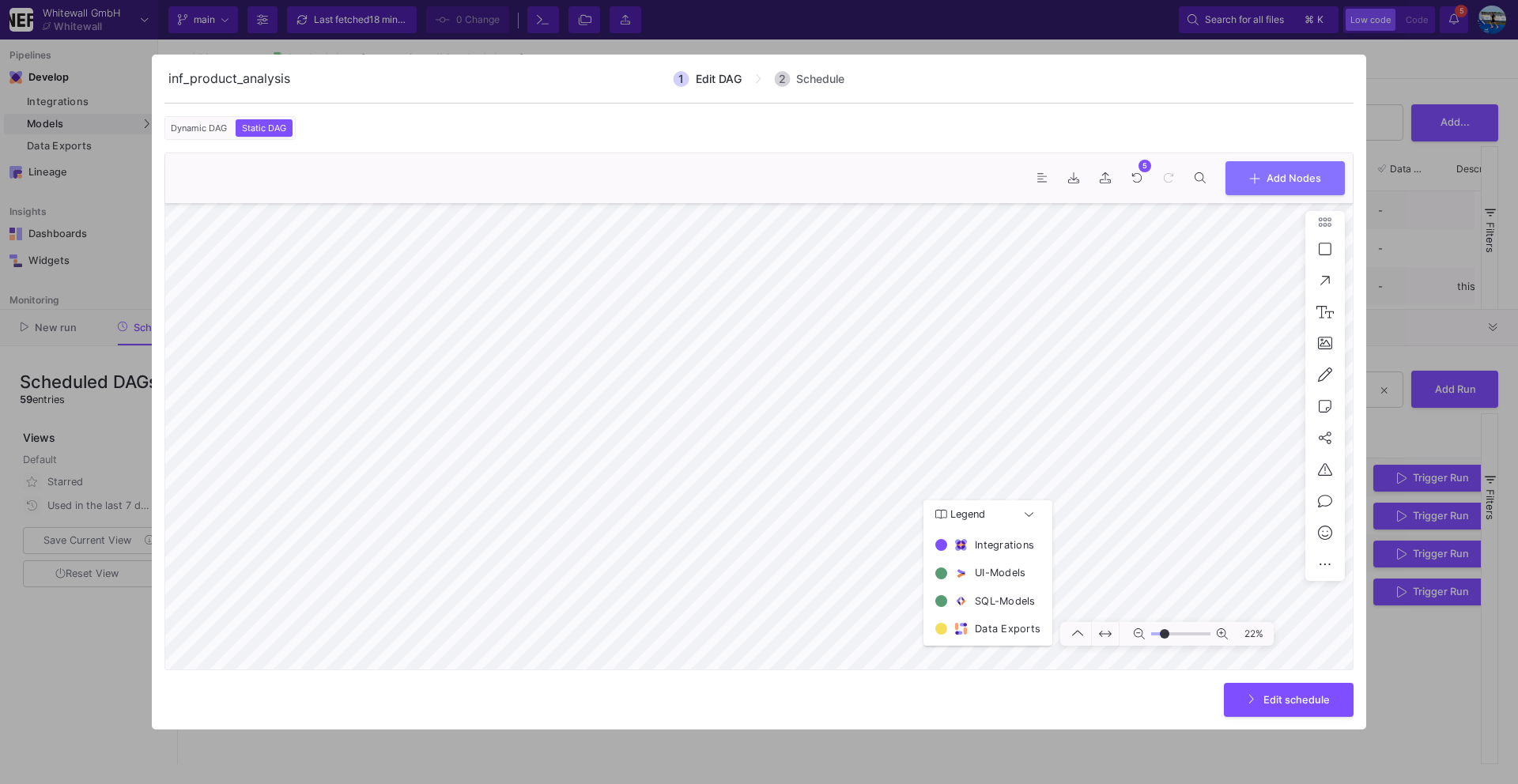
type input "-17"
click at [1272, 692] on span "Edit schedule" at bounding box center [1296, 698] width 66 height 12
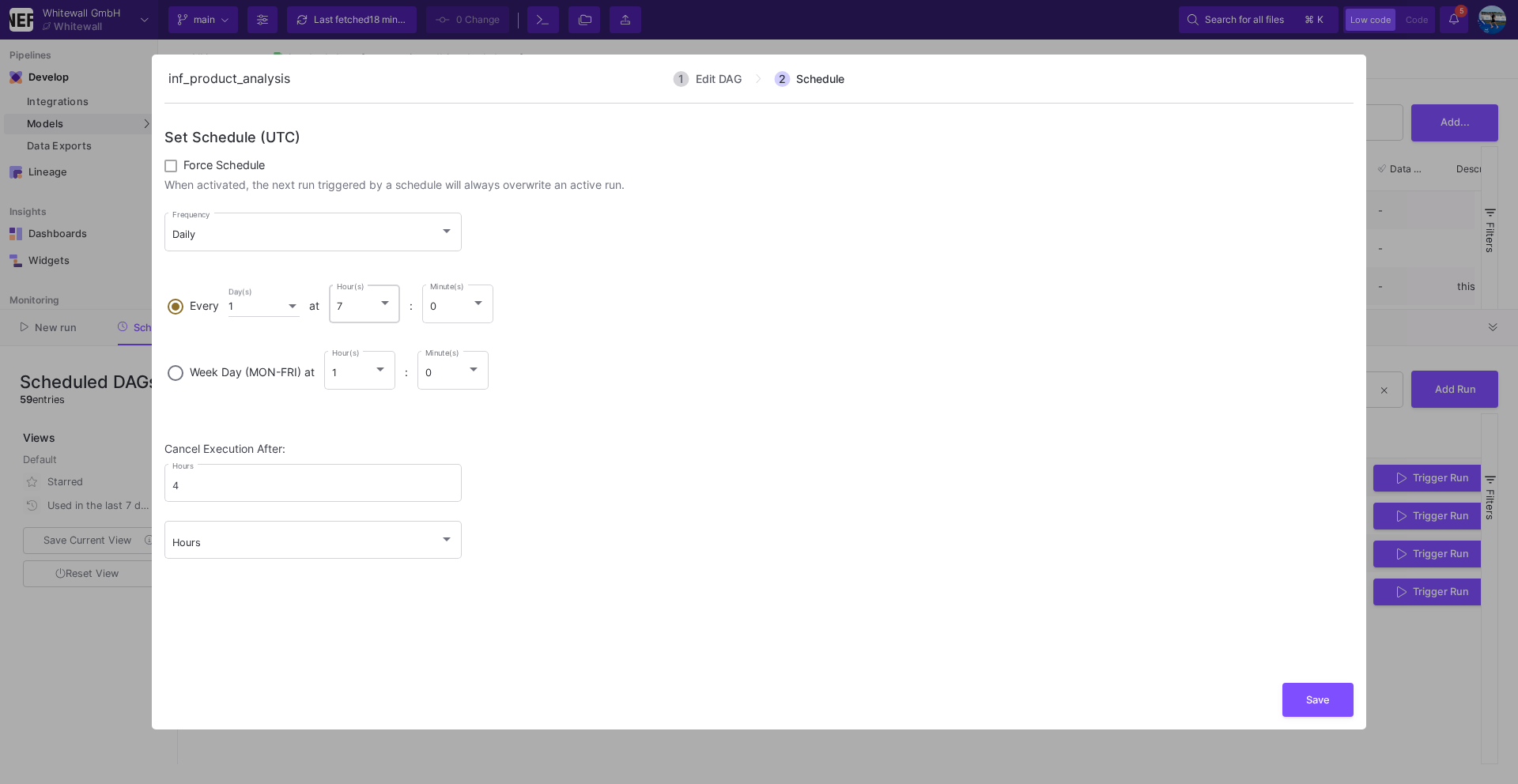
click at [377, 296] on div "7 Hour(s)" at bounding box center [364, 303] width 56 height 41
click at [183, 298] on input "Every 1 Day(s) at 7 Hour(s) : 0 Minute(s)" at bounding box center [175, 303] width 16 height 11
click at [378, 354] on span "8" at bounding box center [374, 346] width 56 height 34
click at [389, 303] on div at bounding box center [385, 303] width 8 height 4
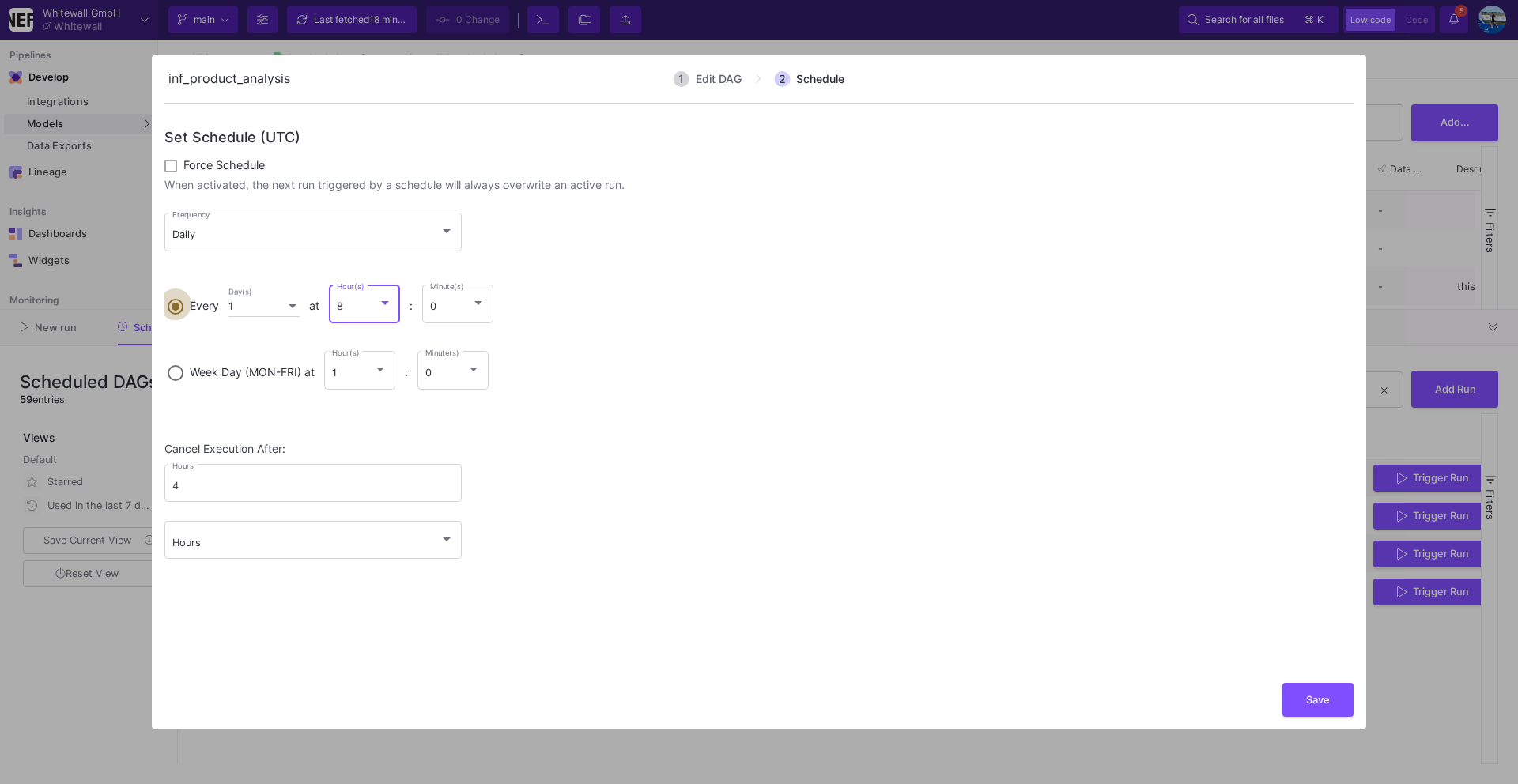
click at [183, 303] on input "Every 1 Day(s) at 8 Hour(s) : 0 Minute(s)" at bounding box center [175, 303] width 16 height 11
click at [393, 389] on span "9" at bounding box center [374, 388] width 56 height 34
click at [590, 369] on label "Week Day (MON-FRI) at 1 Hour(s) : 0 Minute(s)" at bounding box center [758, 379] width 1183 height 60
click at [183, 369] on input "Week Day (MON-FRI) at 1 Hour(s) : 0 Minute(s)" at bounding box center [175, 370] width 16 height 11
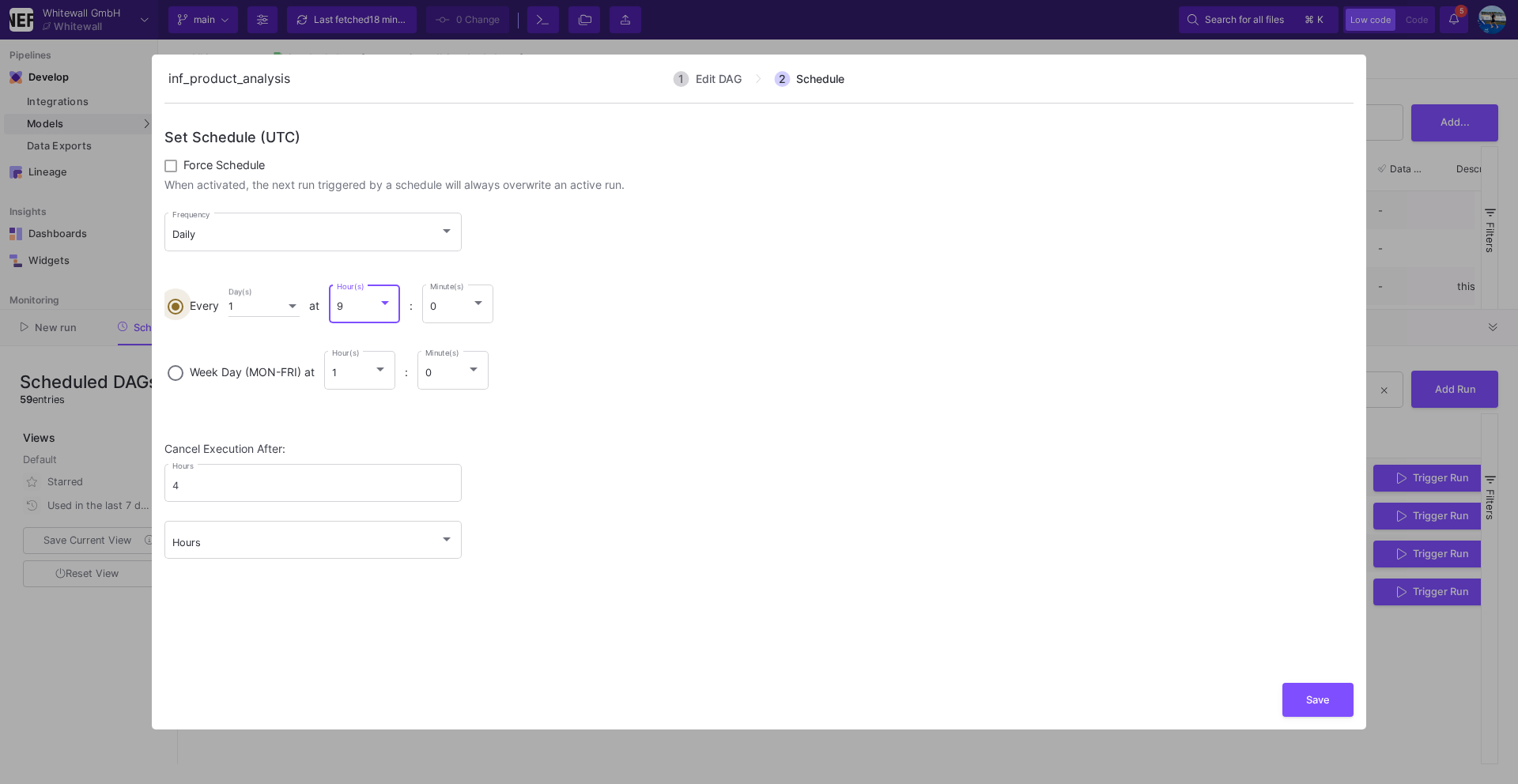
radio input "true"
click at [320, 88] on input "scheduledDagName" at bounding box center [267, 78] width 206 height 21
type input "inf_product_analysis_automation"
click at [1330, 703] on button "Save" at bounding box center [1317, 698] width 71 height 34
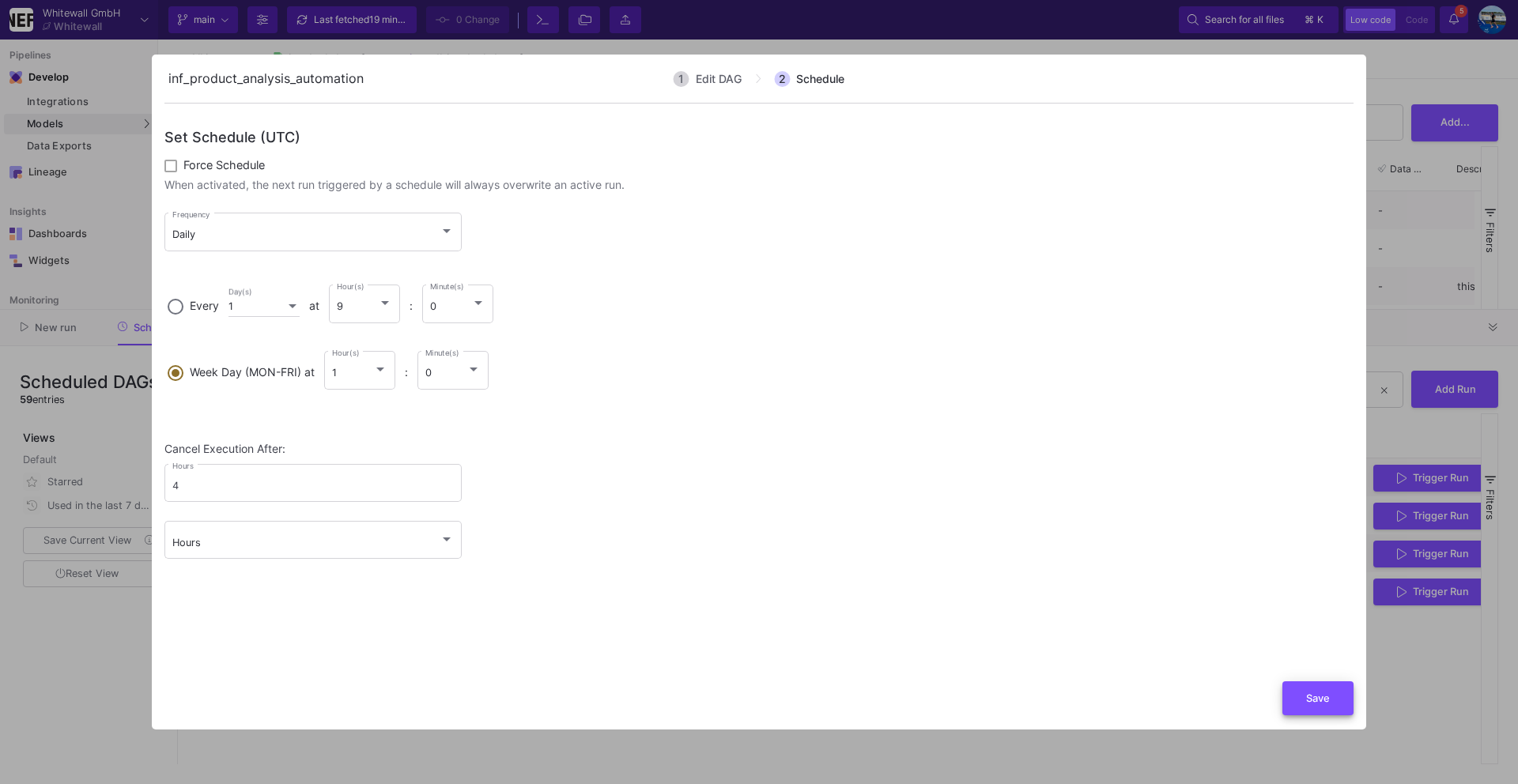
scroll to position [0, 0]
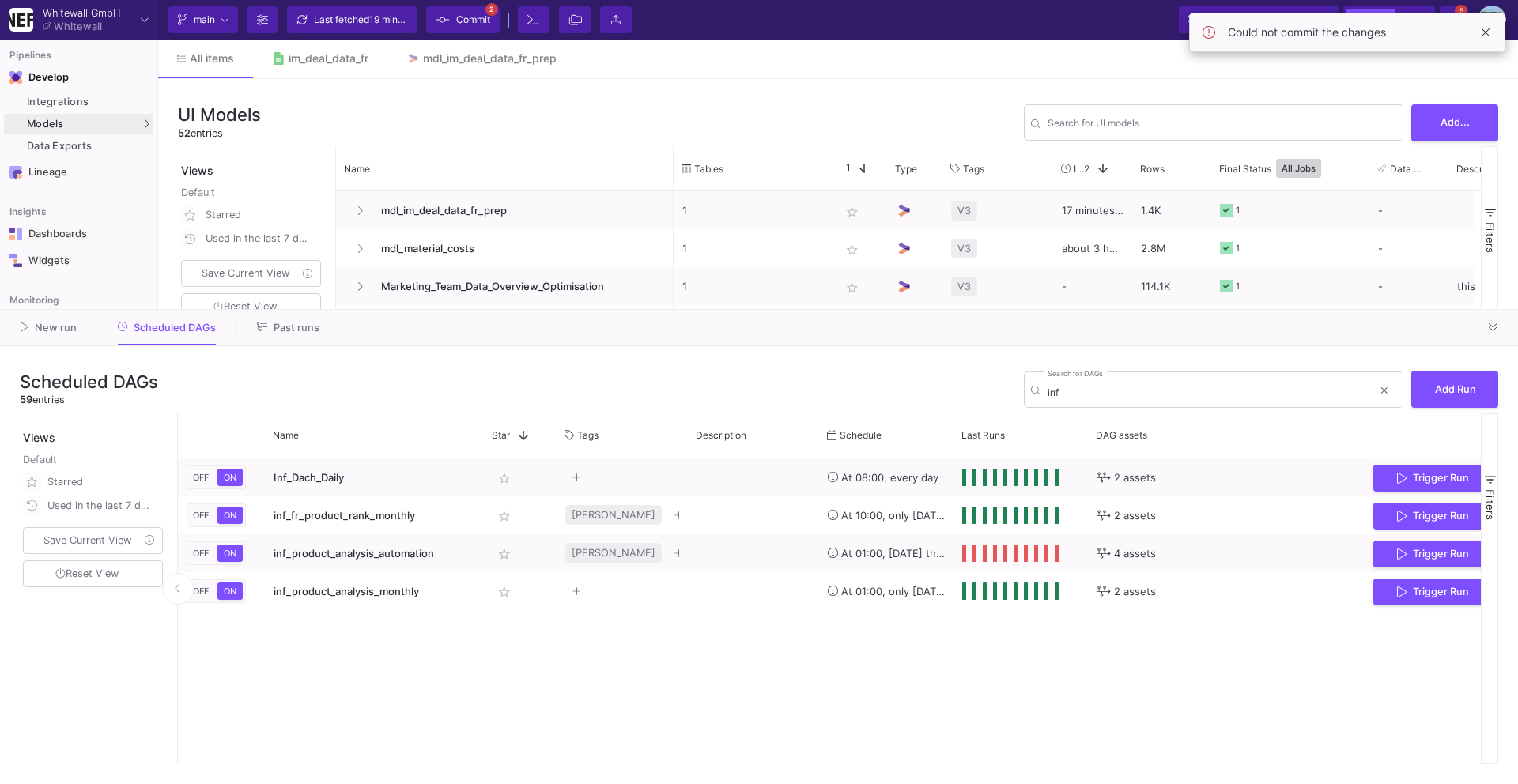
click at [345, 18] on div "Last fetched 19 minutes ago" at bounding box center [360, 19] width 94 height 23
click at [451, 17] on span "Commit" at bounding box center [462, 19] width 54 height 23
click at [456, 11] on span "Commit" at bounding box center [473, 19] width 34 height 23
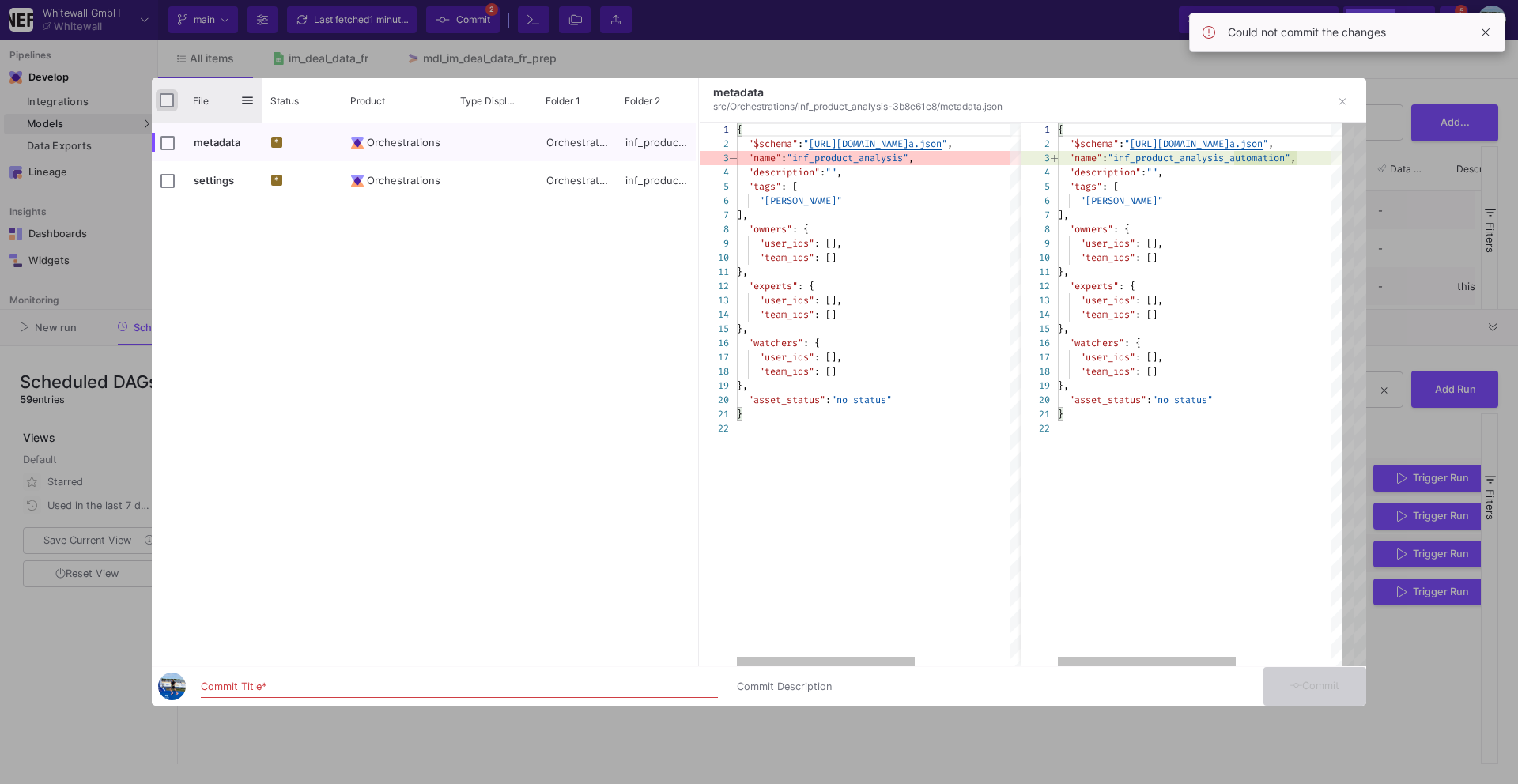
click at [166, 96] on input "Press Space to toggle all rows selection (unchecked)" at bounding box center [166, 100] width 14 height 14
checkbox input "true"
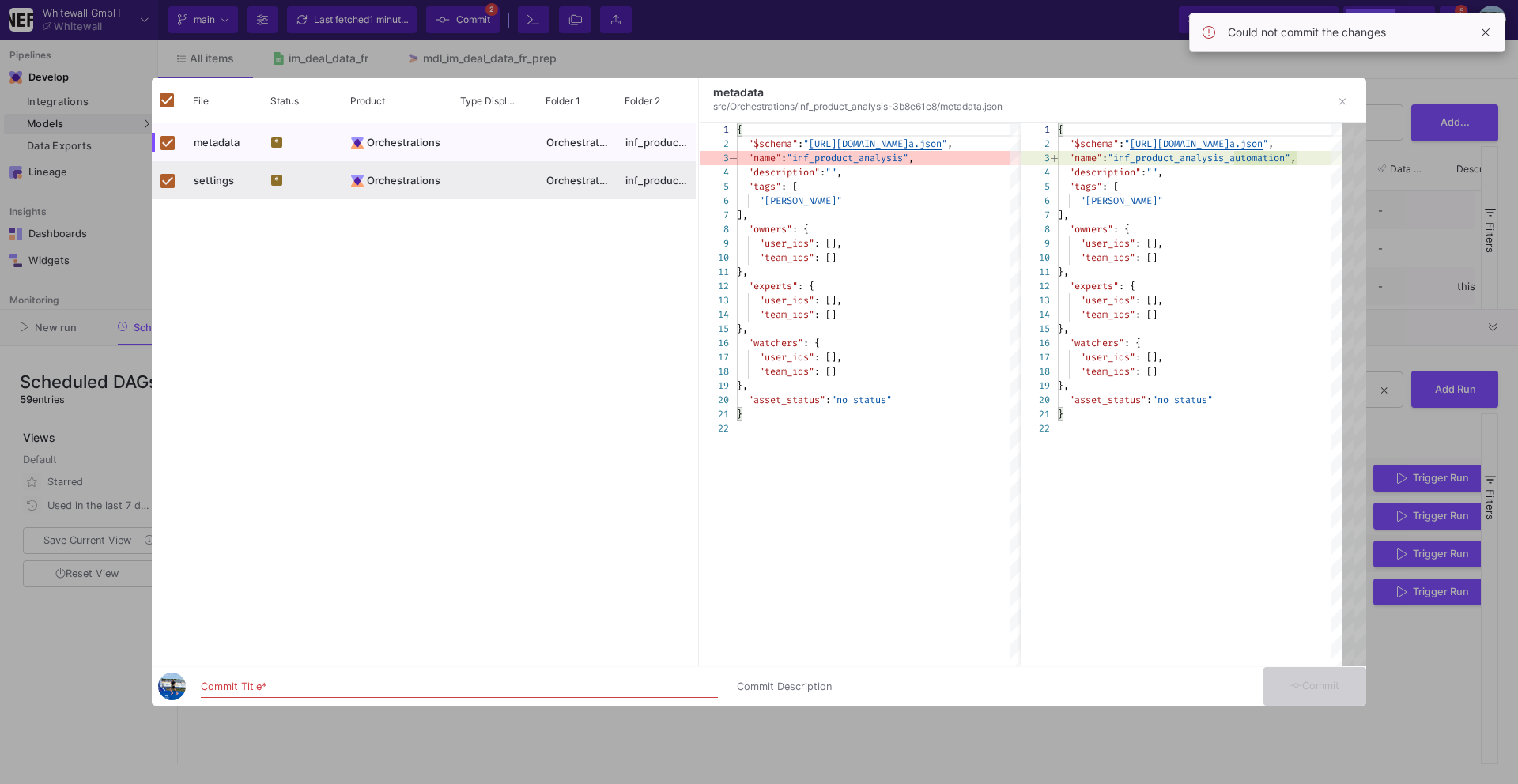
click at [275, 683] on input "Commit Title *" at bounding box center [459, 686] width 517 height 13
type input "commit"
click at [1314, 680] on span "Commit" at bounding box center [1315, 685] width 50 height 12
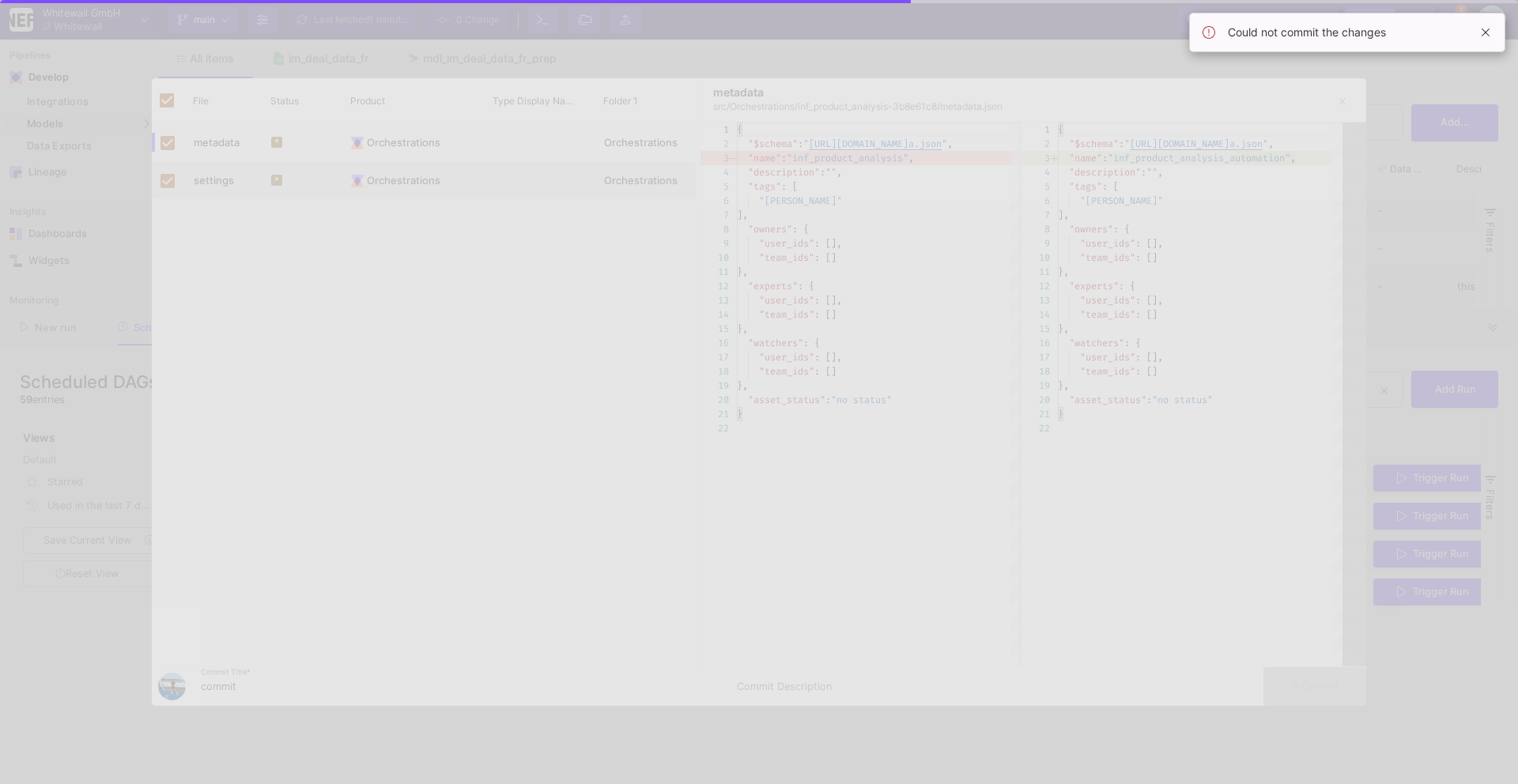
checkbox input "false"
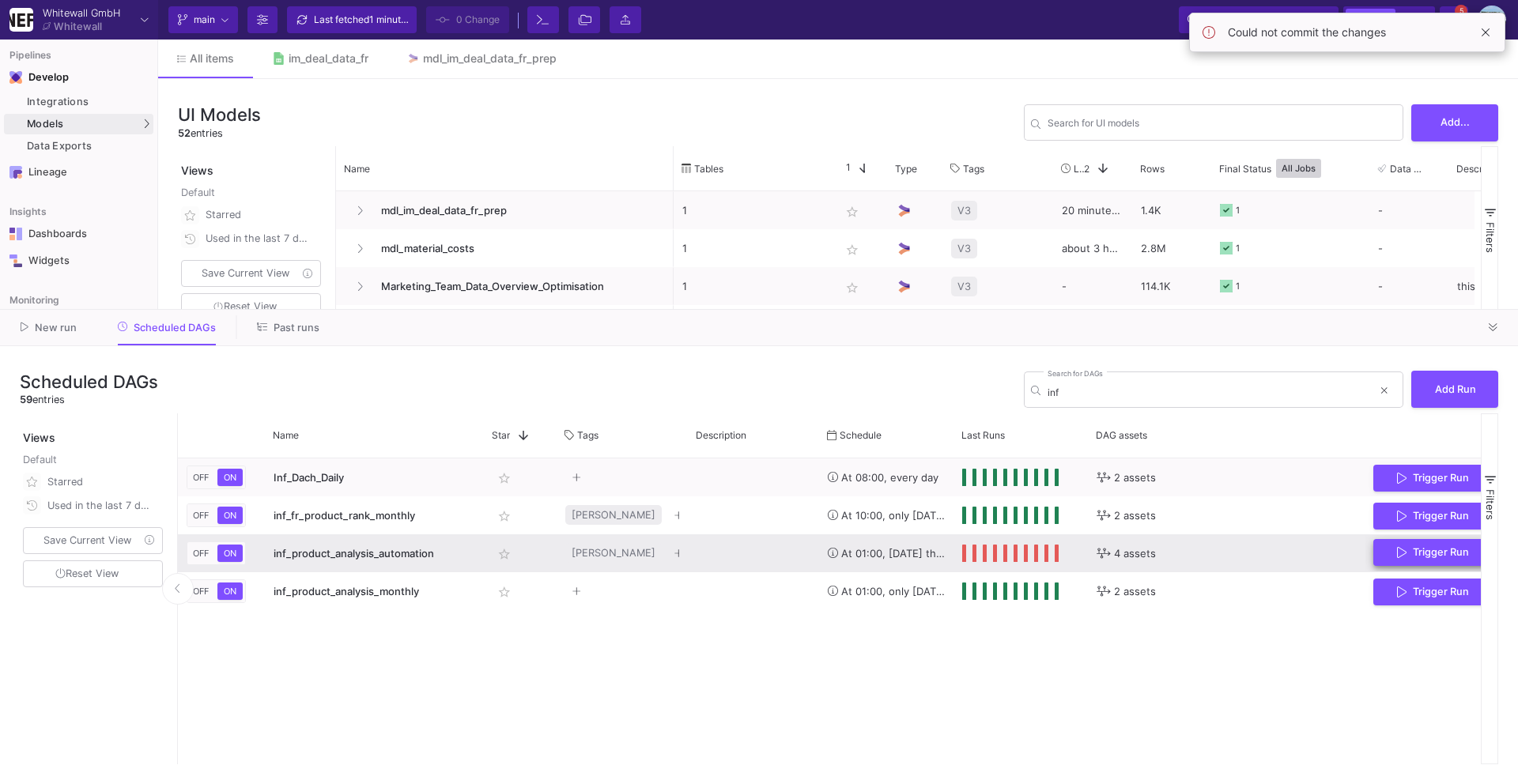
click at [1385, 556] on button "Trigger Run" at bounding box center [1433, 552] width 120 height 28
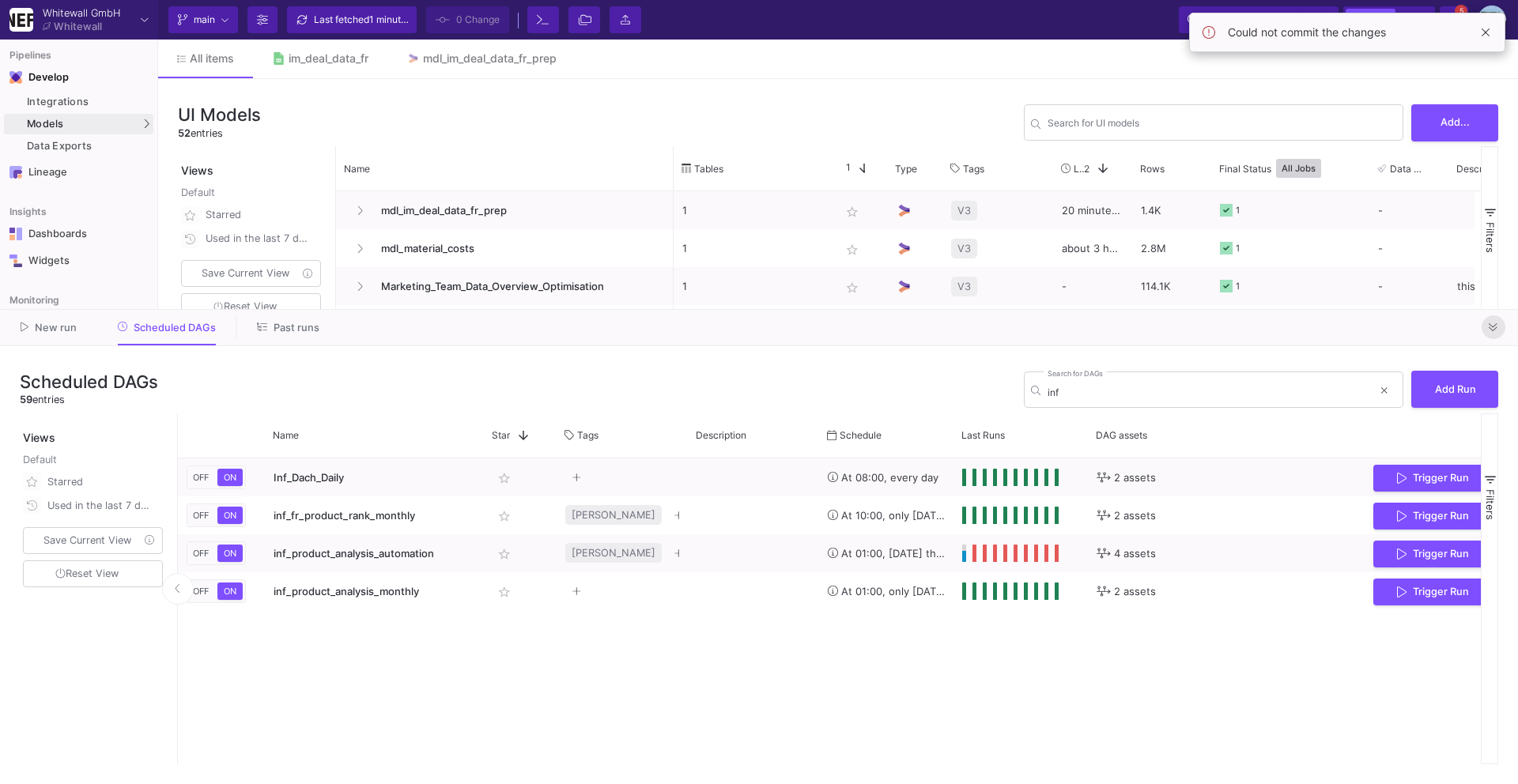
click at [1493, 328] on icon at bounding box center [1493, 328] width 8 height 10
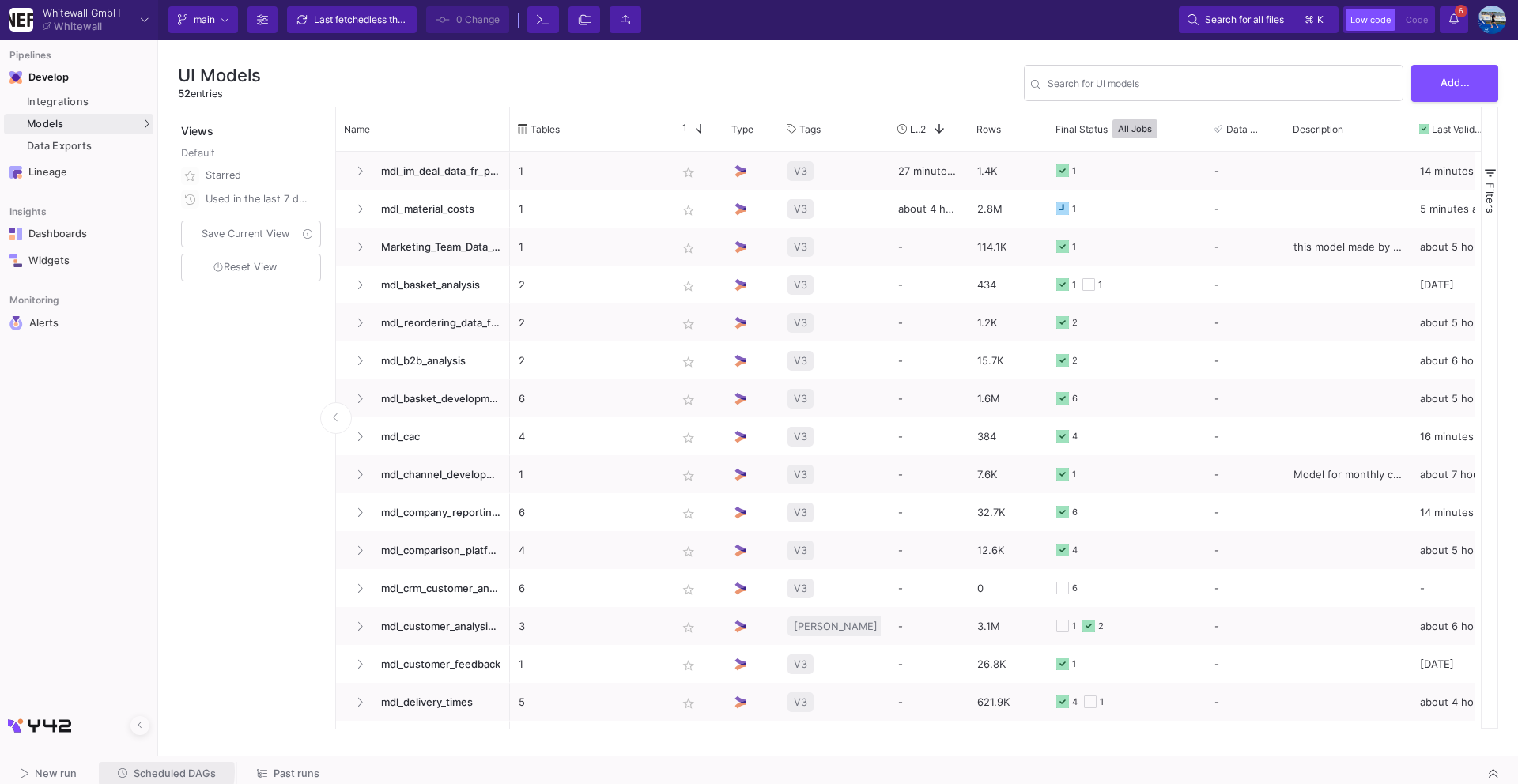
click at [160, 771] on span "Scheduled DAGs" at bounding box center [175, 773] width 82 height 12
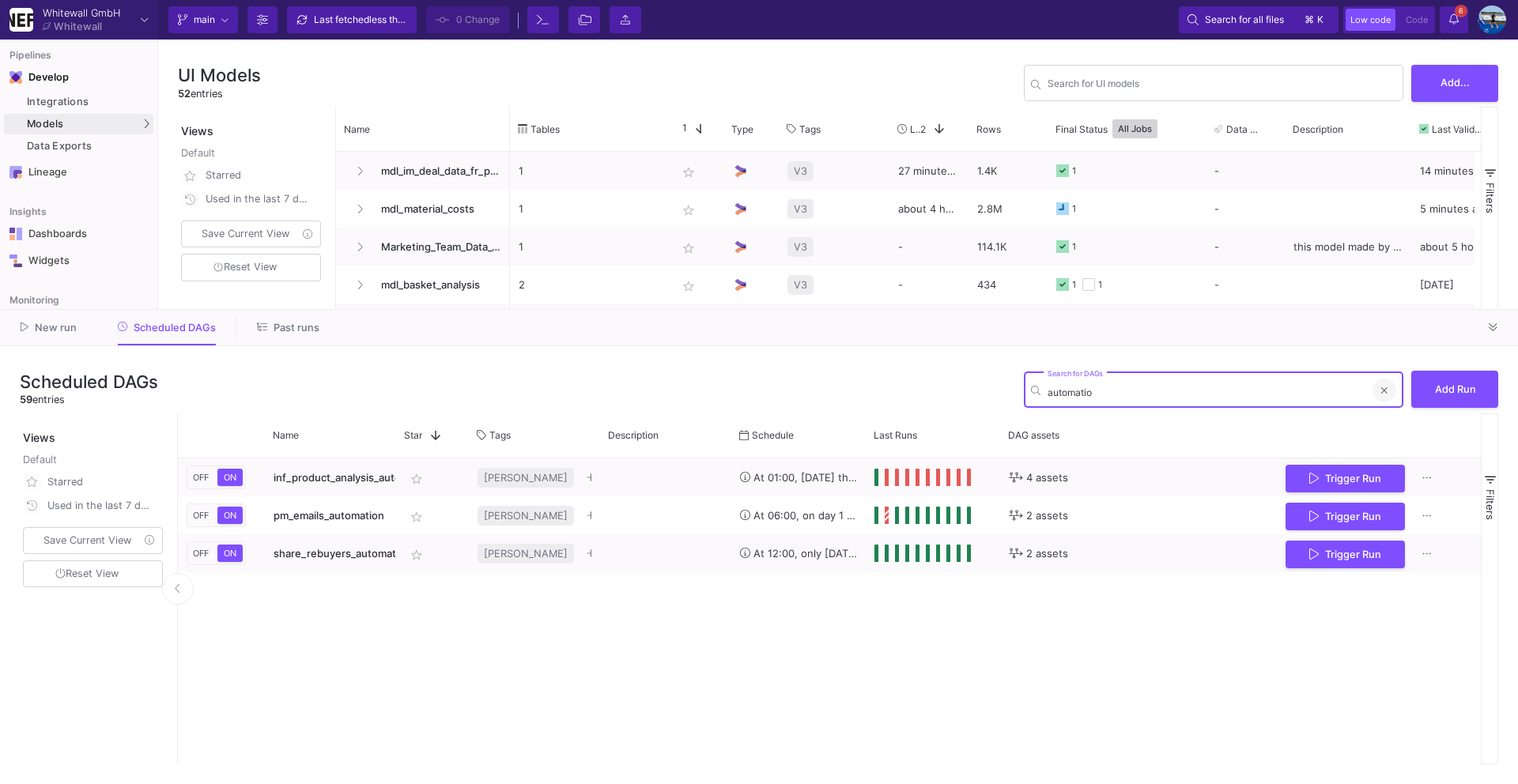
type input "automatio"
click at [1382, 385] on icon at bounding box center [1384, 389] width 7 height 9
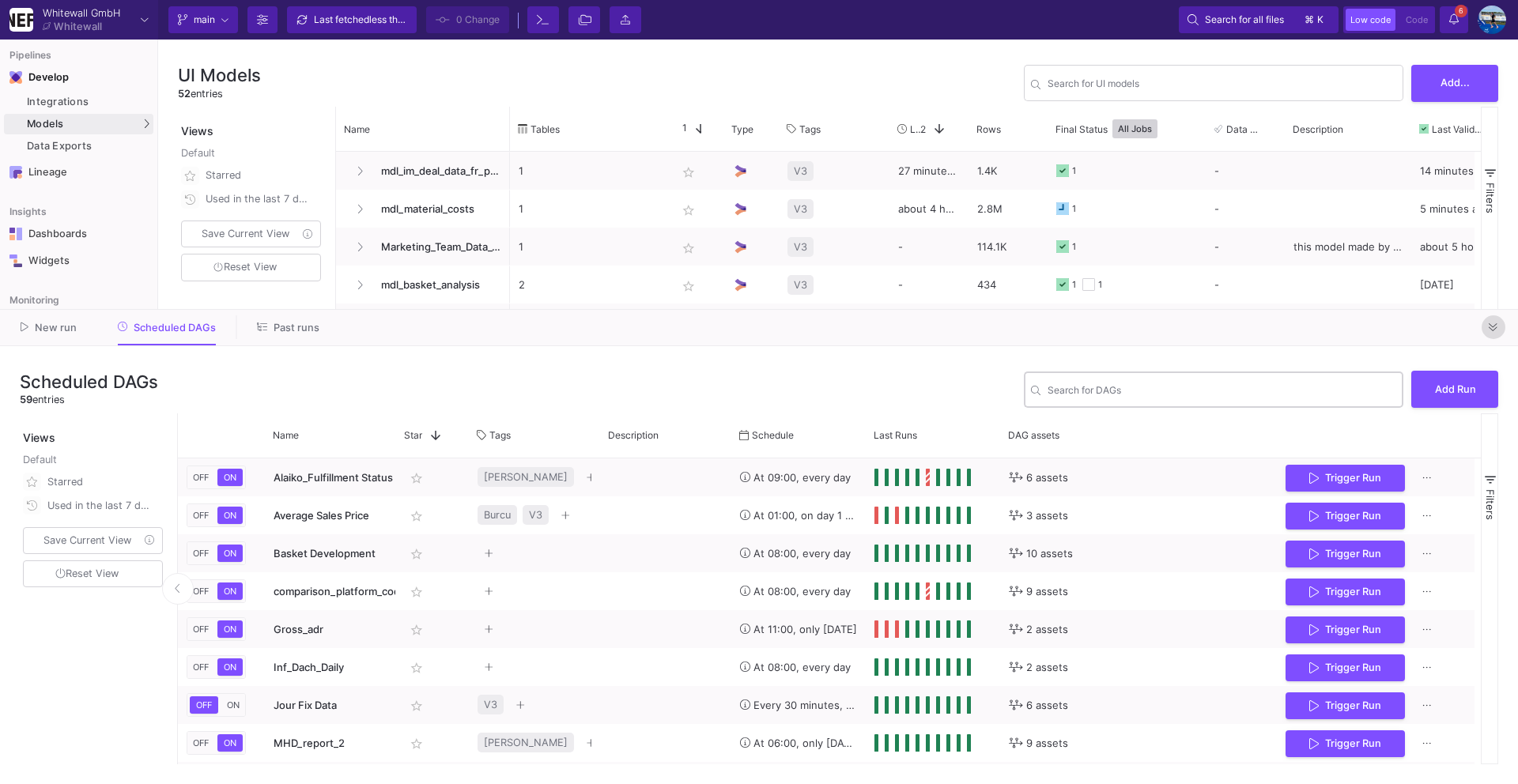
click at [1490, 326] on icon at bounding box center [1493, 328] width 8 height 10
